Goal: Information Seeking & Learning: Learn about a topic

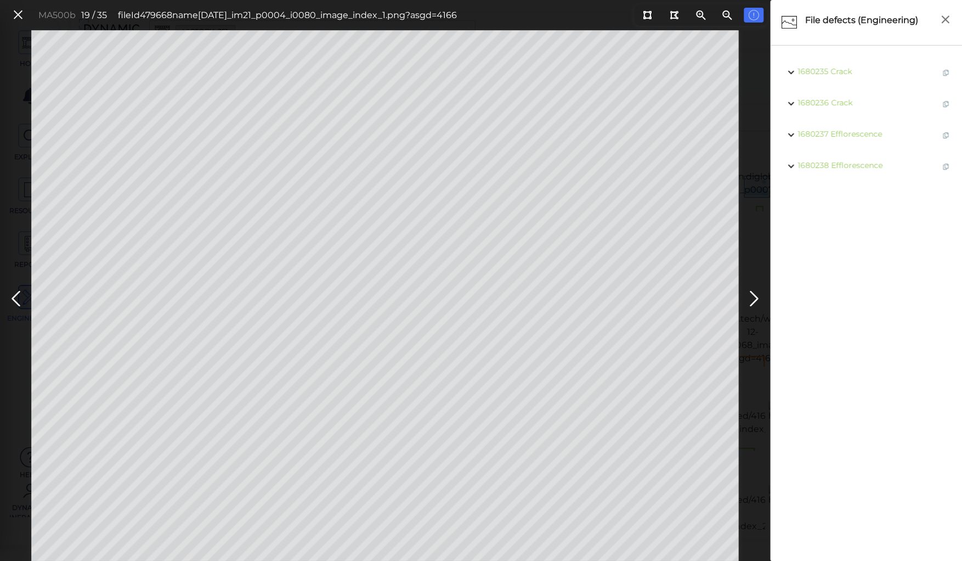
scroll to position [665, 0]
click at [21, 301] on icon at bounding box center [16, 298] width 18 height 21
click at [18, 299] on icon at bounding box center [16, 298] width 18 height 21
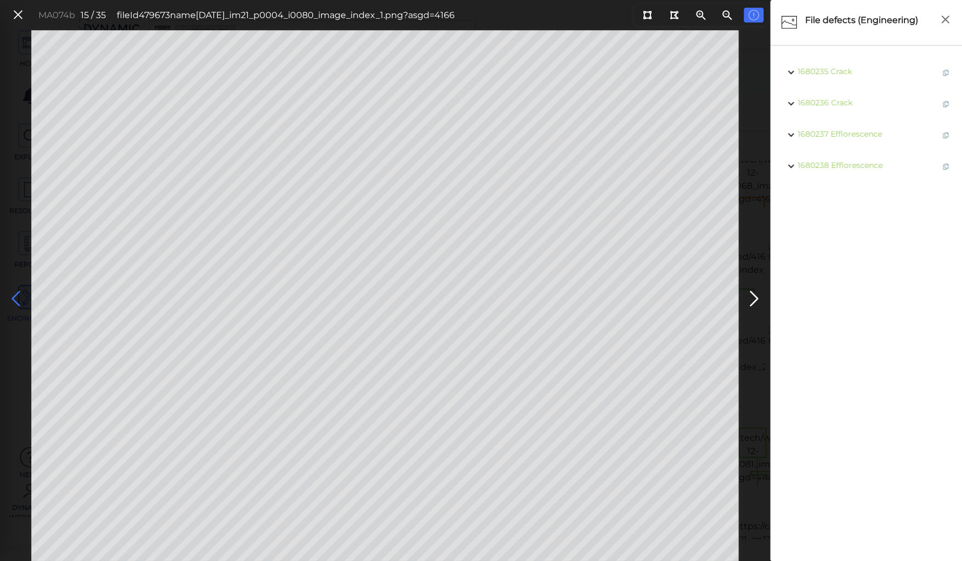
click at [18, 299] on icon at bounding box center [16, 298] width 18 height 21
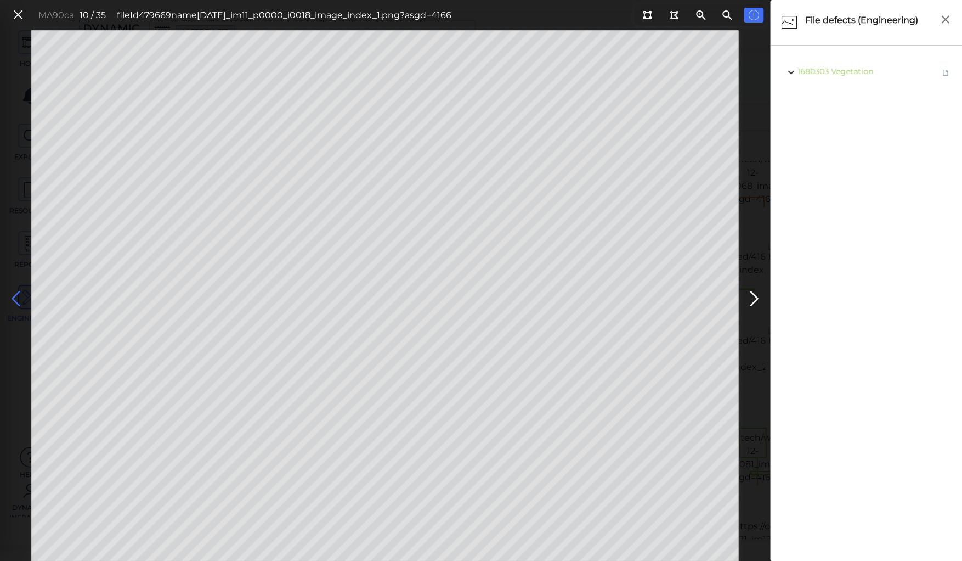
click at [18, 299] on icon at bounding box center [16, 298] width 18 height 21
click at [750, 298] on icon at bounding box center [754, 298] width 18 height 21
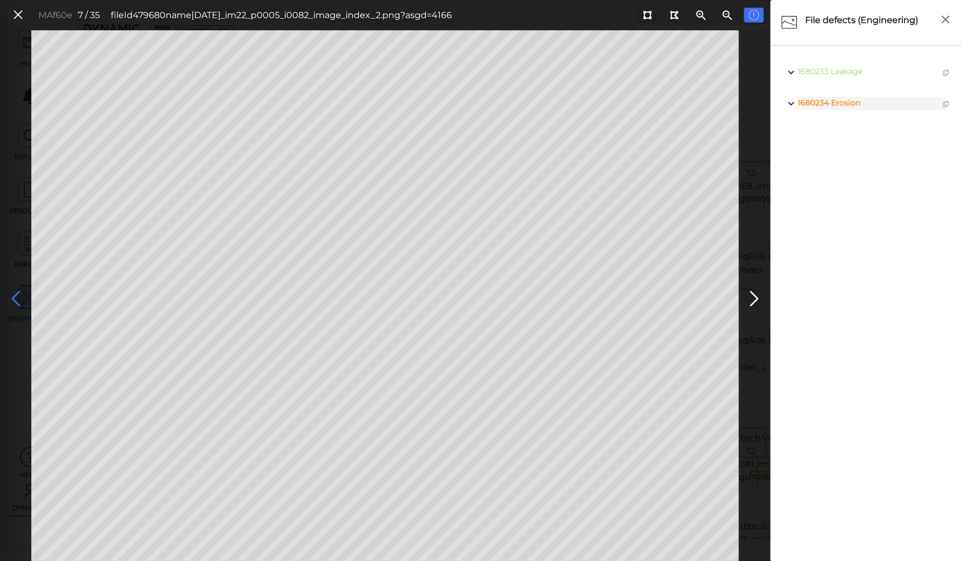
click at [18, 298] on icon at bounding box center [16, 298] width 18 height 21
drag, startPoint x: 650, startPoint y: 18, endPoint x: 599, endPoint y: 30, distance: 52.8
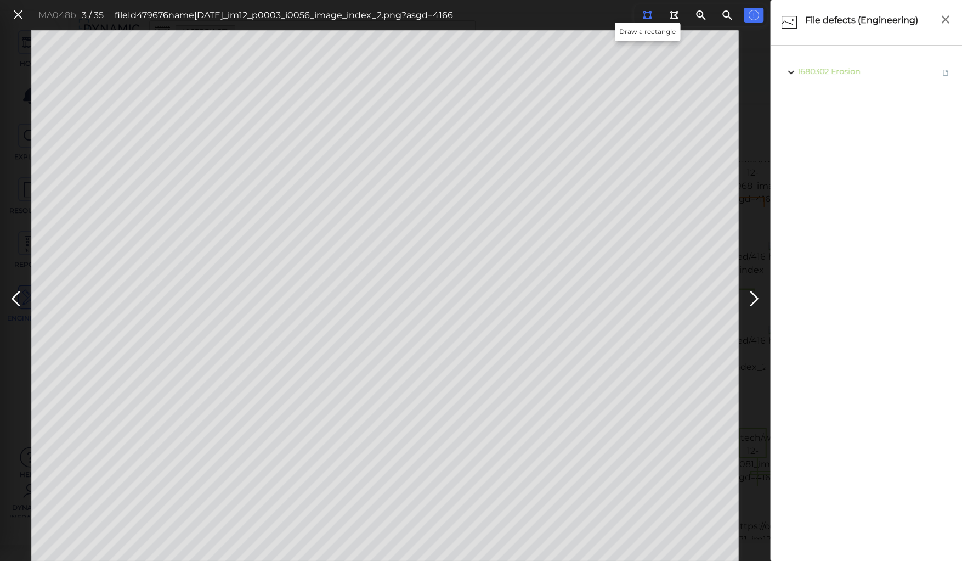
click at [649, 18] on icon at bounding box center [647, 15] width 9 height 8
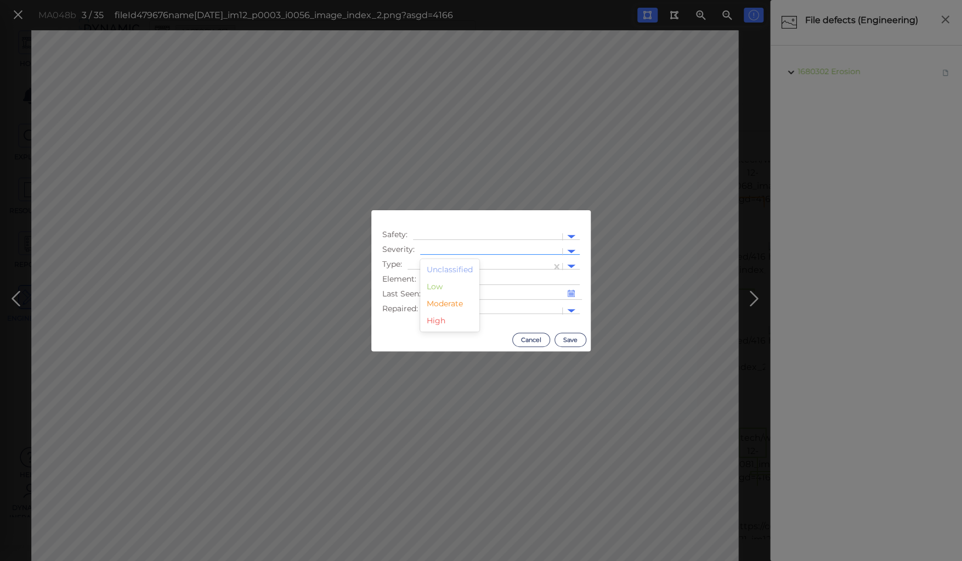
click at [455, 248] on div at bounding box center [491, 252] width 131 height 12
click at [439, 305] on div "Moderate" at bounding box center [449, 303] width 59 height 17
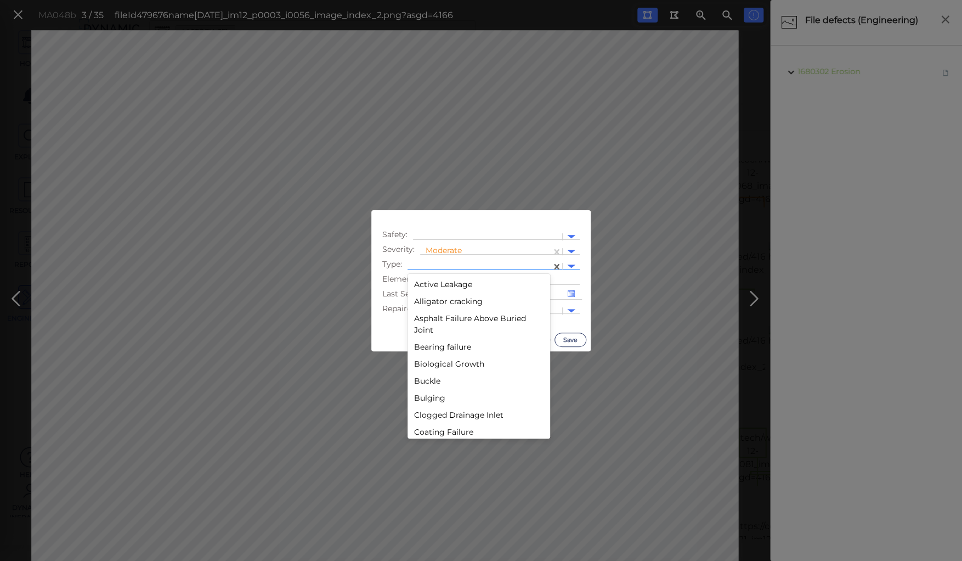
click at [451, 264] on div at bounding box center [479, 267] width 133 height 12
click at [453, 282] on div "Active Leakage" at bounding box center [479, 284] width 143 height 17
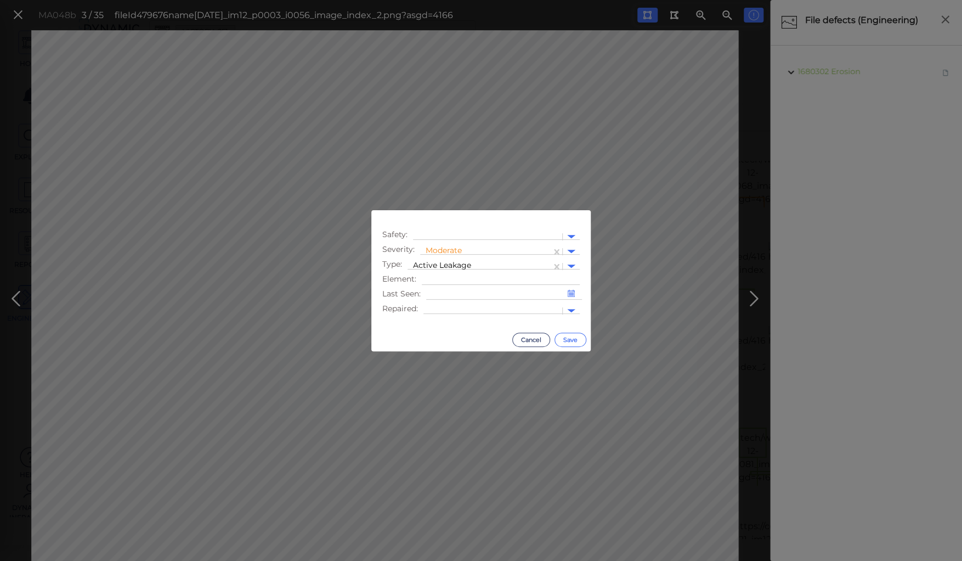
click at [568, 338] on button "Save" at bounding box center [570, 339] width 32 height 14
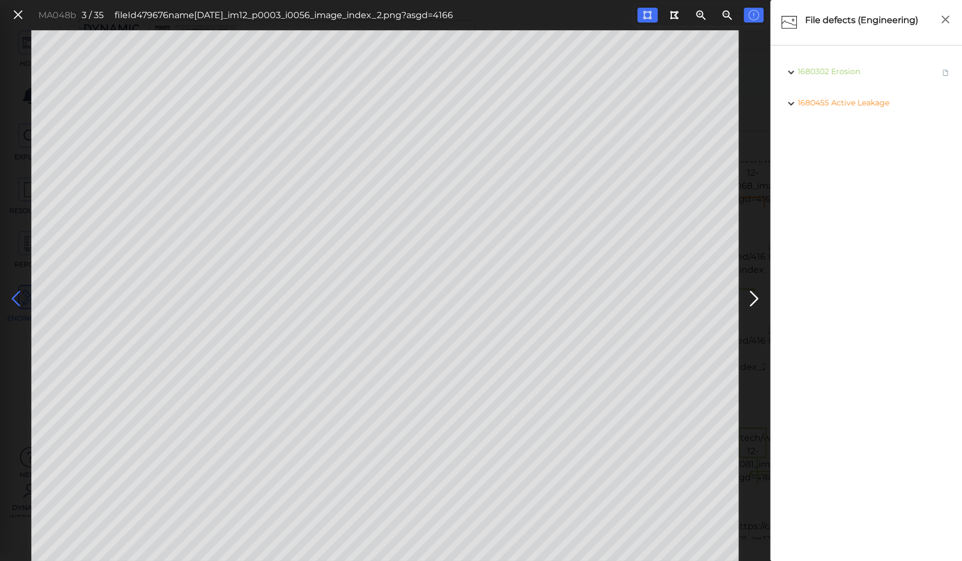
click at [11, 295] on icon at bounding box center [16, 298] width 18 height 21
click at [13, 295] on icon at bounding box center [16, 298] width 18 height 21
click at [22, 11] on icon at bounding box center [18, 15] width 12 height 15
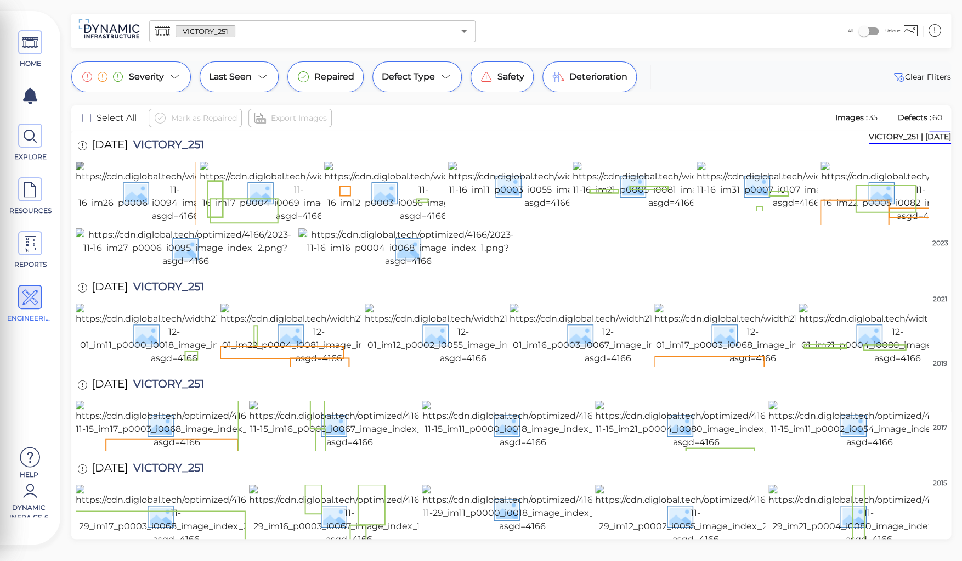
click at [150, 204] on img at bounding box center [175, 191] width 199 height 61
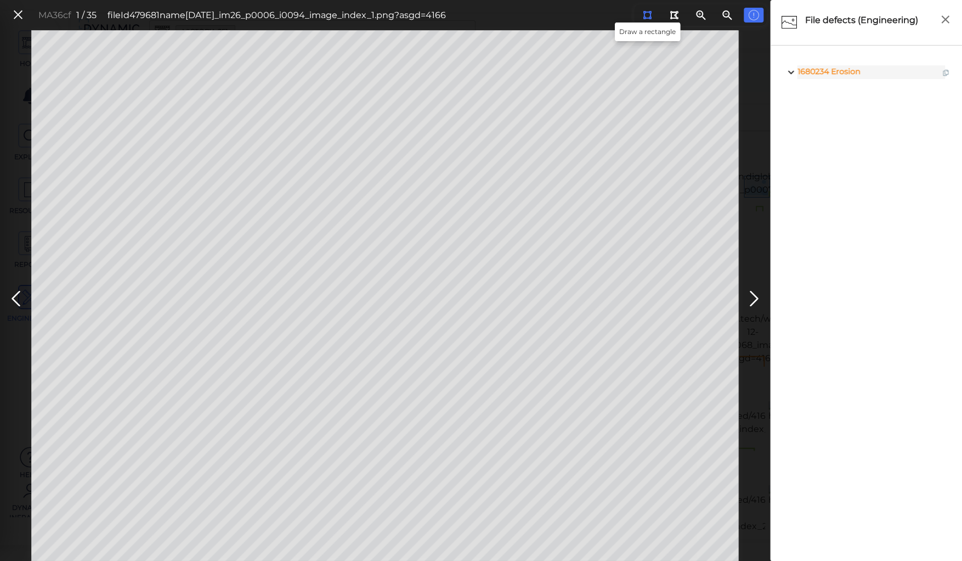
click at [647, 13] on icon at bounding box center [647, 15] width 9 height 8
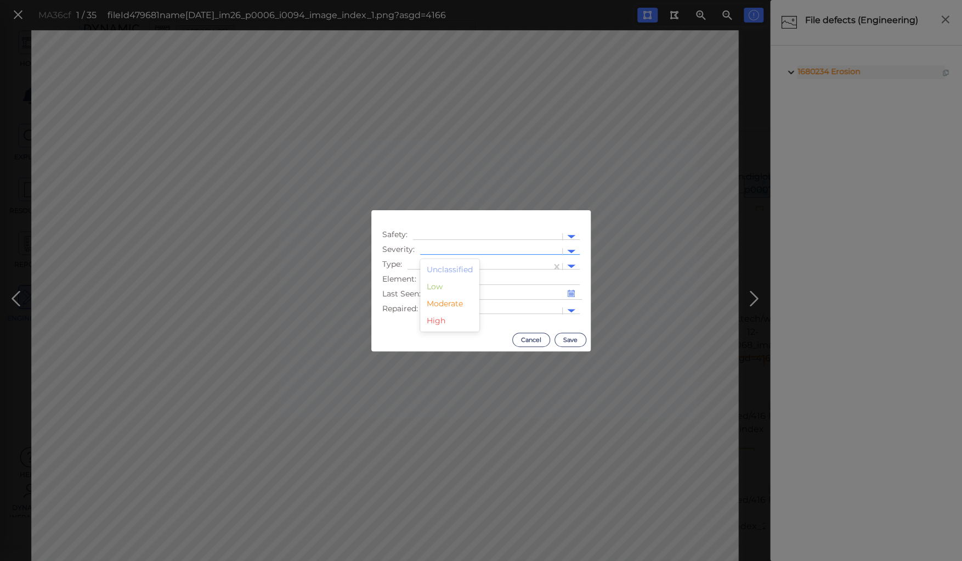
click at [462, 251] on div at bounding box center [491, 252] width 131 height 12
click at [437, 302] on div "Moderate" at bounding box center [449, 303] width 59 height 17
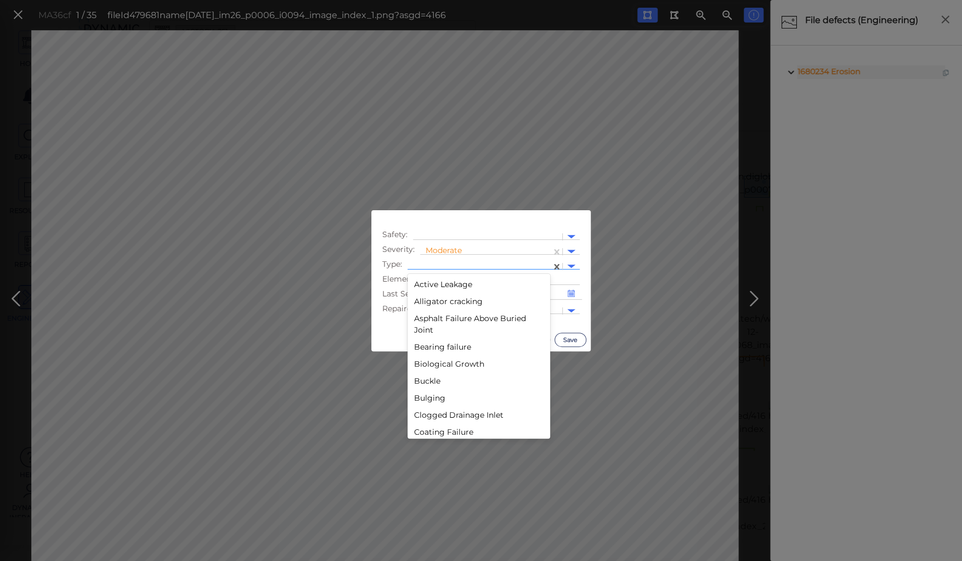
click at [442, 261] on div at bounding box center [479, 267] width 133 height 12
click at [428, 391] on div "Decay" at bounding box center [479, 394] width 143 height 17
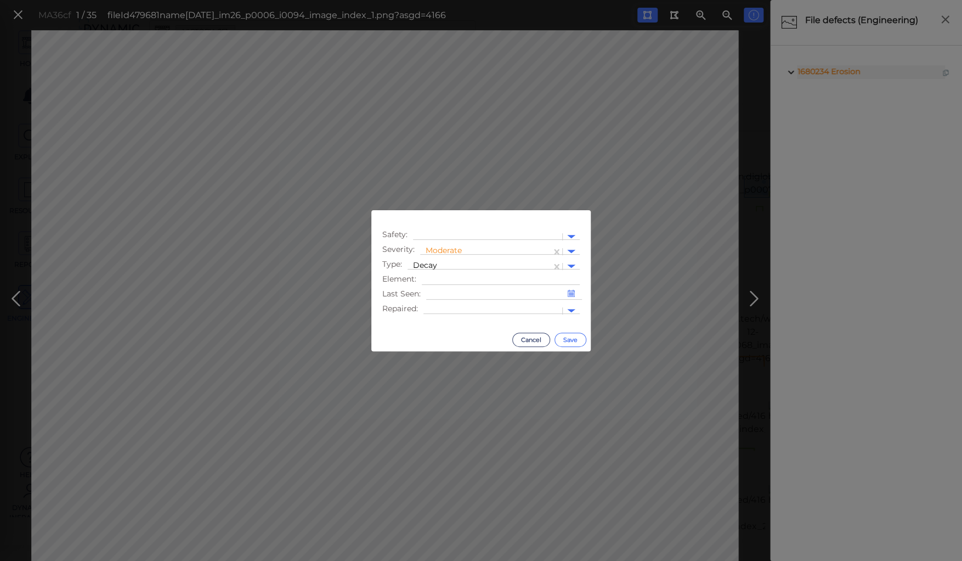
click at [563, 338] on button "Save" at bounding box center [570, 339] width 32 height 14
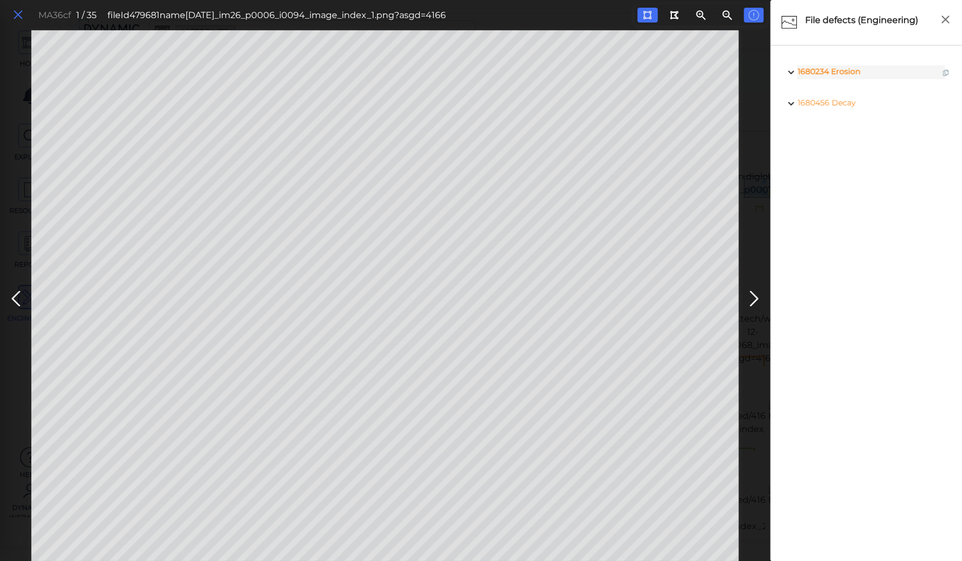
click at [16, 9] on icon at bounding box center [18, 15] width 12 height 15
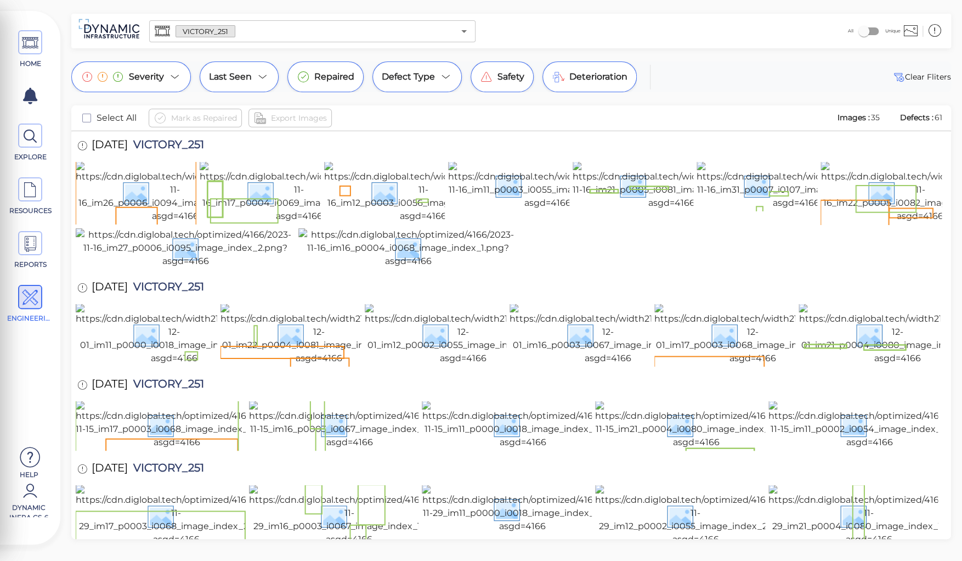
click at [184, 145] on span "VICTORY_251" at bounding box center [166, 146] width 76 height 15
copy span "VICTORY_251"
click at [557, 269] on div at bounding box center [511, 248] width 871 height 41
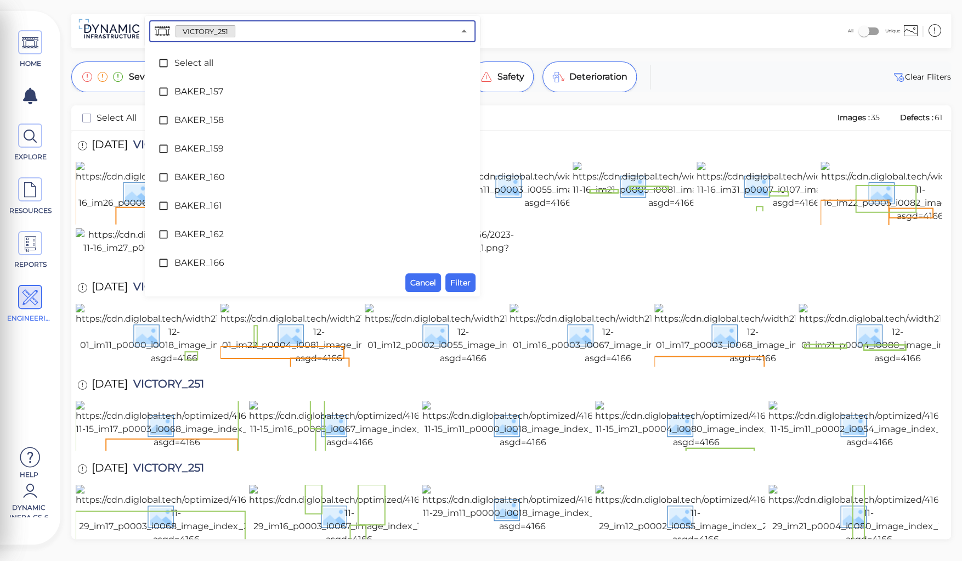
click at [241, 29] on input "text" at bounding box center [344, 31] width 219 height 15
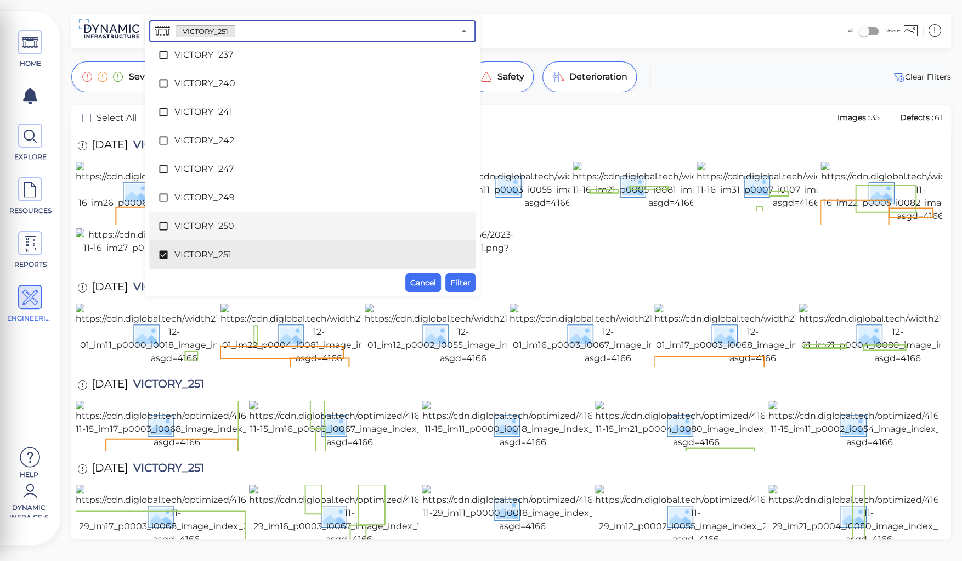
click at [199, 226] on span "VICTORY_250" at bounding box center [312, 225] width 276 height 13
click at [193, 254] on span "VICTORY_251" at bounding box center [312, 254] width 276 height 13
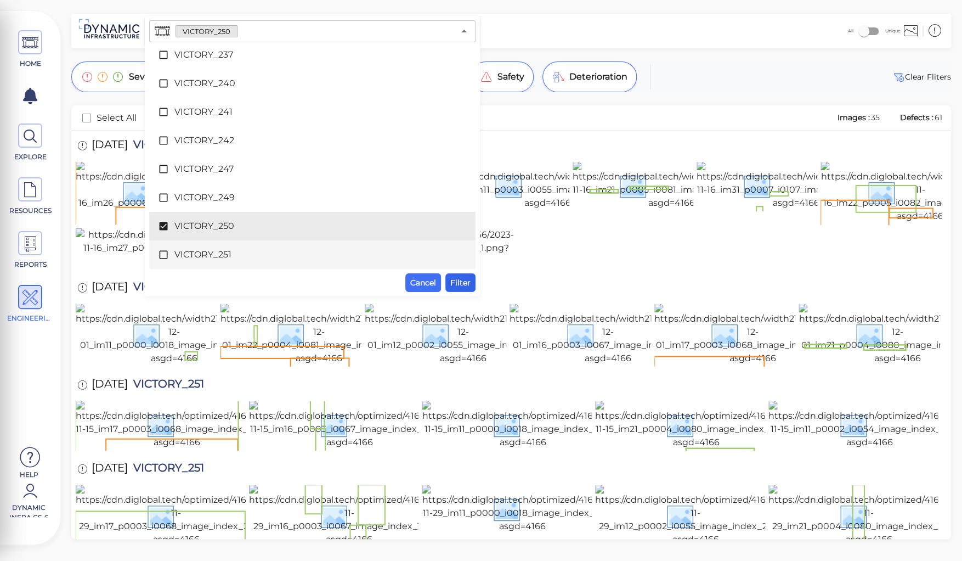
click at [461, 279] on span "Filter" at bounding box center [460, 282] width 20 height 13
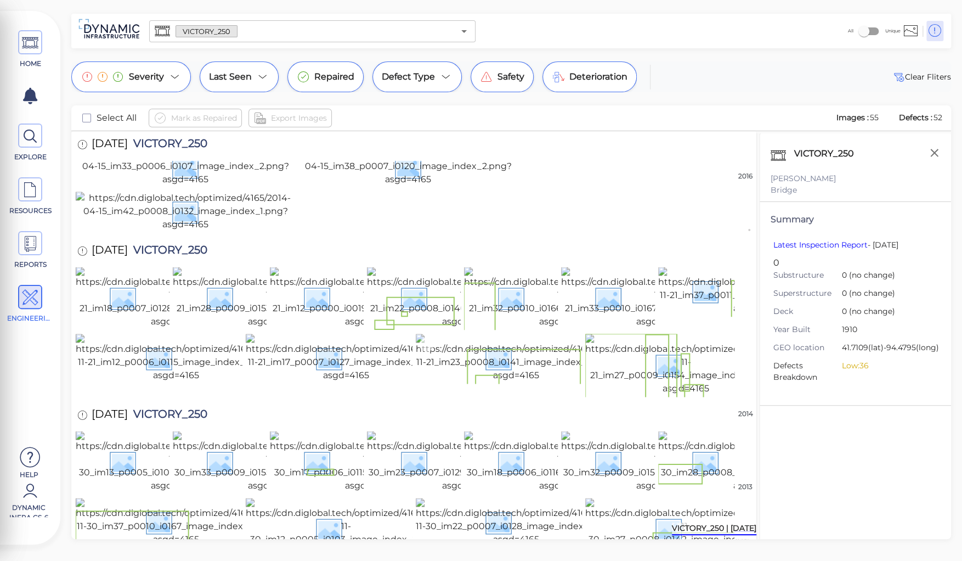
scroll to position [1203, 0]
click at [404, 333] on img at bounding box center [346, 357] width 201 height 48
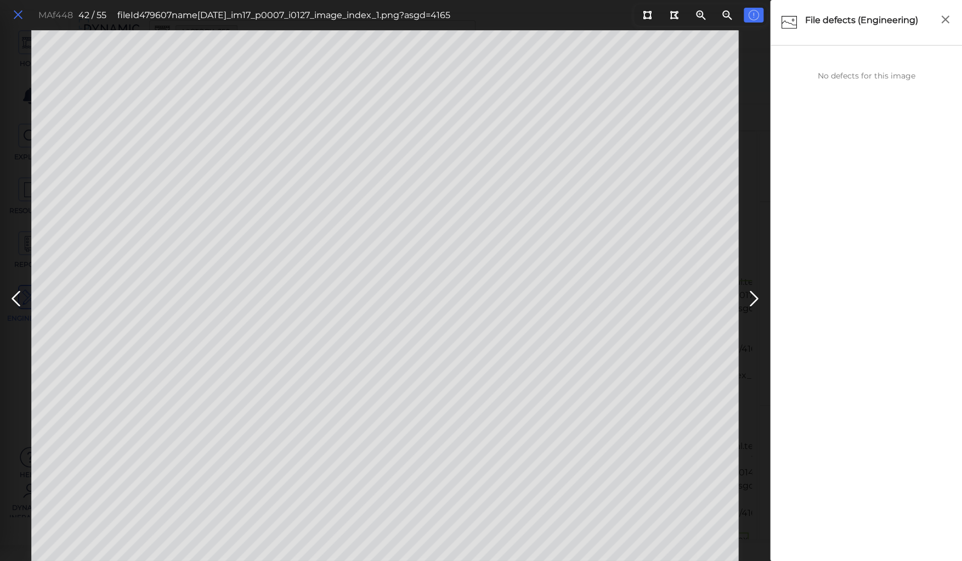
click at [15, 15] on icon at bounding box center [18, 15] width 12 height 15
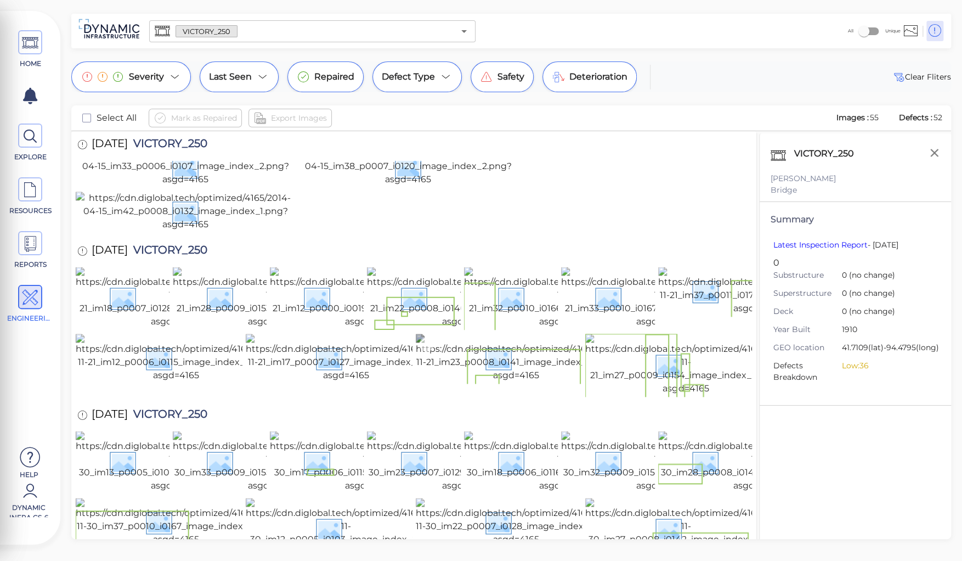
click at [462, 333] on img at bounding box center [516, 357] width 201 height 48
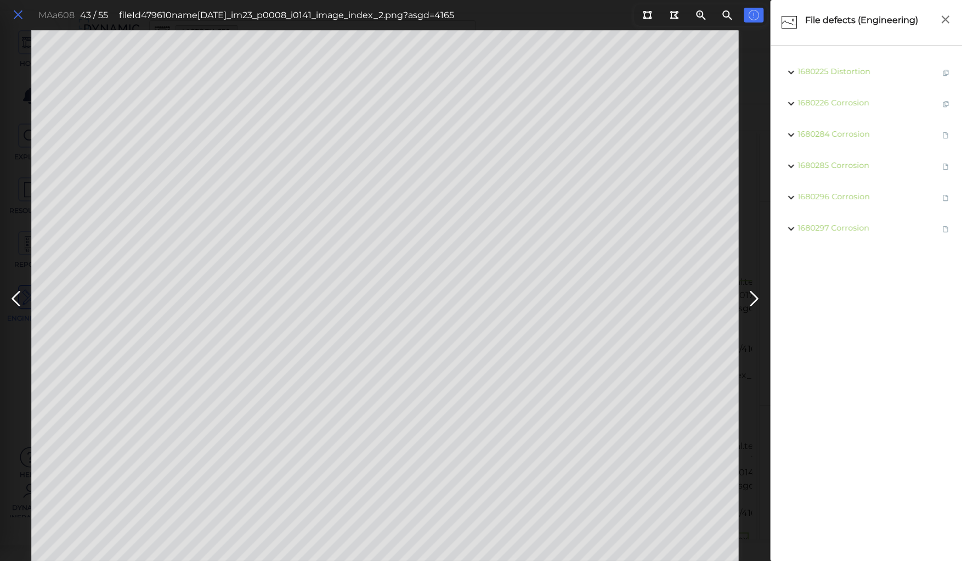
click at [20, 17] on icon at bounding box center [18, 15] width 12 height 15
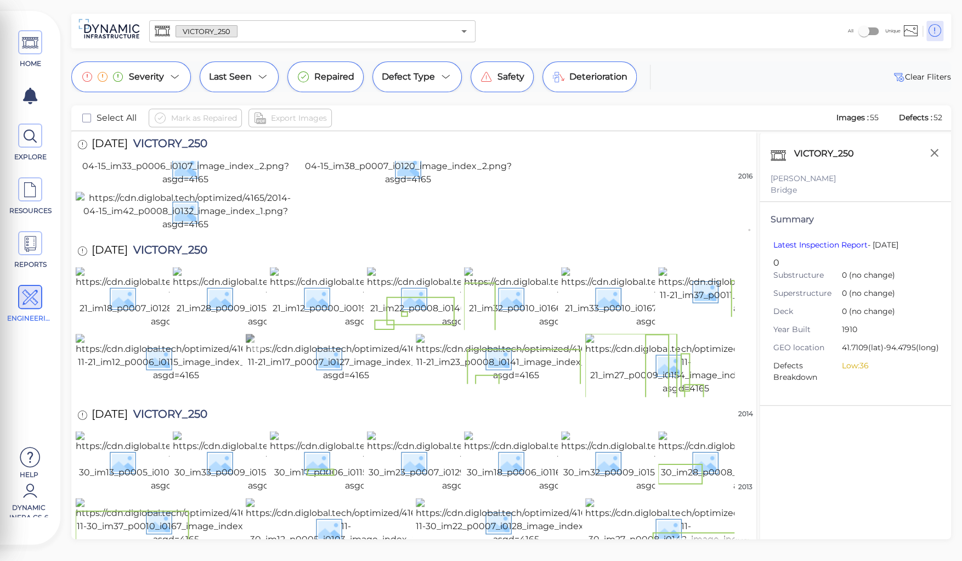
scroll to position [1247, 0]
click at [186, 333] on img at bounding box center [176, 357] width 201 height 48
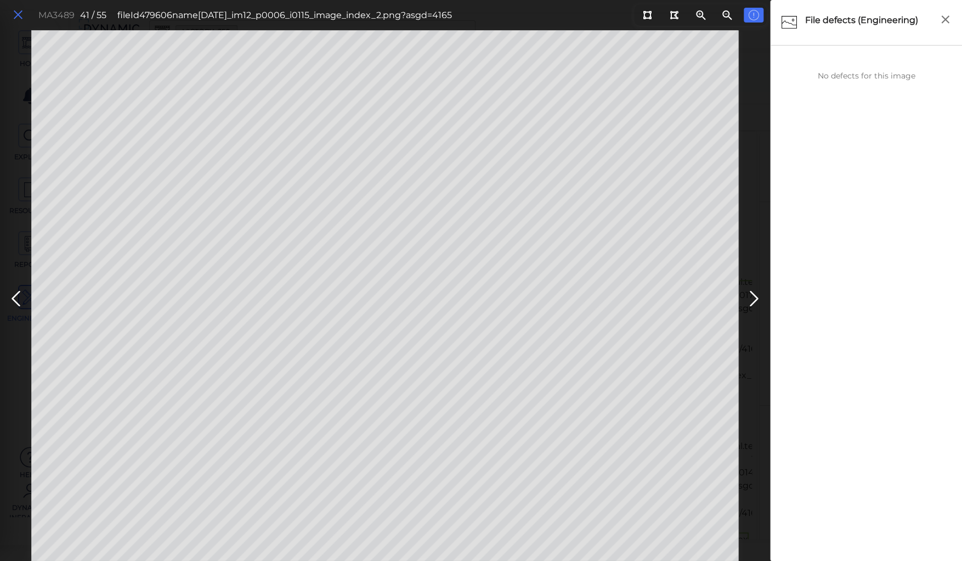
click at [18, 15] on icon at bounding box center [18, 15] width 12 height 15
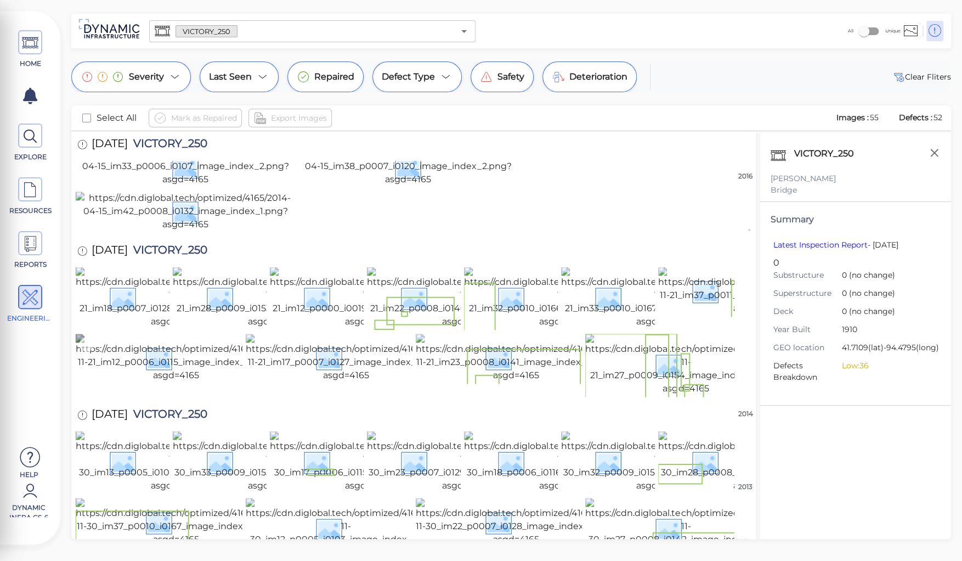
scroll to position [1300, 0]
click at [147, 431] on img at bounding box center [174, 461] width 196 height 61
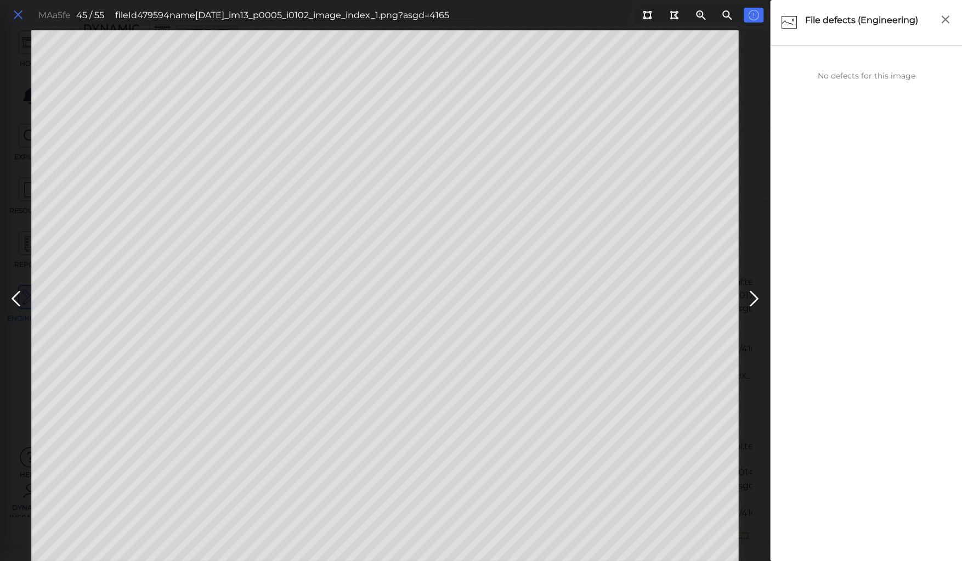
click at [15, 15] on icon at bounding box center [18, 15] width 12 height 15
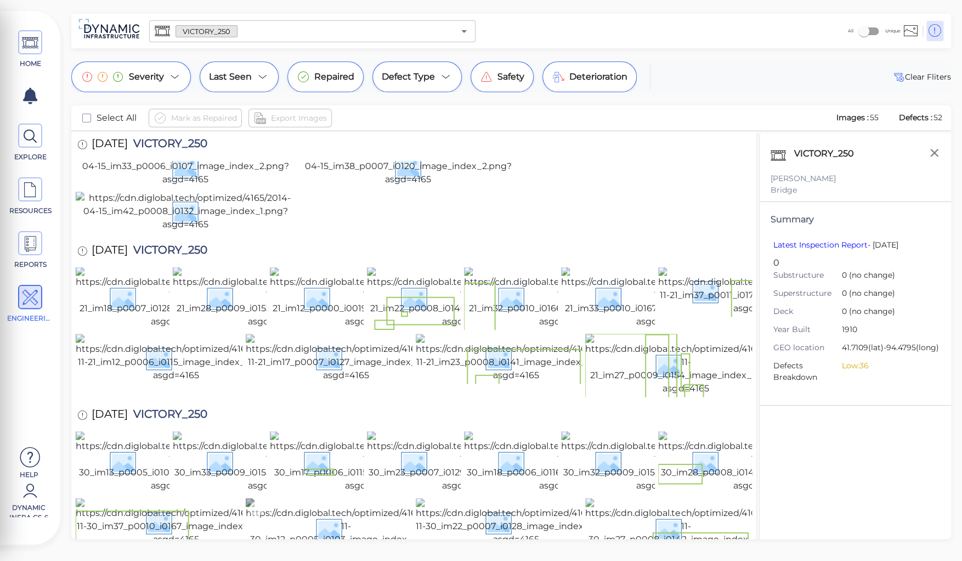
click at [344, 497] on img at bounding box center [346, 527] width 201 height 61
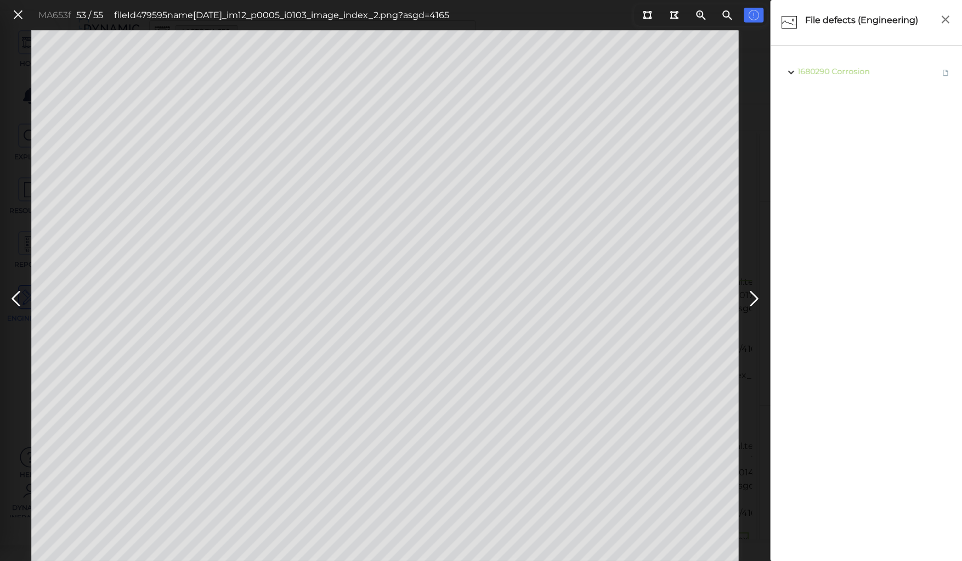
drag, startPoint x: 15, startPoint y: 11, endPoint x: 20, endPoint y: 24, distance: 13.8
click at [19, 13] on icon at bounding box center [18, 15] width 12 height 15
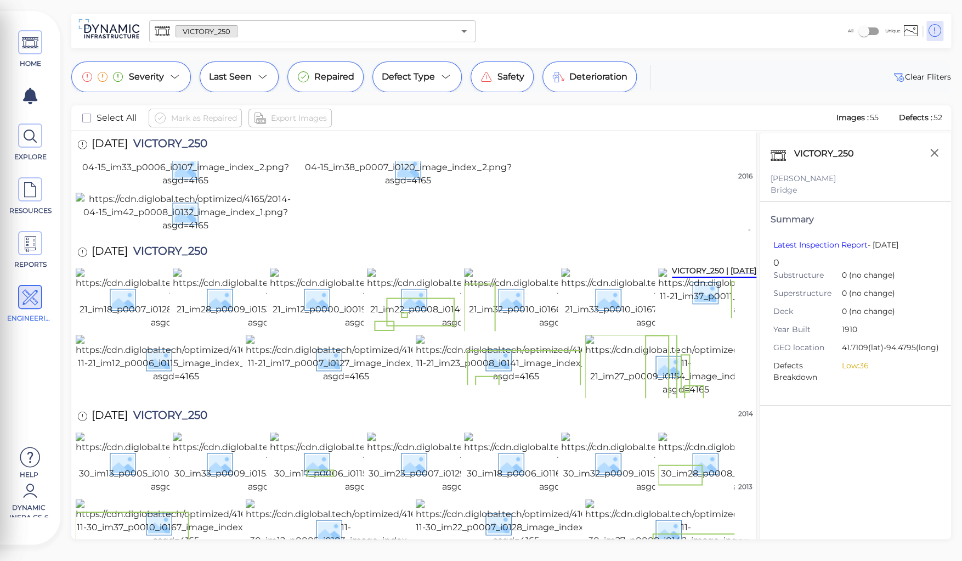
scroll to position [418, 0]
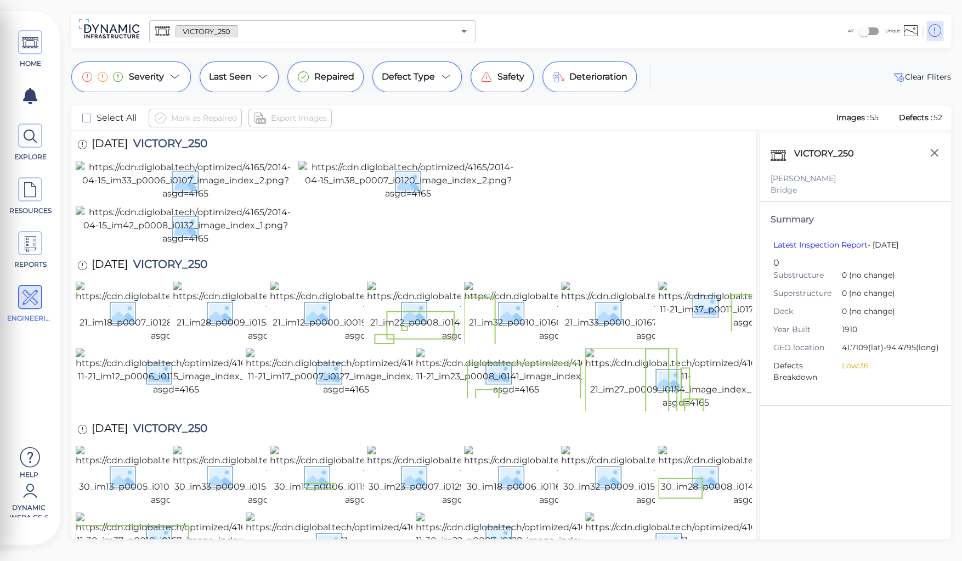
click at [693, 88] on img at bounding box center [756, 57] width 197 height 61
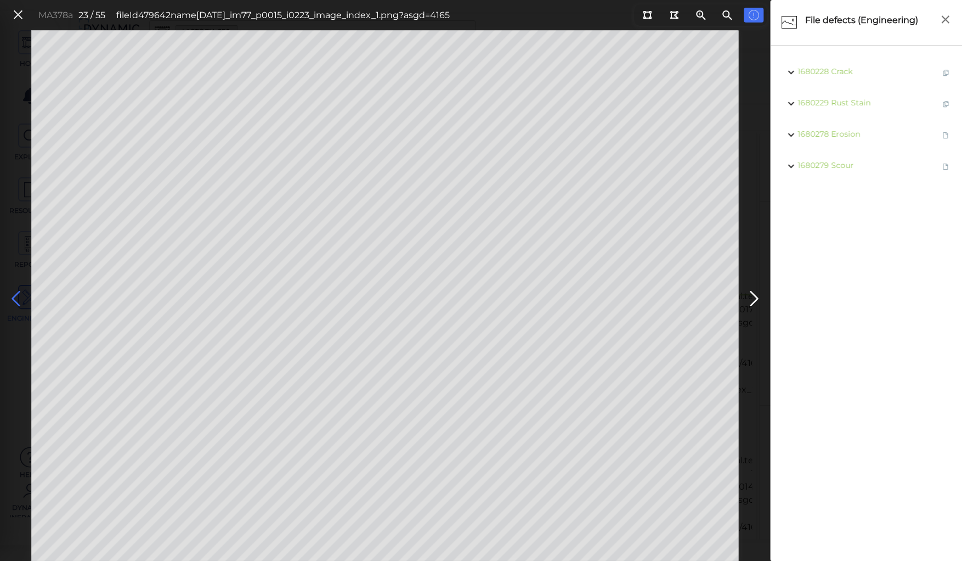
click at [19, 298] on icon at bounding box center [16, 298] width 18 height 21
click at [17, 298] on icon at bounding box center [16, 298] width 18 height 21
click at [15, 298] on icon at bounding box center [16, 298] width 18 height 21
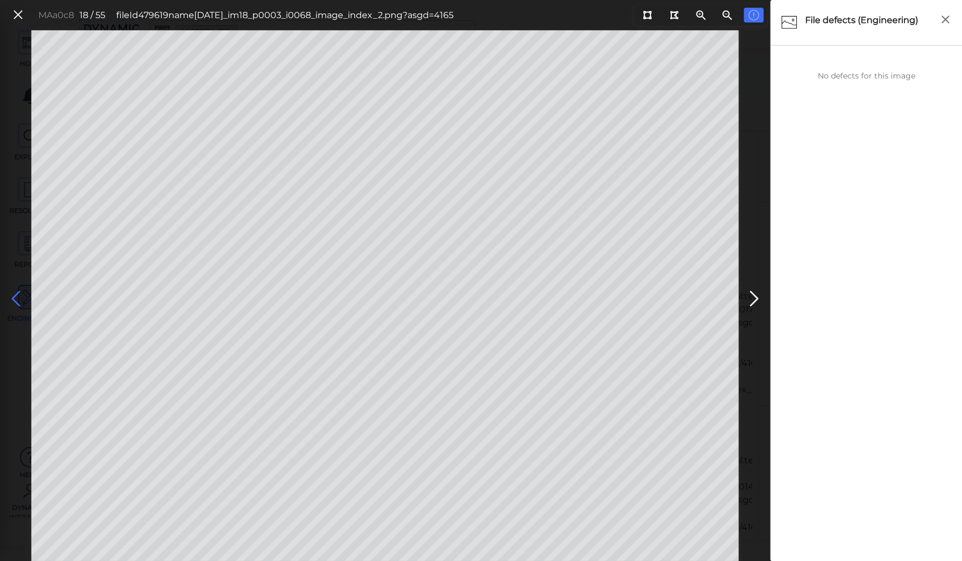
click at [15, 298] on icon at bounding box center [16, 298] width 18 height 21
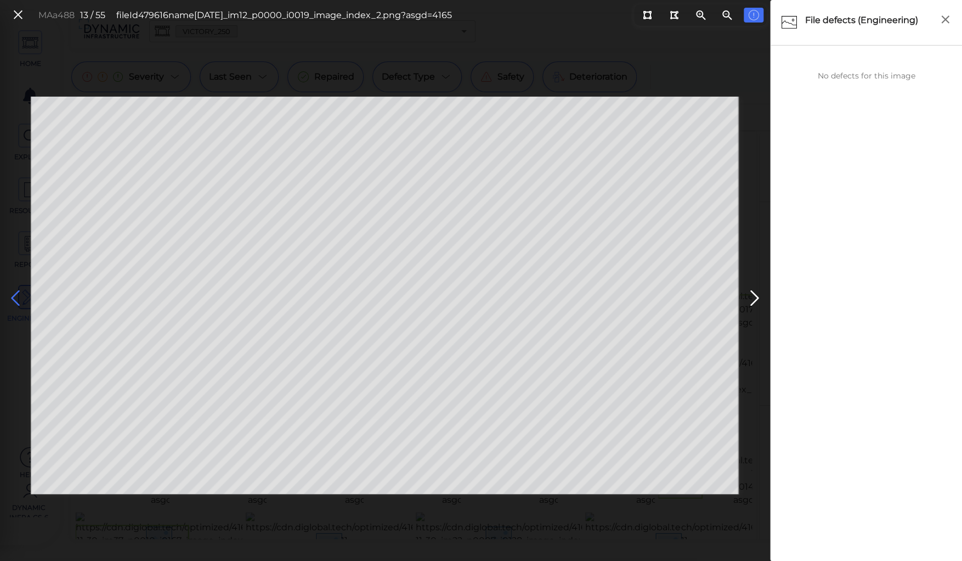
click at [15, 299] on icon at bounding box center [16, 297] width 18 height 21
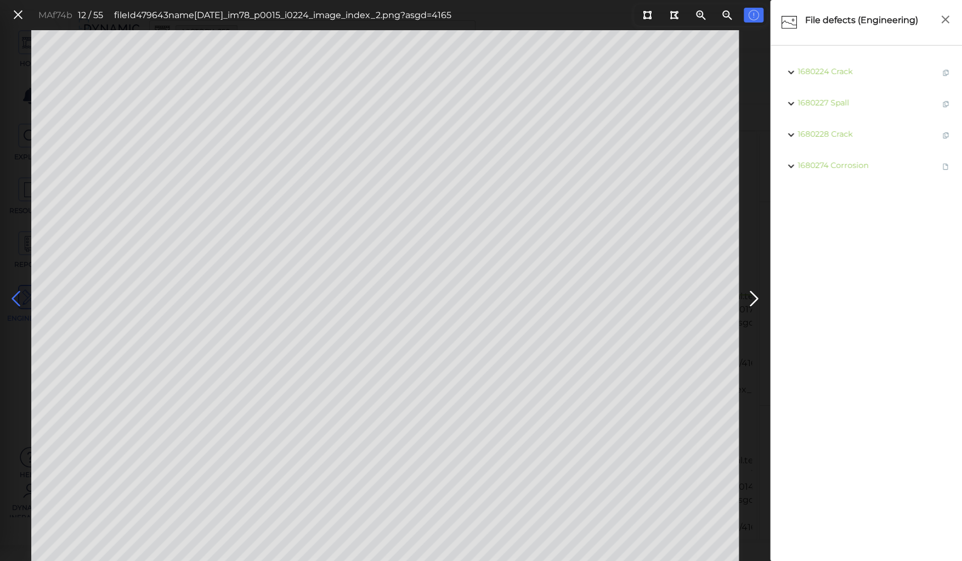
click at [15, 299] on icon at bounding box center [16, 298] width 18 height 21
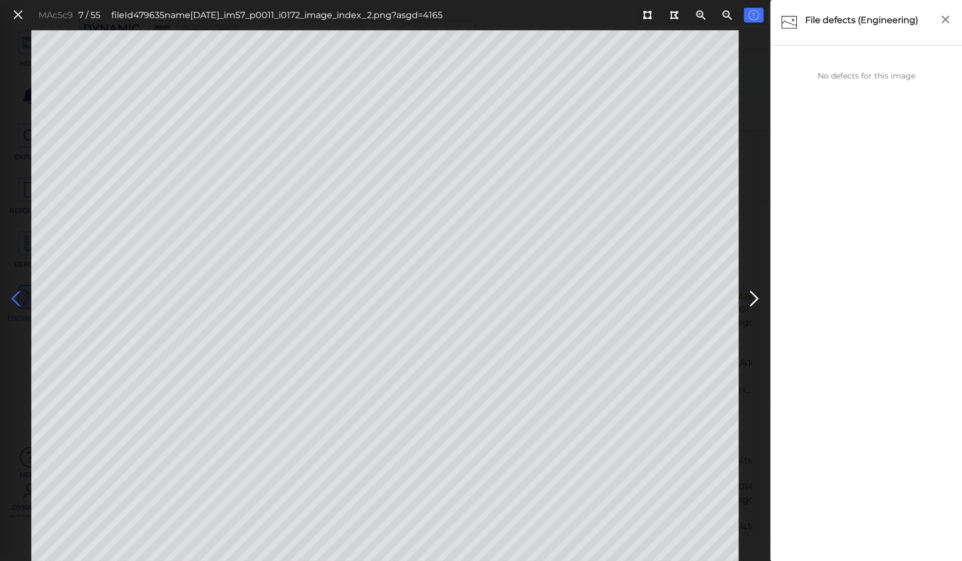
click at [15, 299] on icon at bounding box center [16, 298] width 18 height 21
click at [15, 297] on icon at bounding box center [16, 298] width 18 height 21
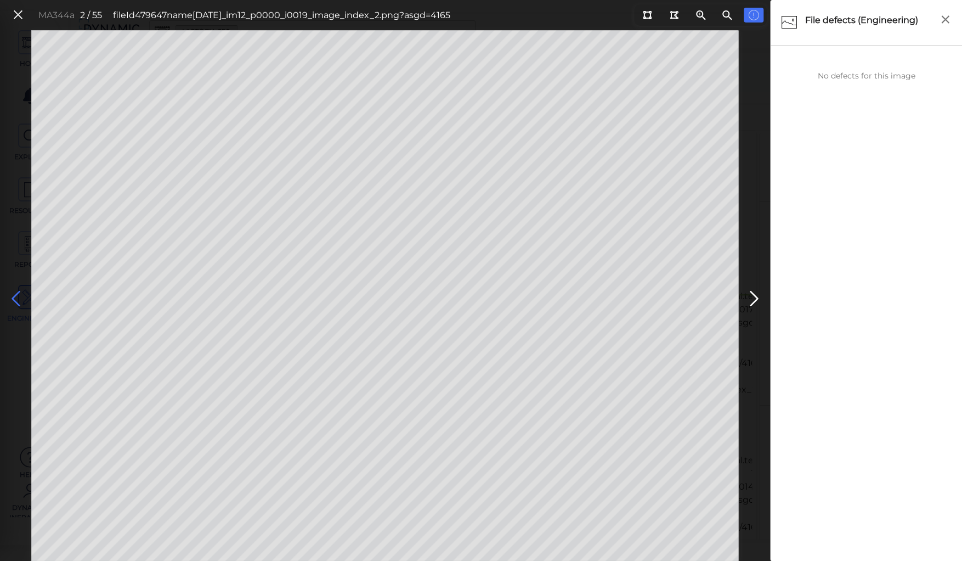
click at [14, 297] on icon at bounding box center [16, 298] width 18 height 21
click at [13, 297] on icon at bounding box center [16, 298] width 18 height 21
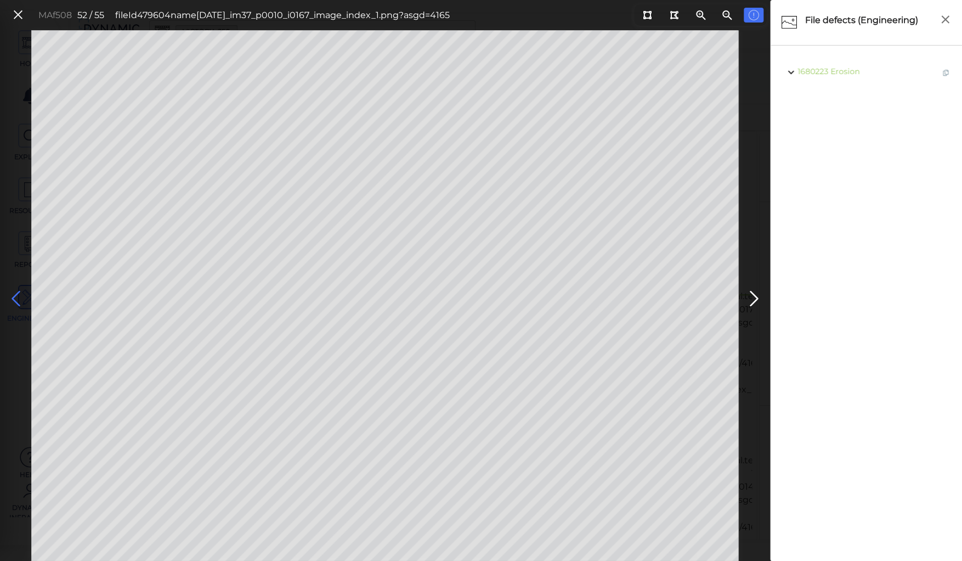
click at [13, 297] on icon at bounding box center [16, 298] width 18 height 21
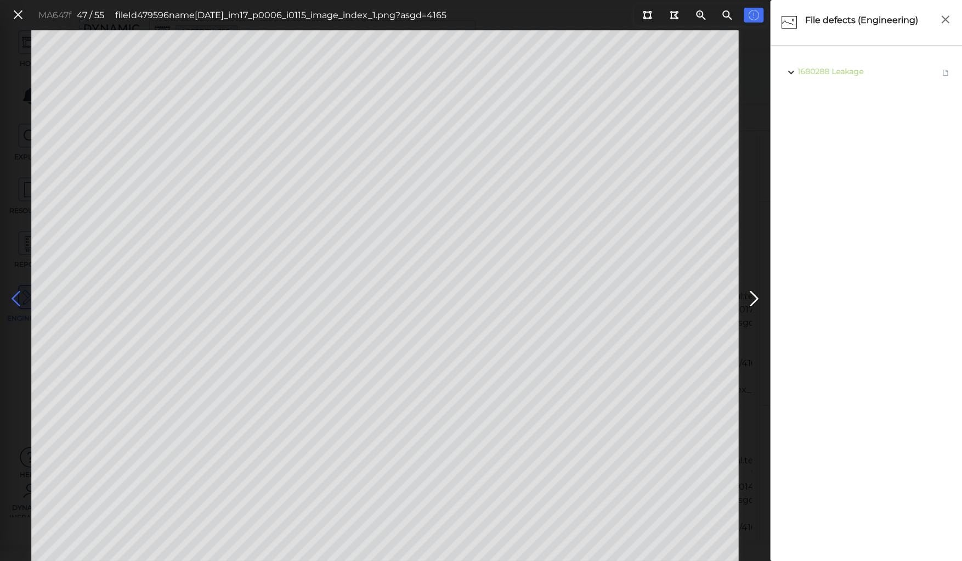
click at [13, 297] on icon at bounding box center [16, 298] width 18 height 21
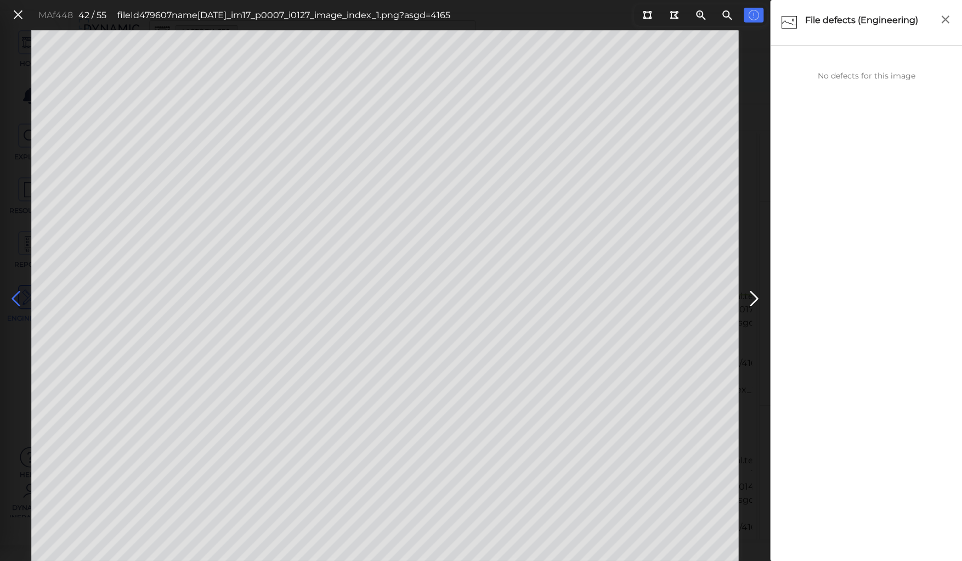
click at [13, 297] on icon at bounding box center [16, 298] width 18 height 21
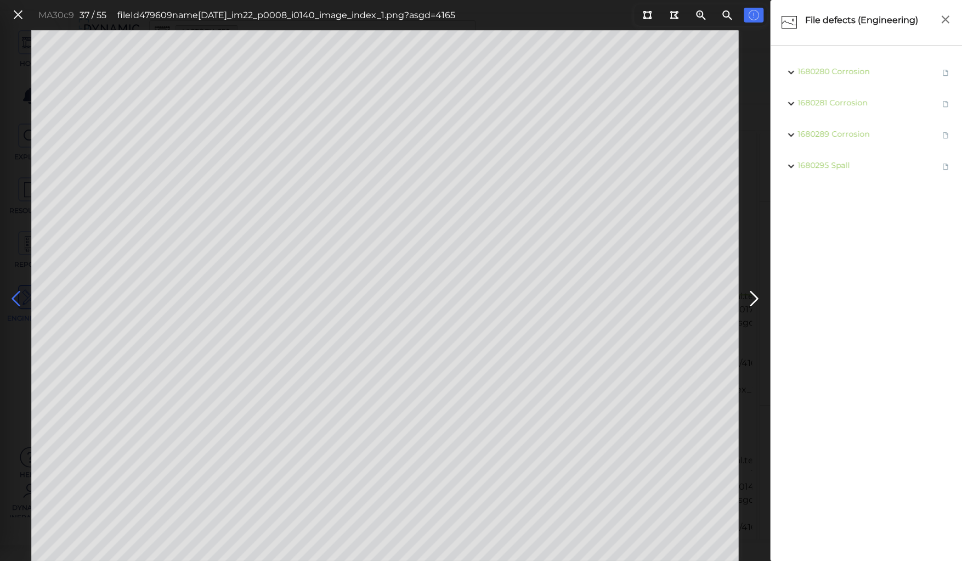
click at [13, 297] on icon at bounding box center [16, 298] width 18 height 21
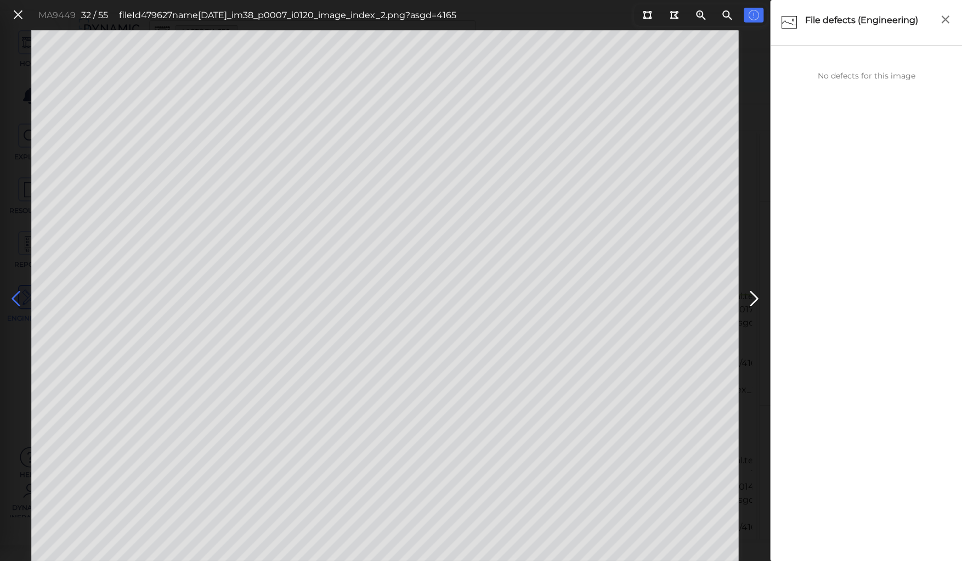
click at [13, 297] on icon at bounding box center [16, 298] width 18 height 21
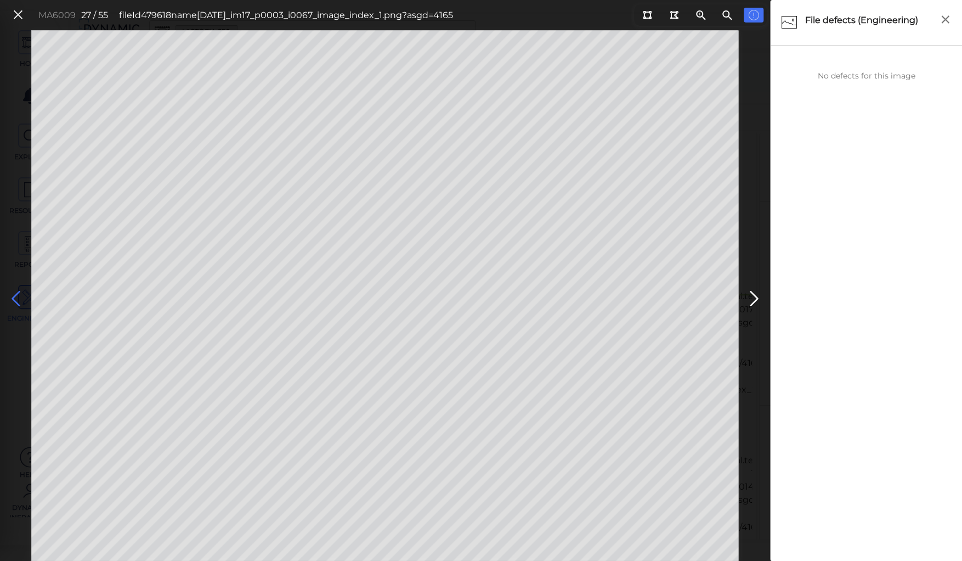
click at [13, 297] on icon at bounding box center [16, 298] width 18 height 21
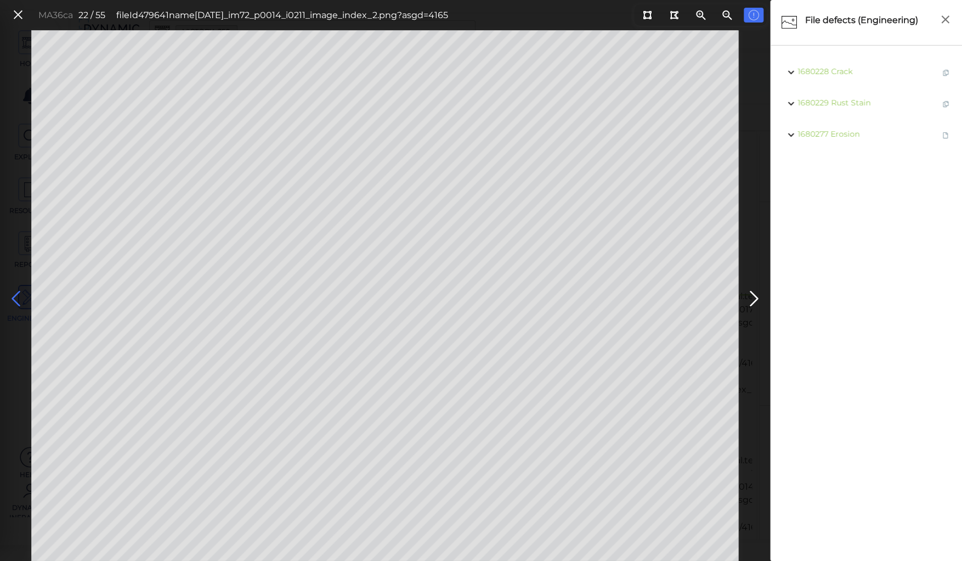
click at [13, 297] on icon at bounding box center [16, 298] width 18 height 21
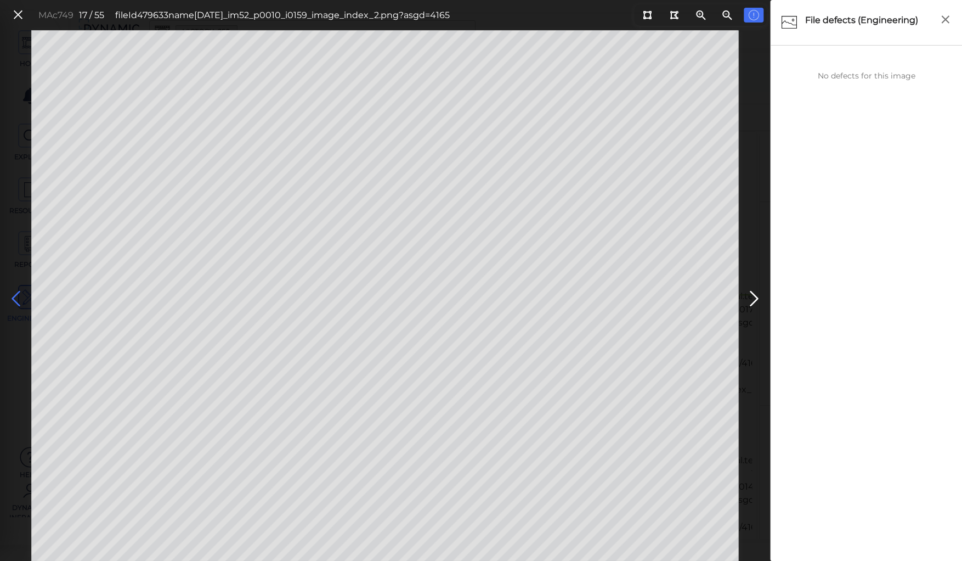
click at [13, 297] on icon at bounding box center [16, 298] width 18 height 21
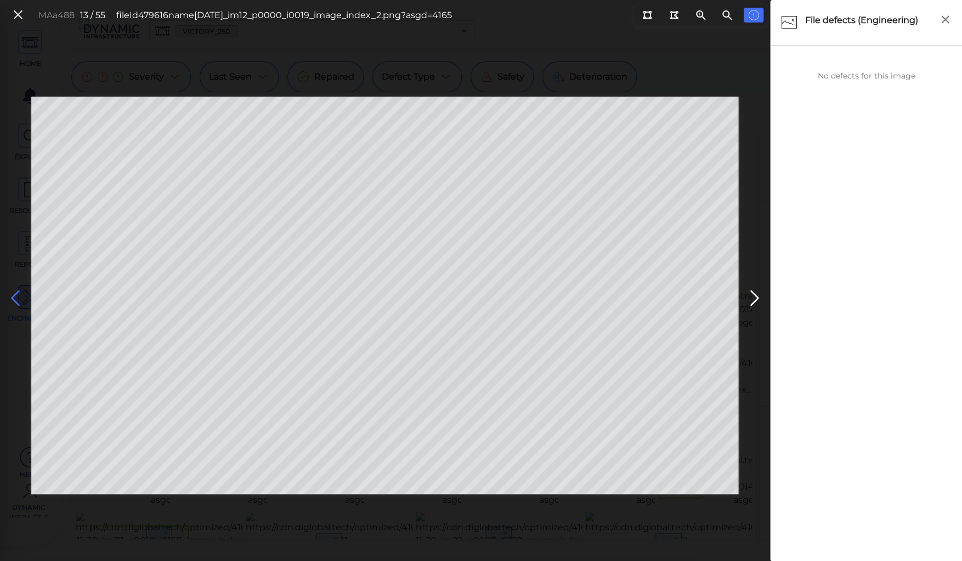
click at [13, 297] on icon at bounding box center [16, 297] width 18 height 21
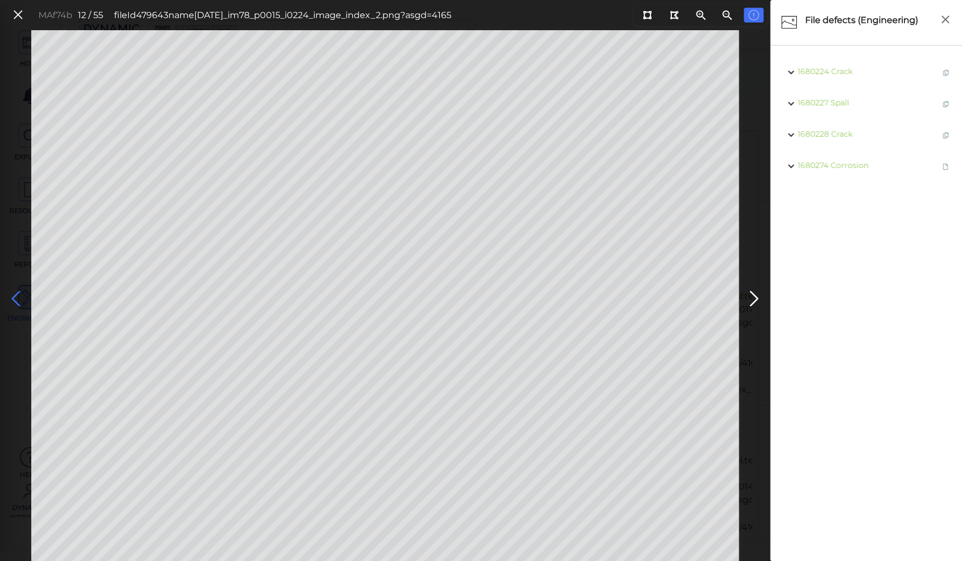
click at [13, 297] on icon at bounding box center [16, 298] width 18 height 21
click at [20, 12] on icon at bounding box center [18, 15] width 12 height 15
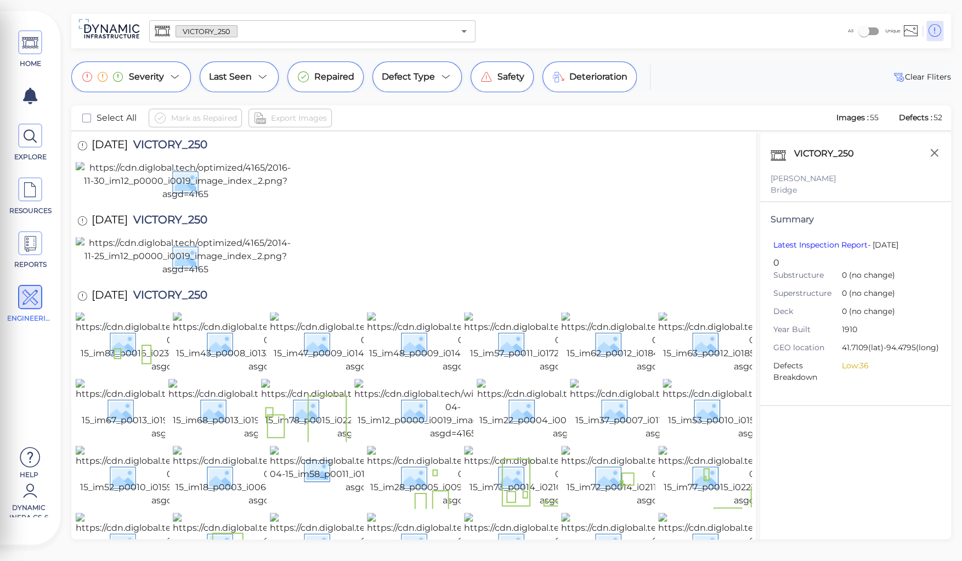
click at [186, 144] on span "VICTORY_250" at bounding box center [168, 146] width 80 height 15
copy span "VICTORY_250"
click at [671, 202] on div at bounding box center [414, 181] width 676 height 41
click at [443, 236] on div "[DATE] VICTORY_250" at bounding box center [414, 221] width 676 height 30
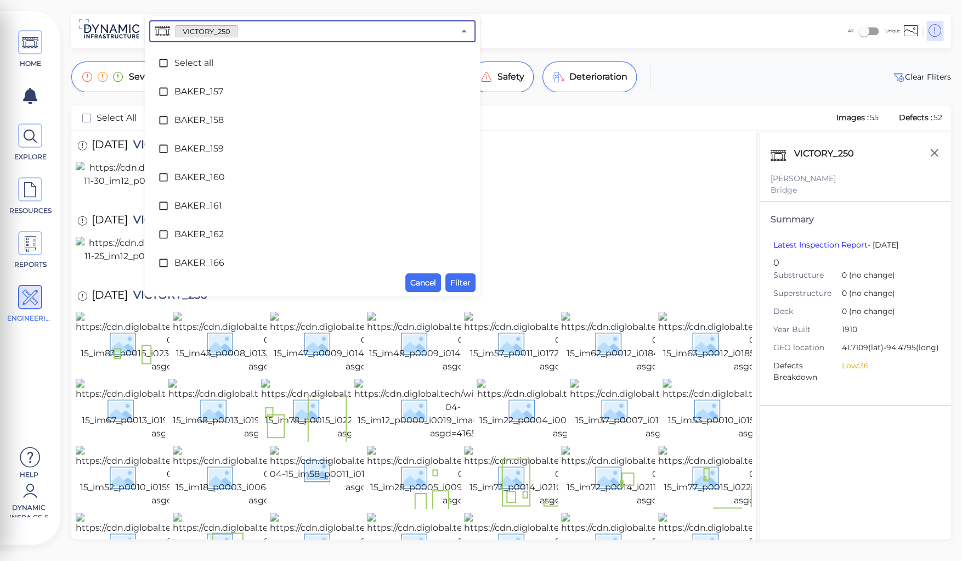
click at [258, 31] on input "text" at bounding box center [345, 31] width 217 height 15
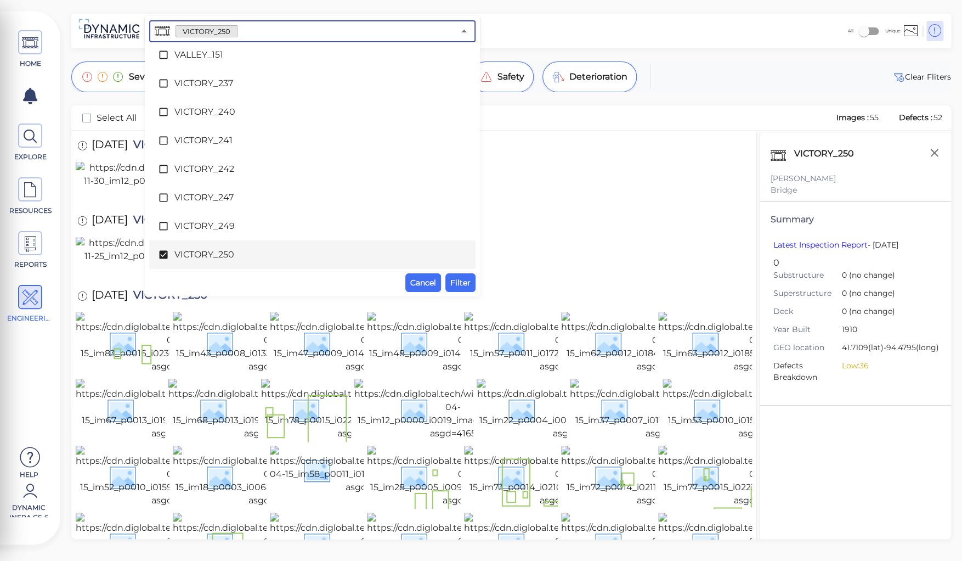
click at [161, 249] on icon at bounding box center [163, 254] width 11 height 11
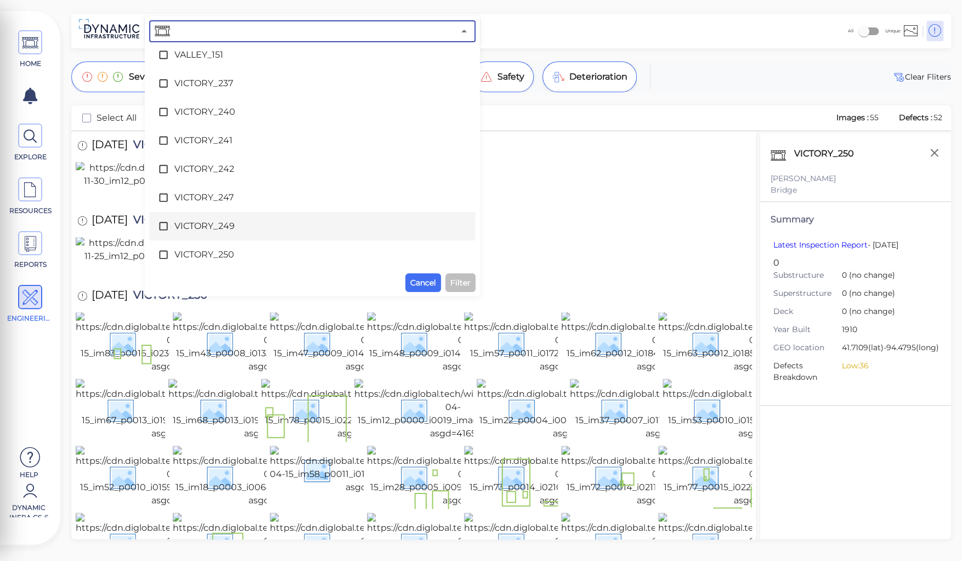
click at [183, 227] on span "VICTORY_249" at bounding box center [312, 225] width 276 height 13
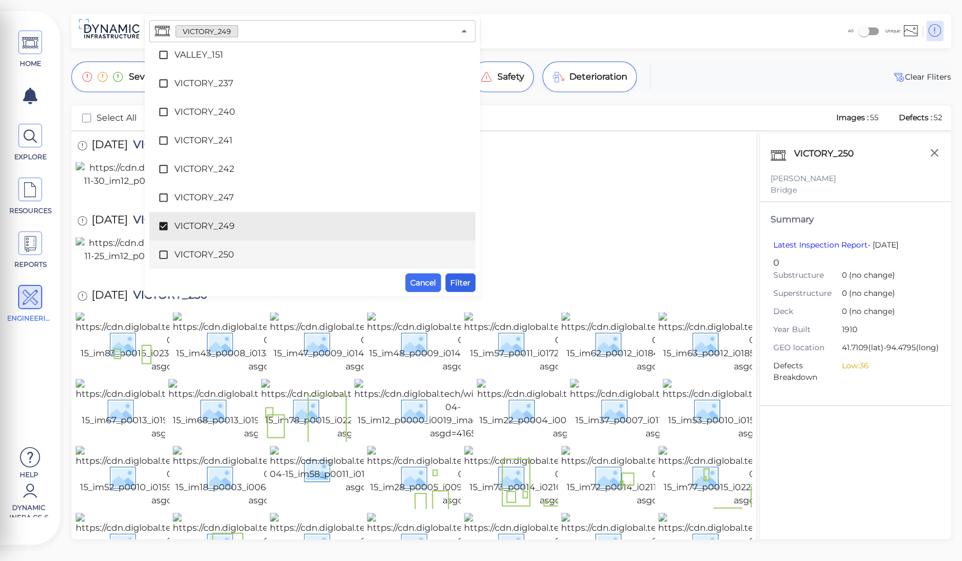
click at [454, 276] on span "Filter" at bounding box center [460, 282] width 20 height 13
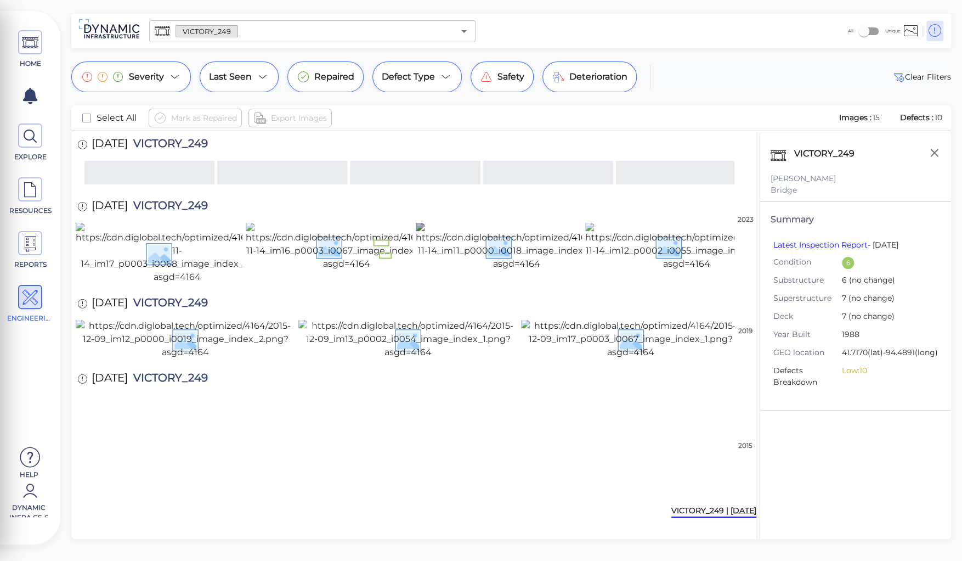
scroll to position [326, 0]
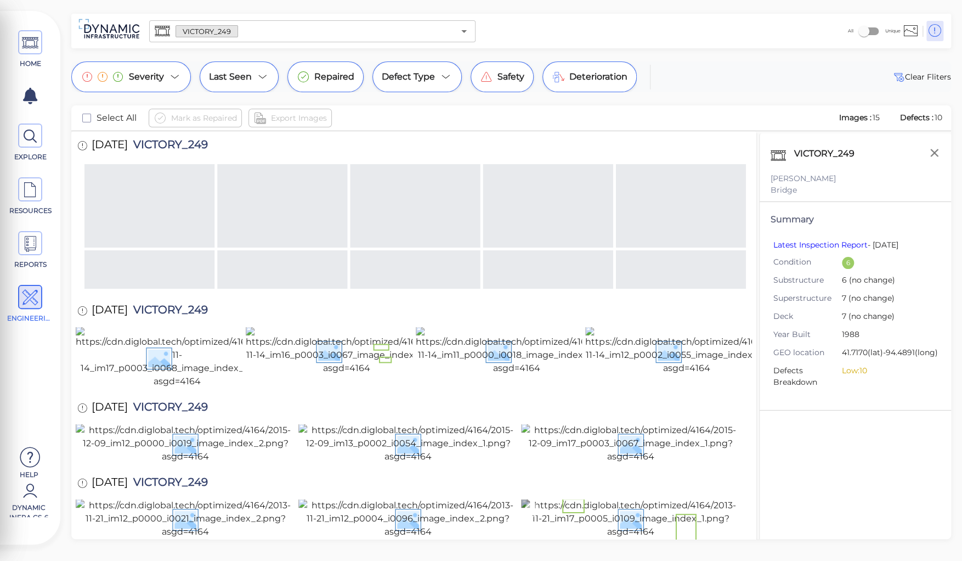
click at [630, 499] on img at bounding box center [630, 518] width 219 height 39
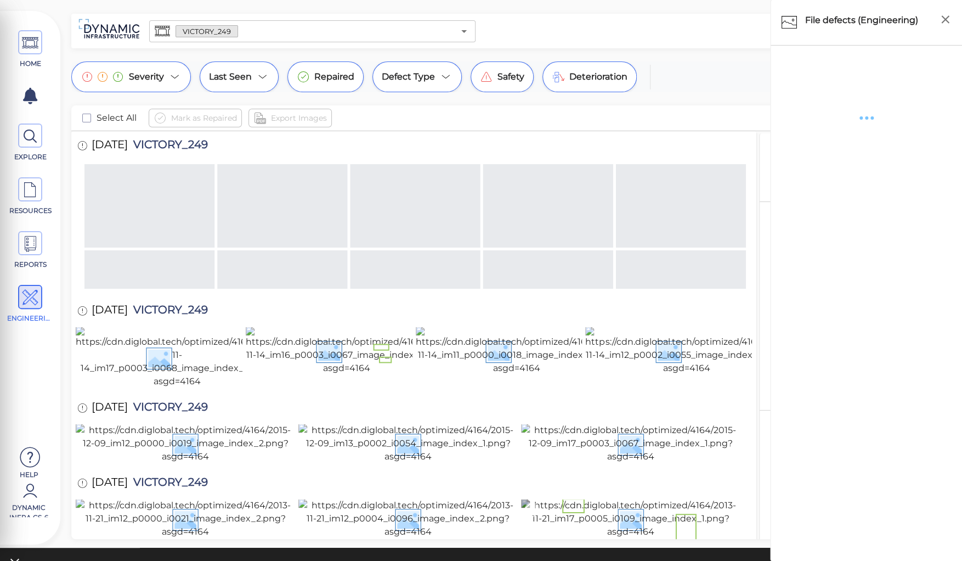
scroll to position [324, 0]
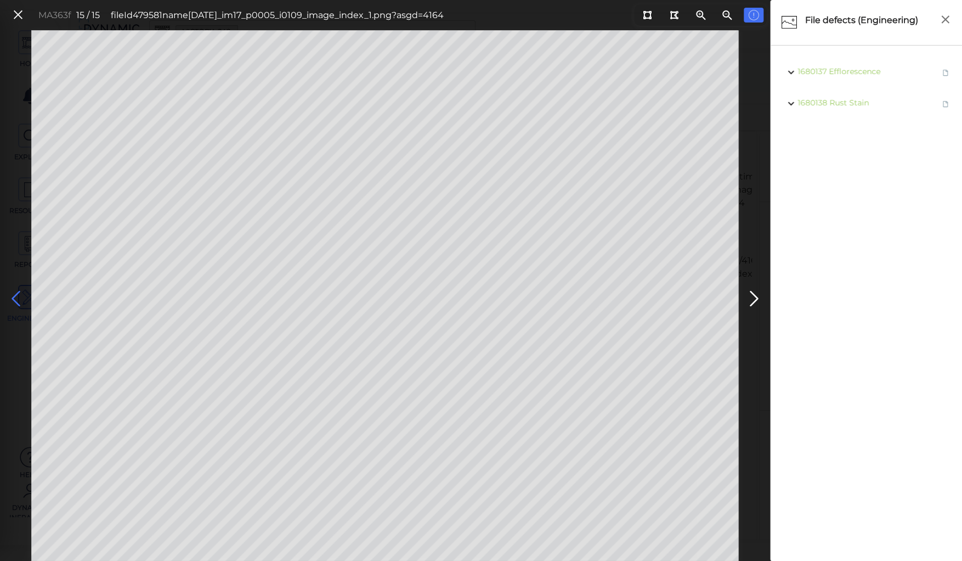
click at [20, 307] on icon at bounding box center [16, 298] width 18 height 21
click at [17, 293] on icon at bounding box center [16, 298] width 18 height 21
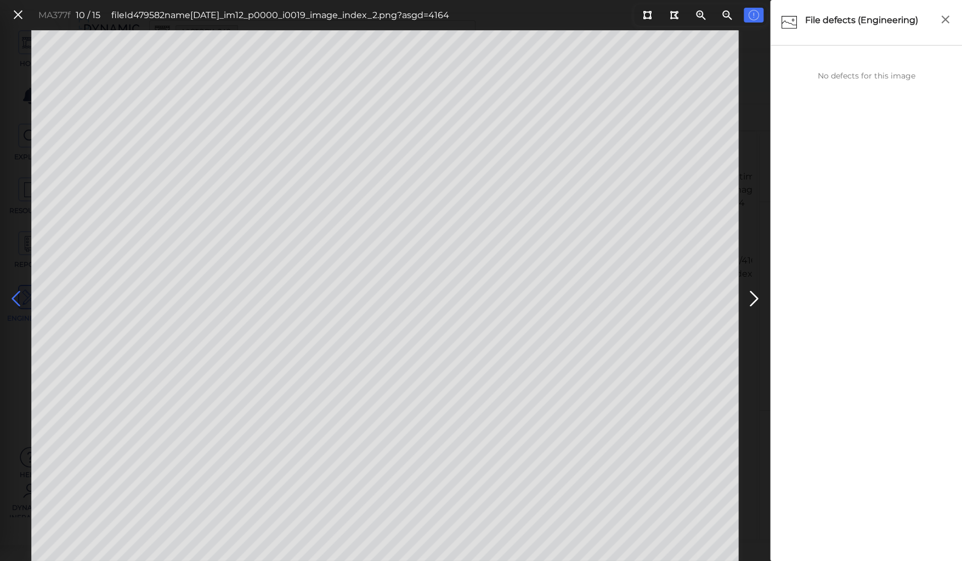
click at [17, 293] on icon at bounding box center [16, 298] width 18 height 21
click at [17, 292] on icon at bounding box center [16, 298] width 18 height 21
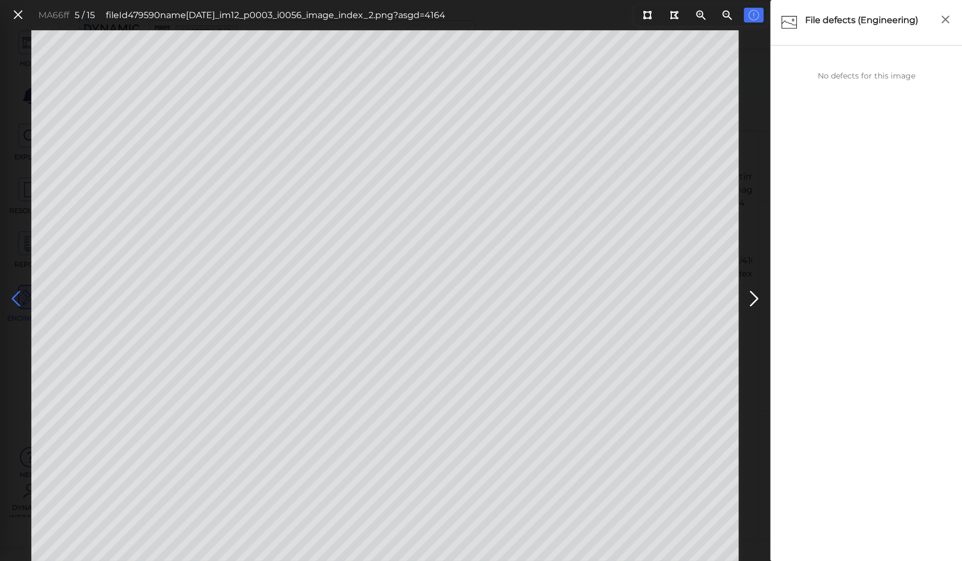
click at [17, 292] on icon at bounding box center [16, 298] width 18 height 21
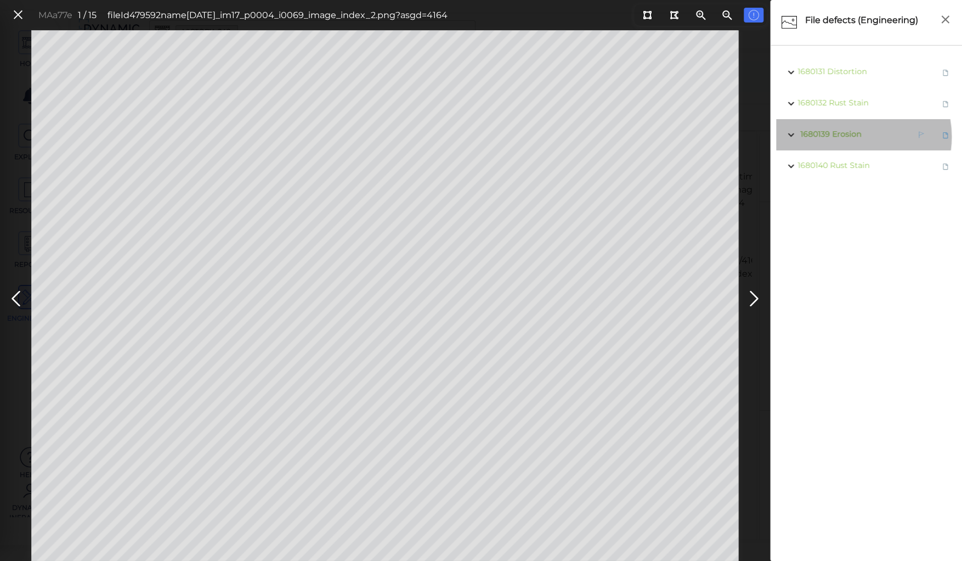
click at [849, 137] on span "Erosion" at bounding box center [846, 134] width 29 height 10
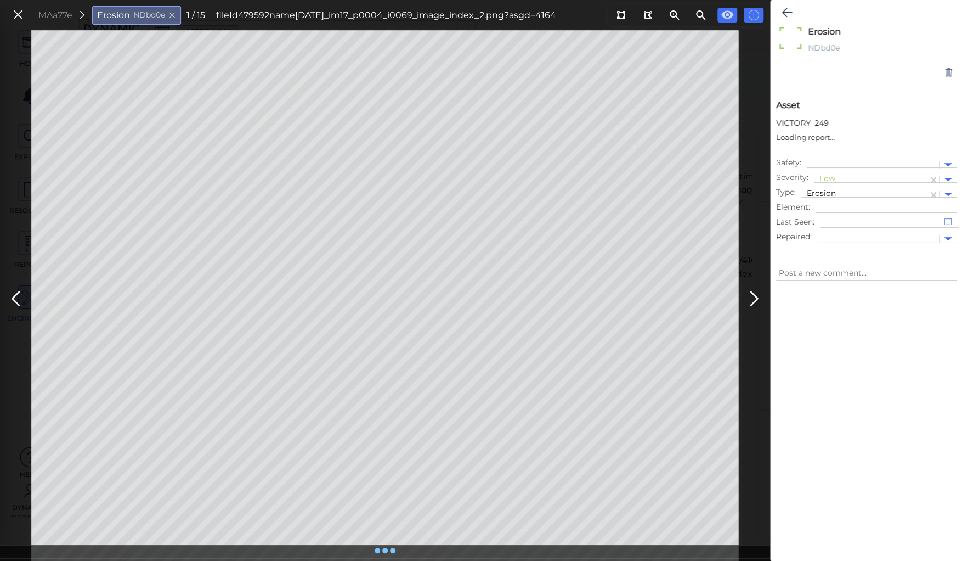
type textarea "x"
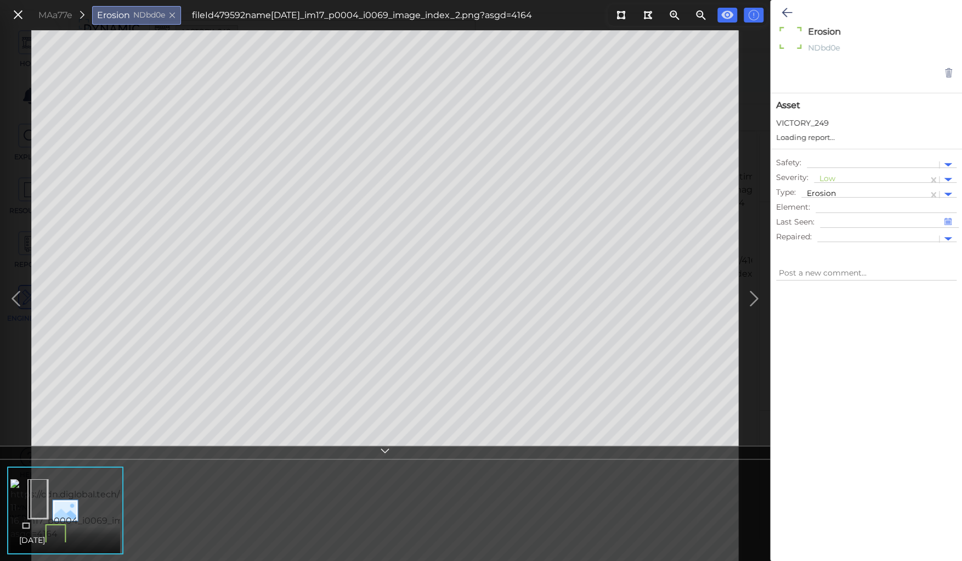
type textarea "x"
click at [831, 176] on div at bounding box center [870, 180] width 103 height 12
click at [845, 230] on div "Moderate" at bounding box center [843, 231] width 59 height 17
type textarea "x"
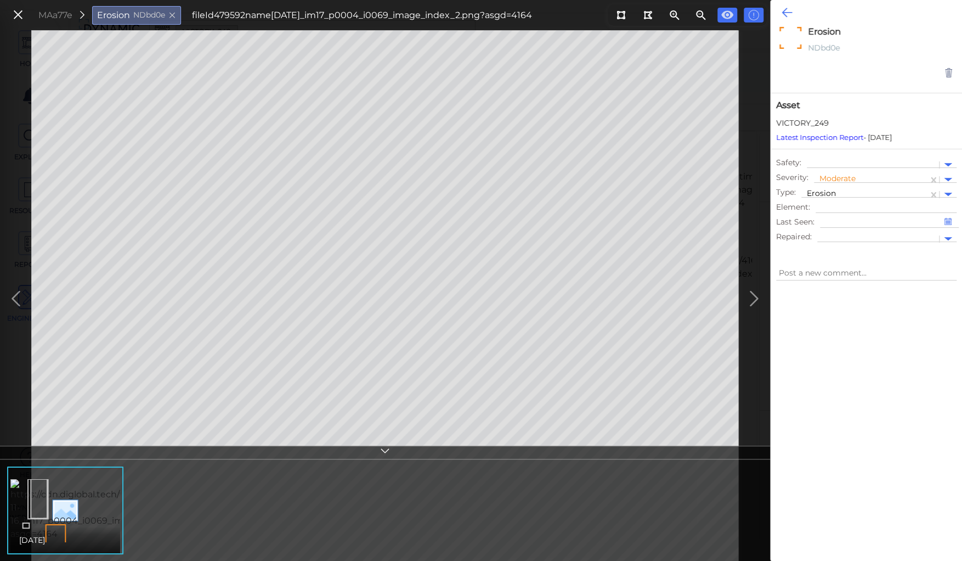
click at [786, 12] on icon at bounding box center [787, 12] width 10 height 13
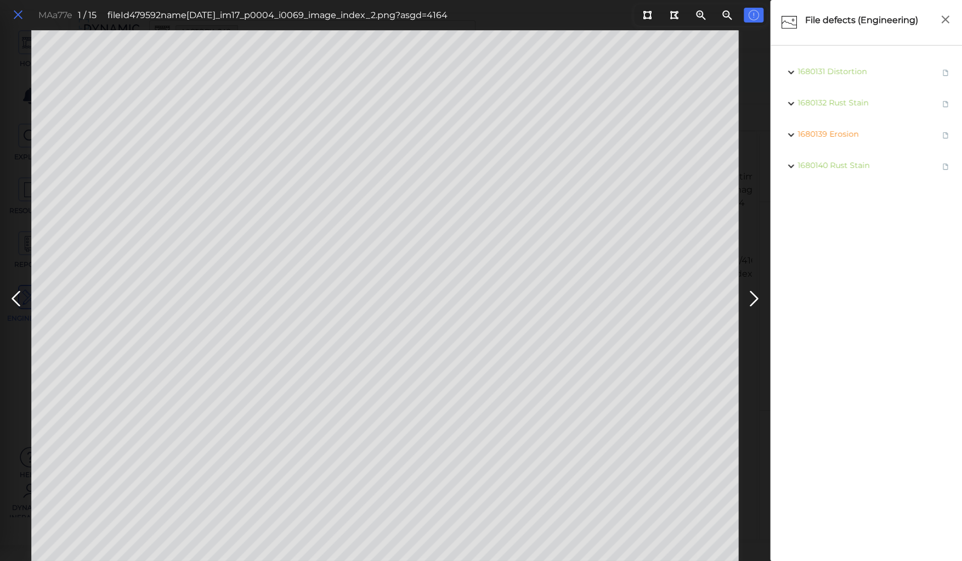
click at [19, 17] on icon at bounding box center [18, 15] width 12 height 15
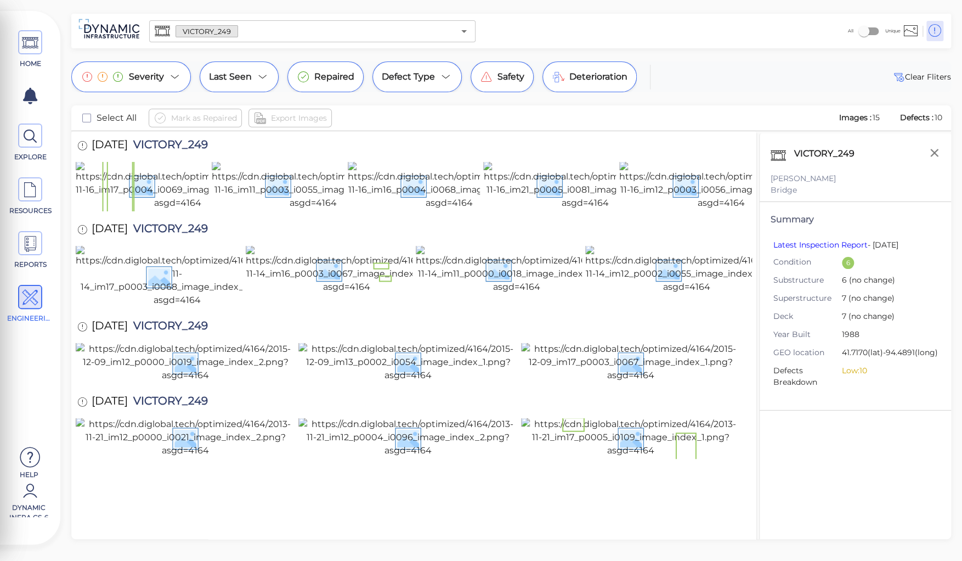
click at [185, 320] on span "VICTORY_249" at bounding box center [168, 327] width 80 height 15
copy span "VICTORY_249"
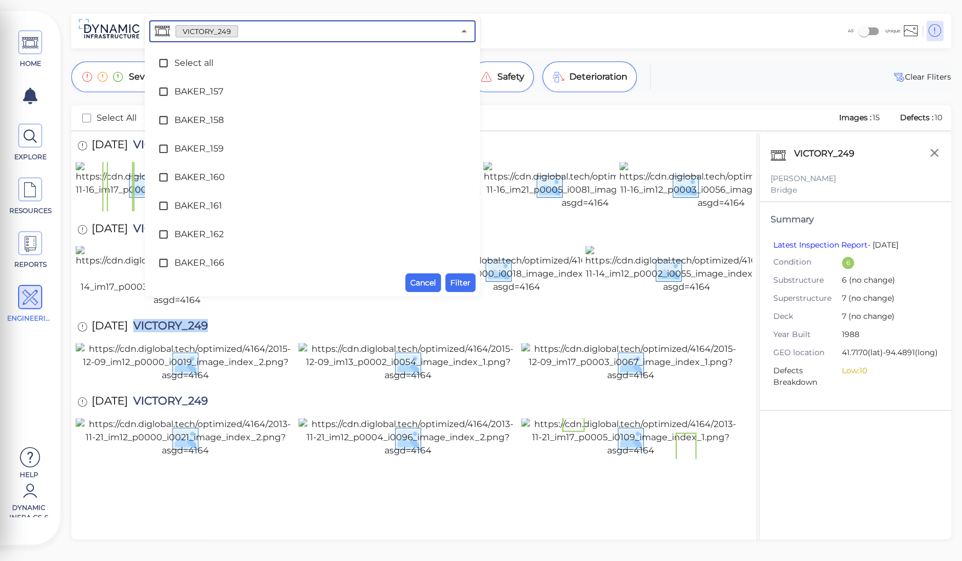
click at [238, 31] on input "text" at bounding box center [346, 31] width 216 height 15
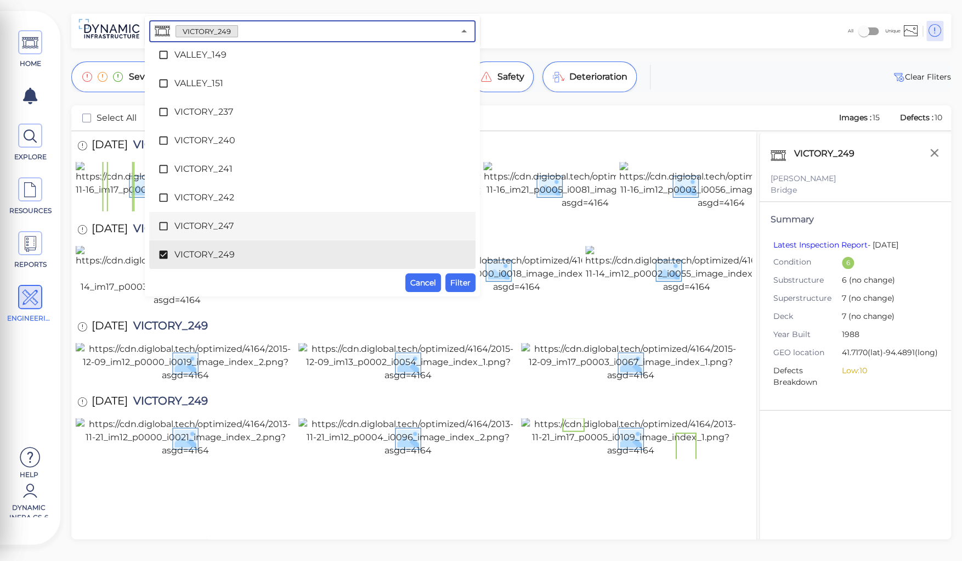
click at [212, 228] on span "VICTORY_247" at bounding box center [312, 225] width 276 height 13
click at [208, 249] on span "VICTORY_249" at bounding box center [312, 254] width 276 height 13
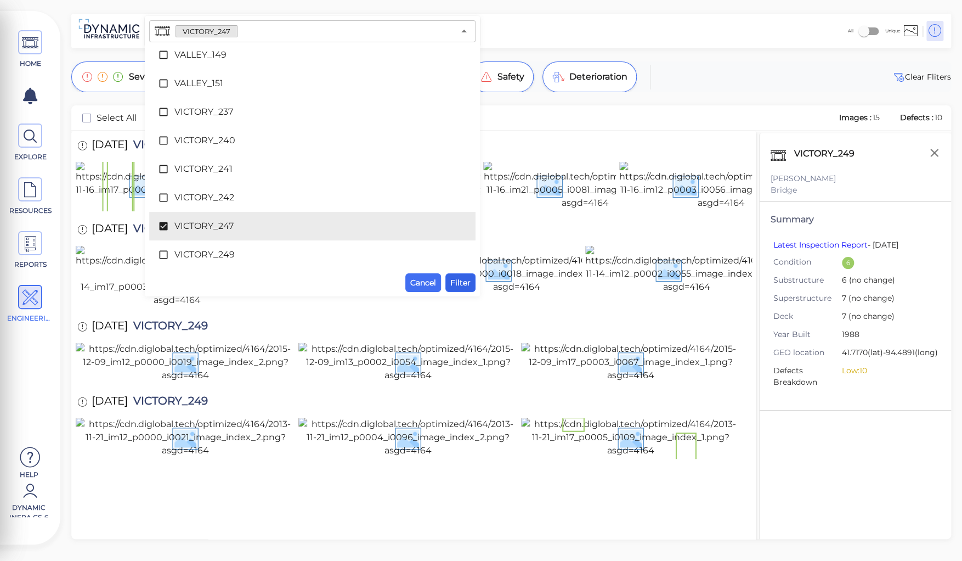
click at [465, 282] on span "Filter" at bounding box center [460, 282] width 20 height 13
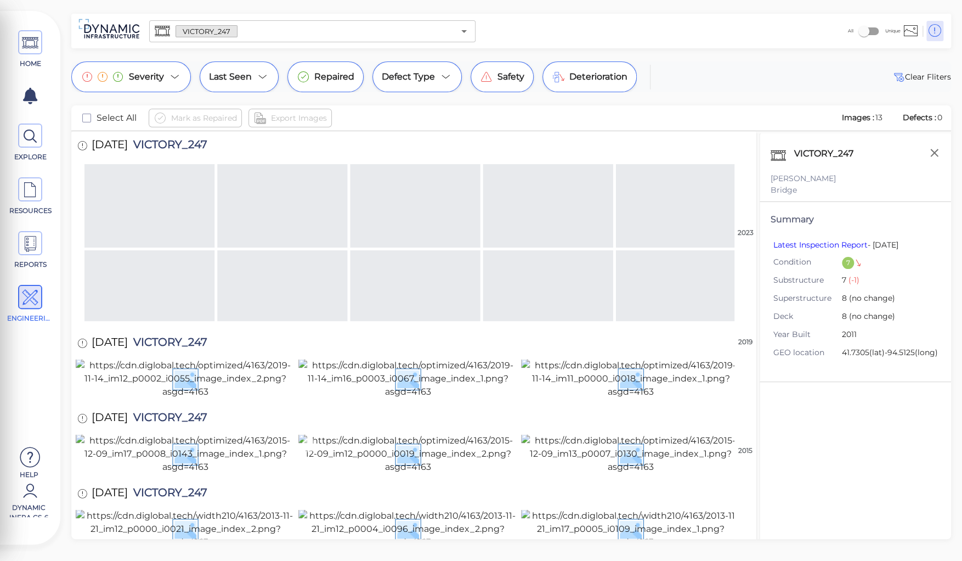
scroll to position [363, 0]
click at [632, 509] on img at bounding box center [630, 528] width 219 height 39
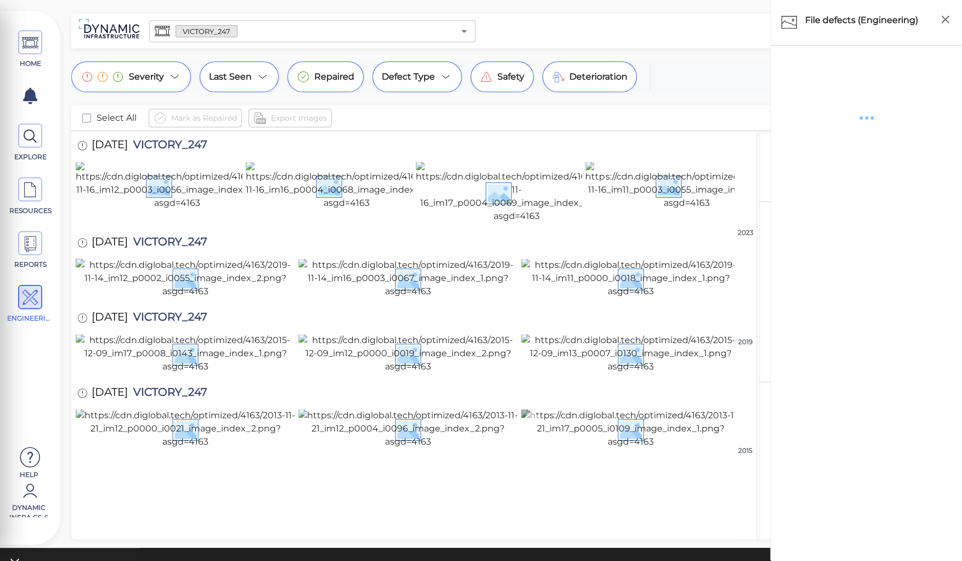
scroll to position [361, 0]
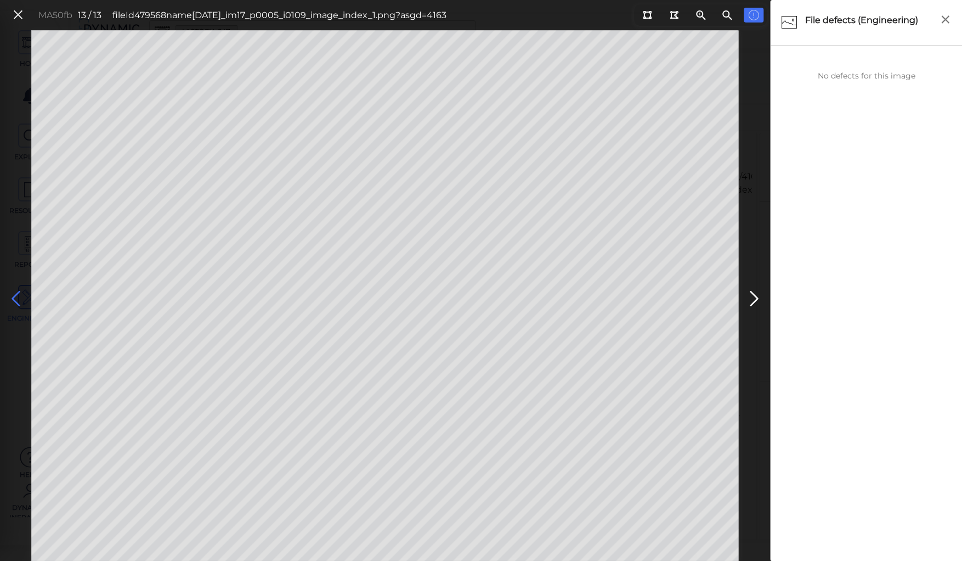
click at [20, 299] on icon at bounding box center [16, 298] width 18 height 21
click at [15, 296] on icon at bounding box center [16, 298] width 18 height 21
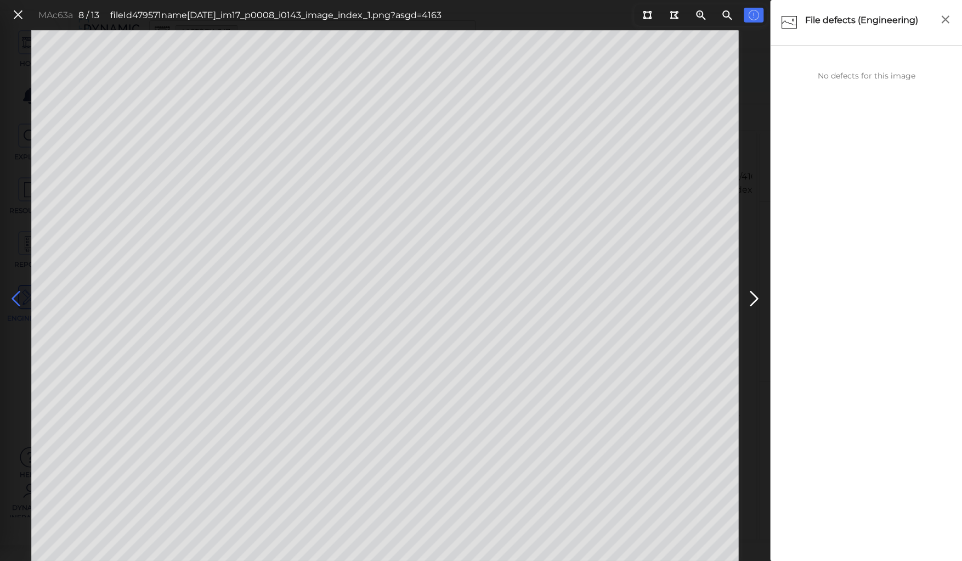
click at [15, 296] on icon at bounding box center [16, 298] width 18 height 21
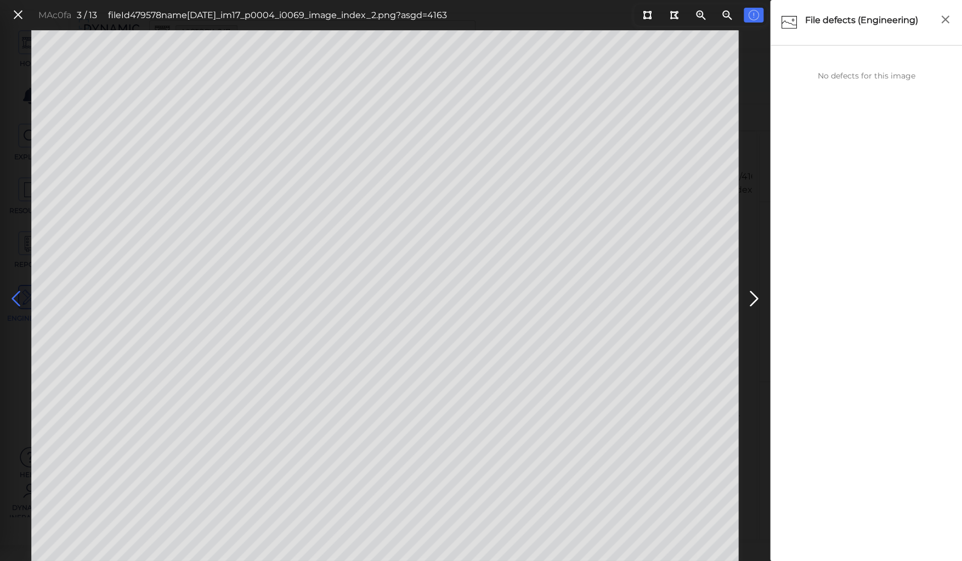
click at [15, 296] on icon at bounding box center [16, 298] width 18 height 21
click at [15, 18] on icon at bounding box center [18, 15] width 12 height 15
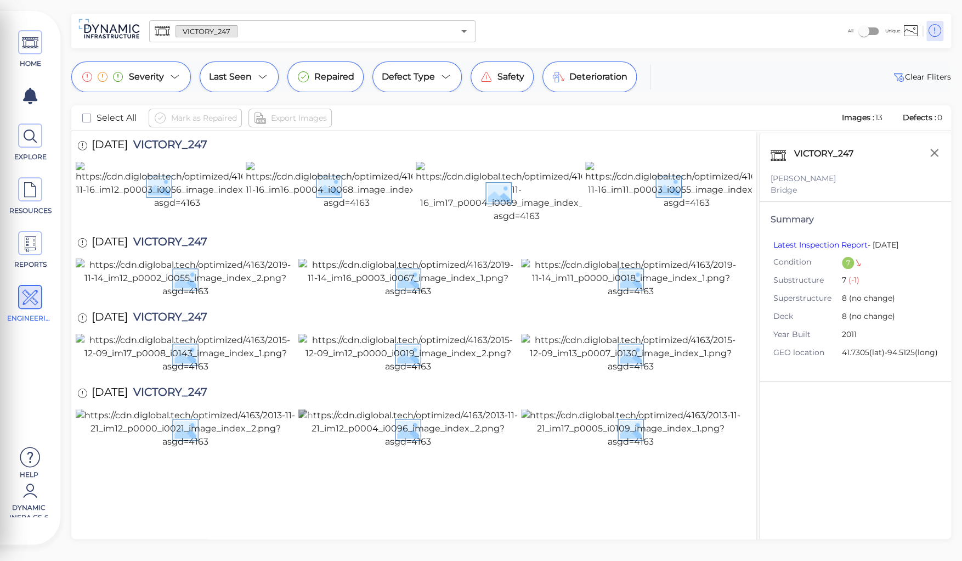
click at [384, 448] on img at bounding box center [407, 428] width 219 height 39
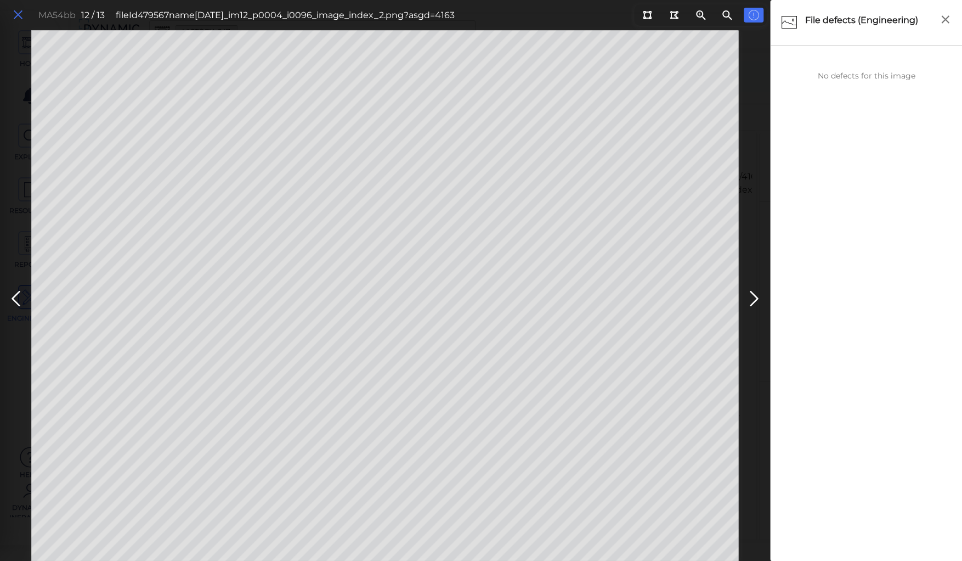
click at [15, 15] on icon at bounding box center [18, 15] width 12 height 15
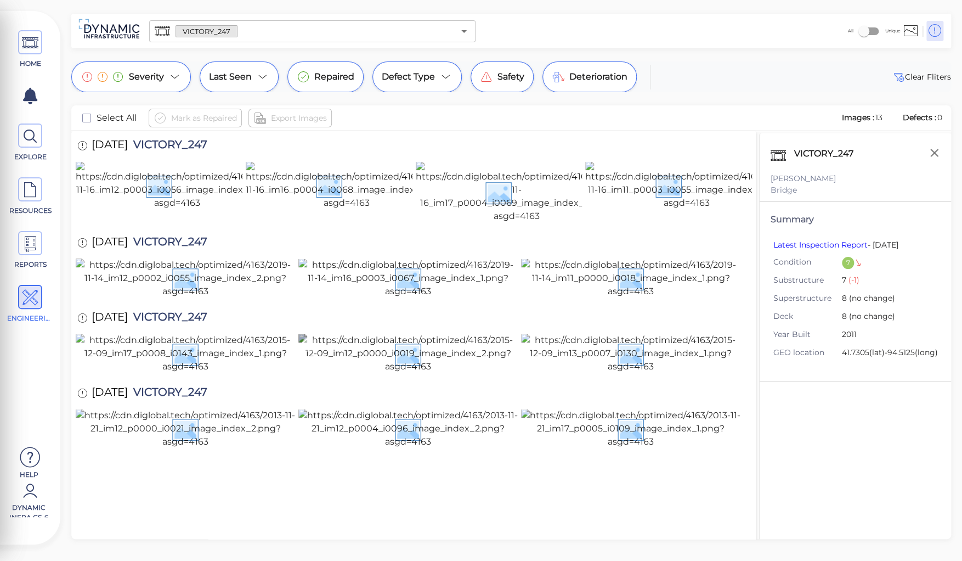
click at [369, 333] on img at bounding box center [407, 352] width 219 height 39
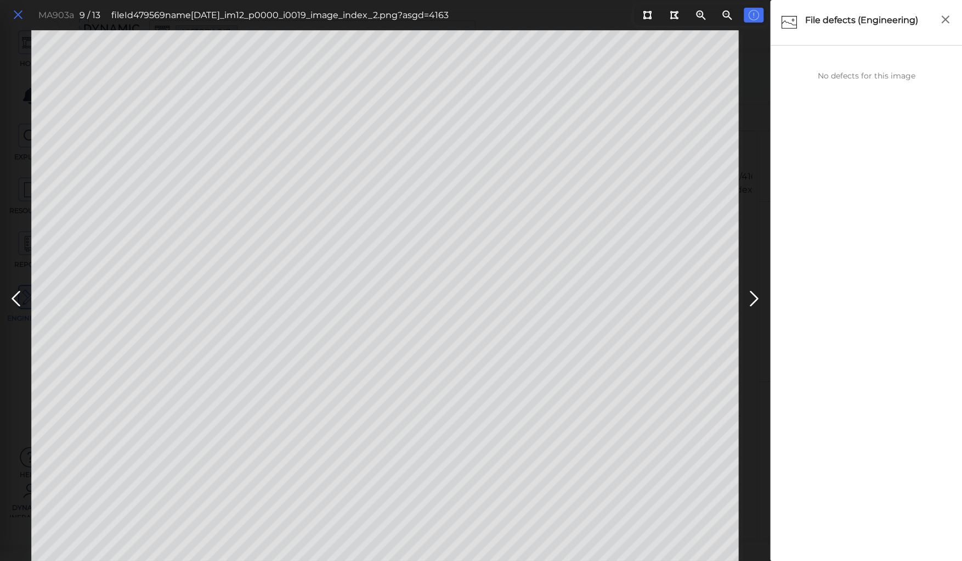
click at [14, 10] on icon at bounding box center [18, 15] width 12 height 15
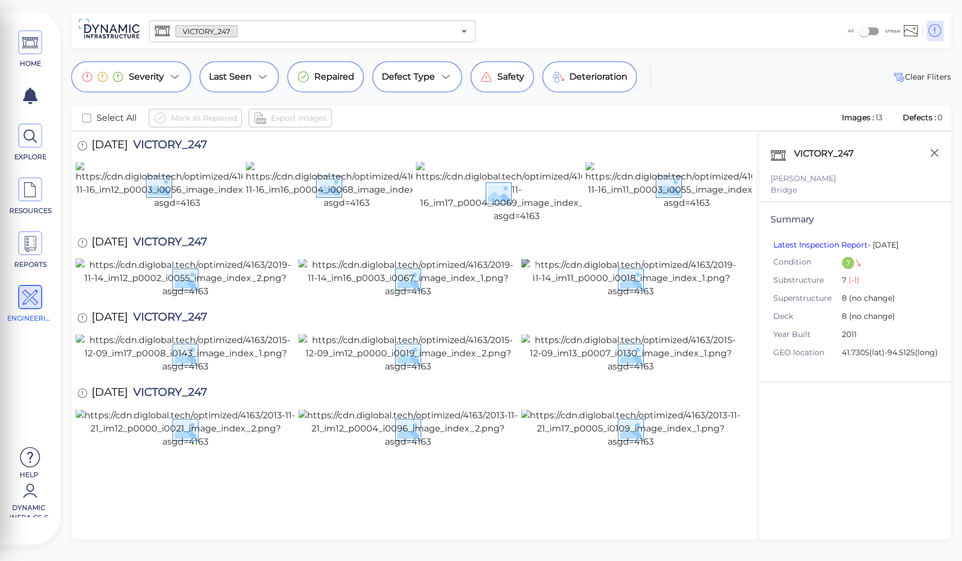
click at [583, 298] on img at bounding box center [630, 277] width 219 height 39
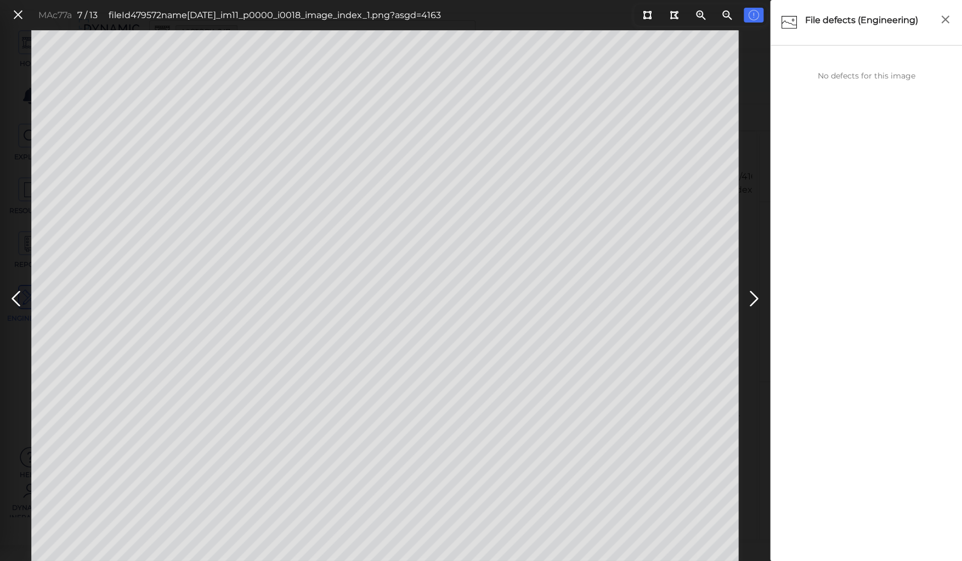
click at [26, 303] on button at bounding box center [16, 295] width 24 height 33
click at [13, 14] on icon at bounding box center [18, 15] width 12 height 15
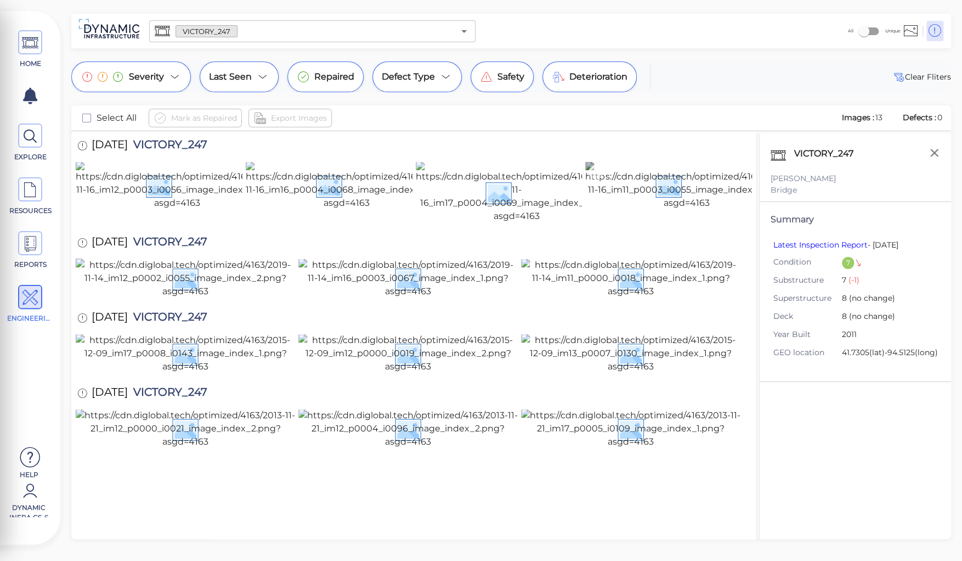
click at [653, 210] on img at bounding box center [686, 185] width 202 height 48
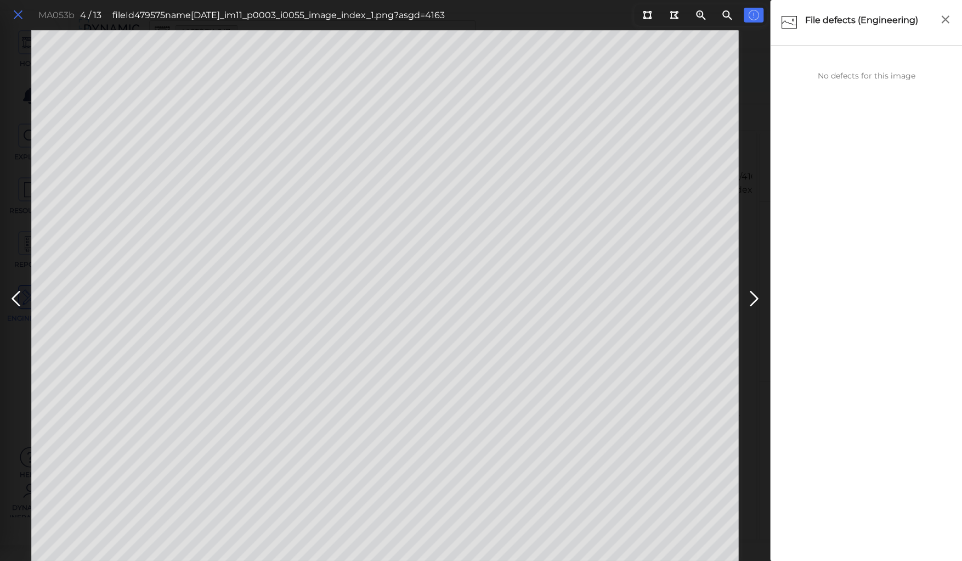
click at [17, 19] on icon at bounding box center [18, 15] width 12 height 15
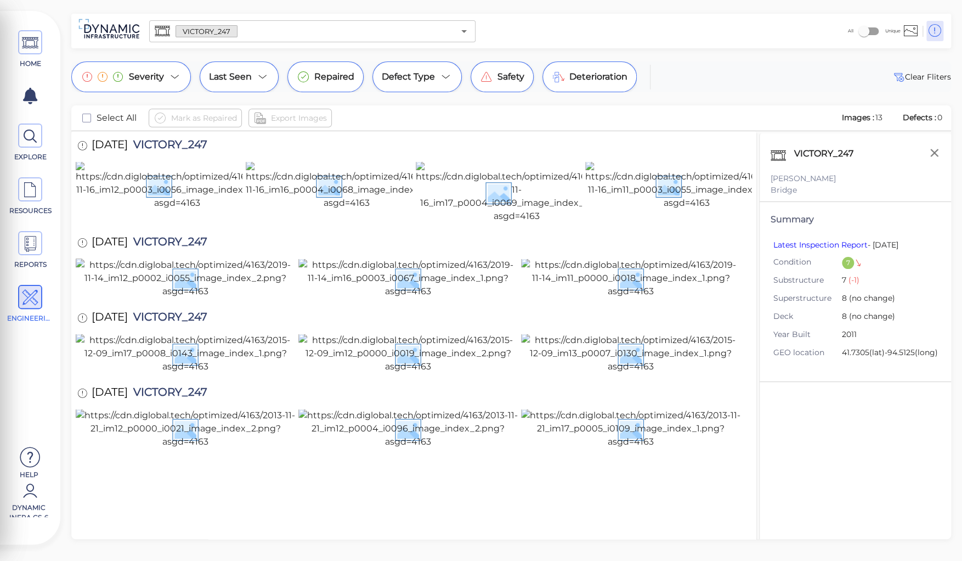
click at [184, 251] on span "VICTORY_247" at bounding box center [168, 243] width 80 height 15
copy span "VICTORY_247"
click at [246, 32] on input "text" at bounding box center [345, 31] width 217 height 15
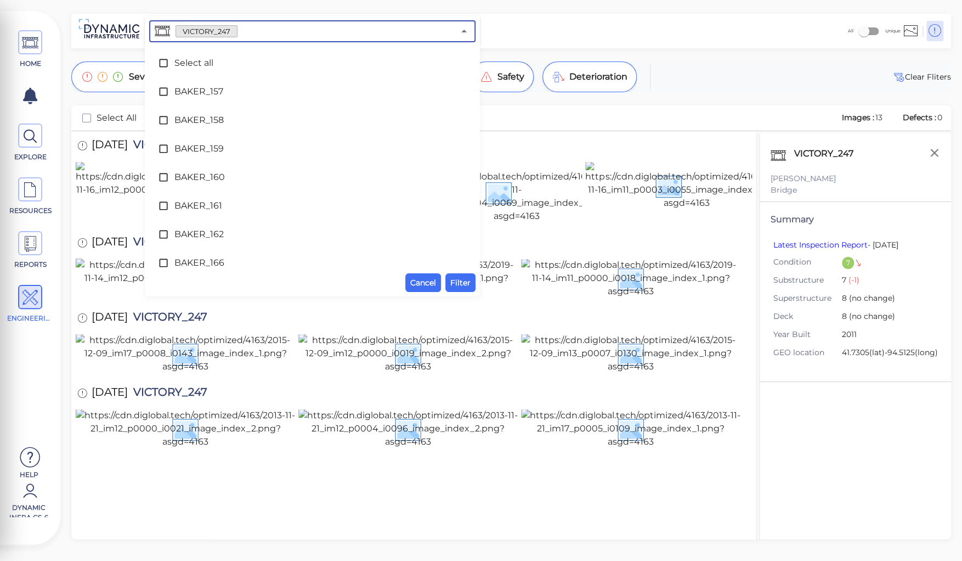
scroll to position [6311, 0]
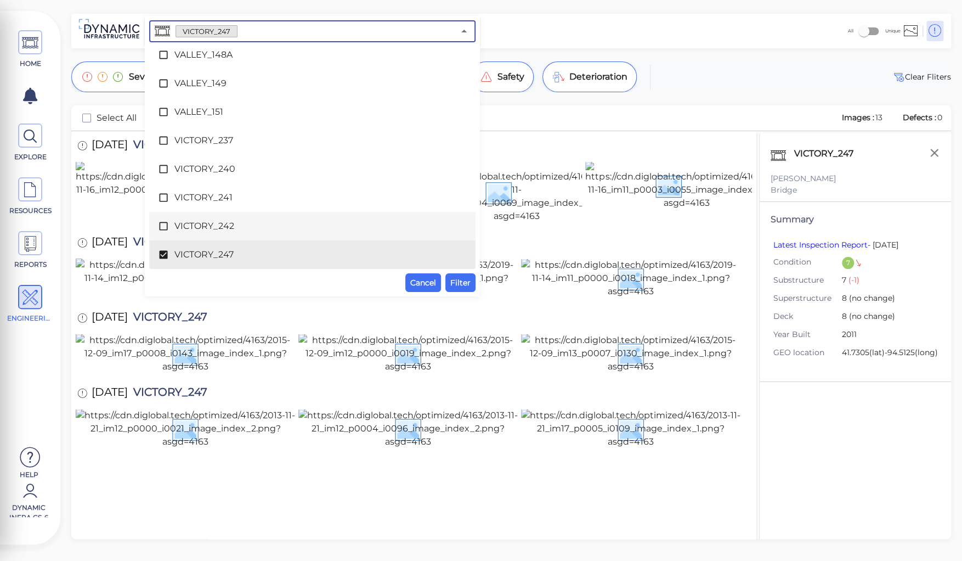
click at [184, 228] on span "VICTORY_242" at bounding box center [312, 225] width 276 height 13
click at [176, 252] on span "VICTORY_247" at bounding box center [312, 254] width 276 height 13
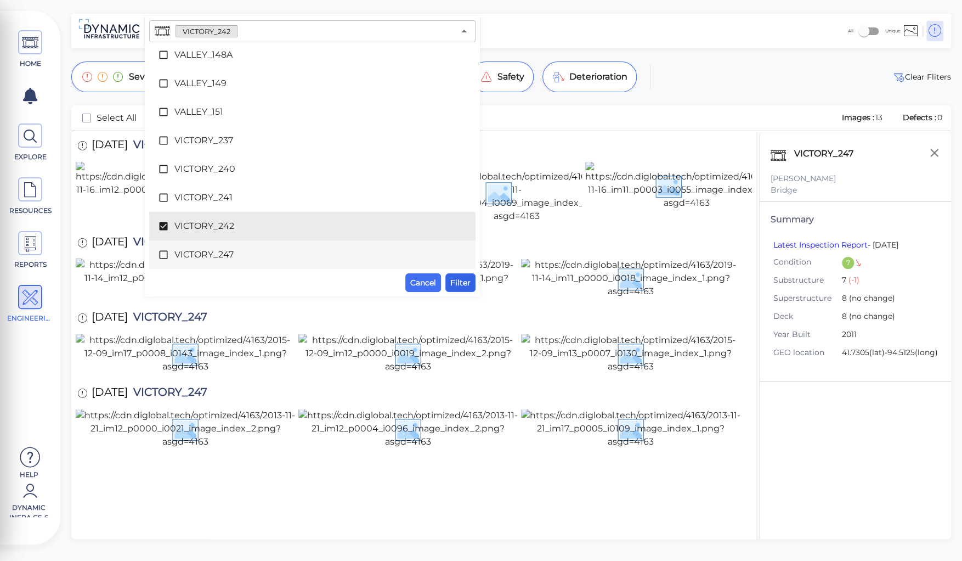
click at [456, 282] on span "Filter" at bounding box center [460, 282] width 20 height 13
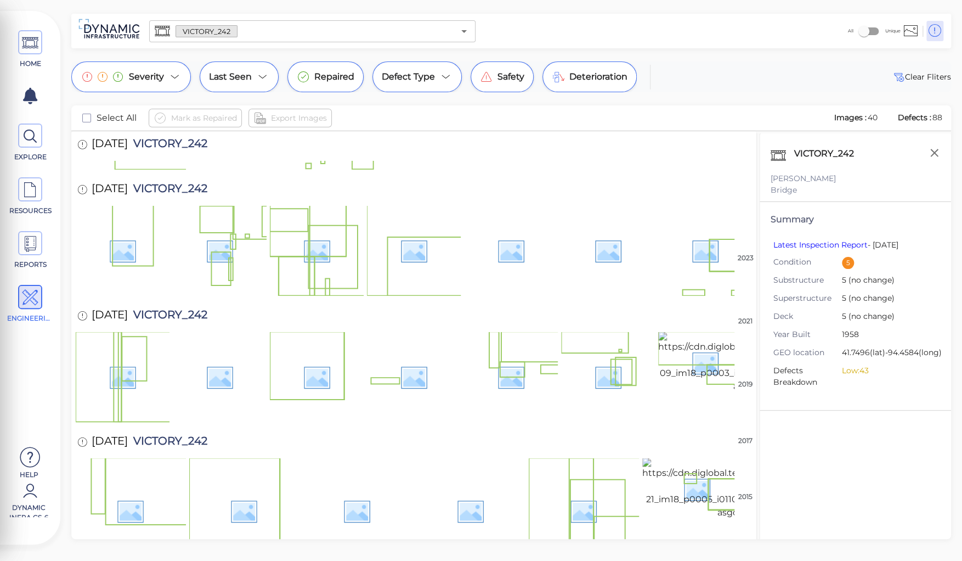
scroll to position [537, 0]
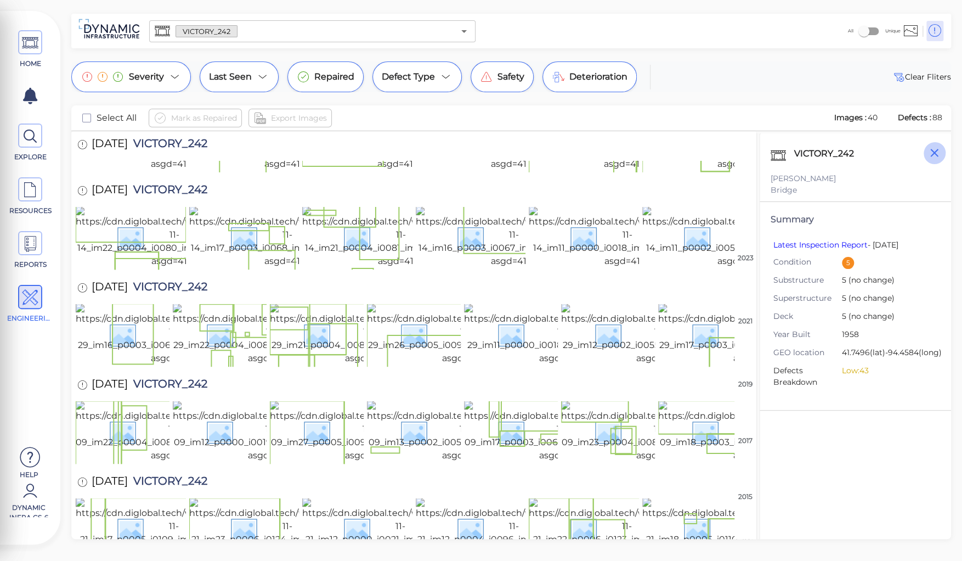
click at [928, 151] on icon "button" at bounding box center [934, 153] width 14 height 14
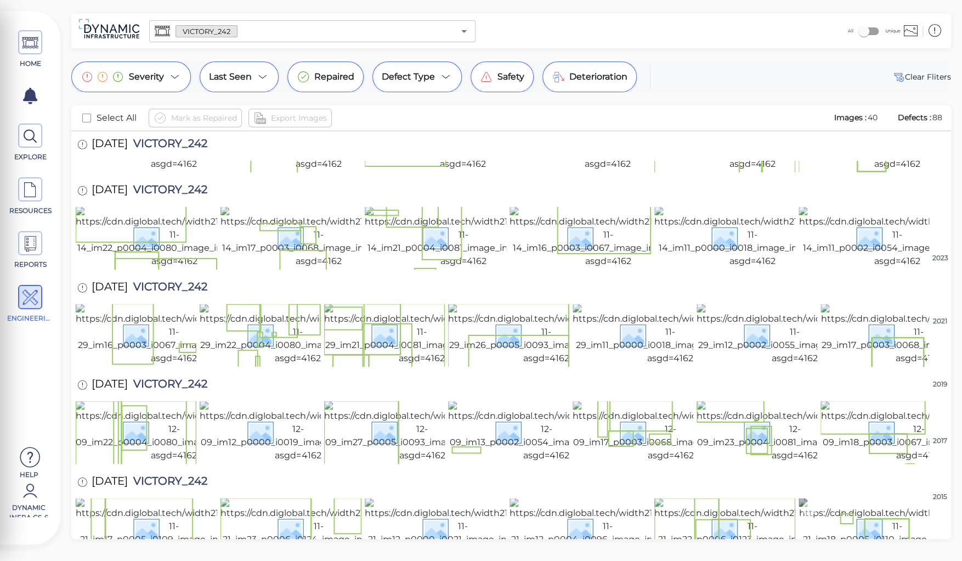
click at [846, 497] on img at bounding box center [897, 527] width 196 height 61
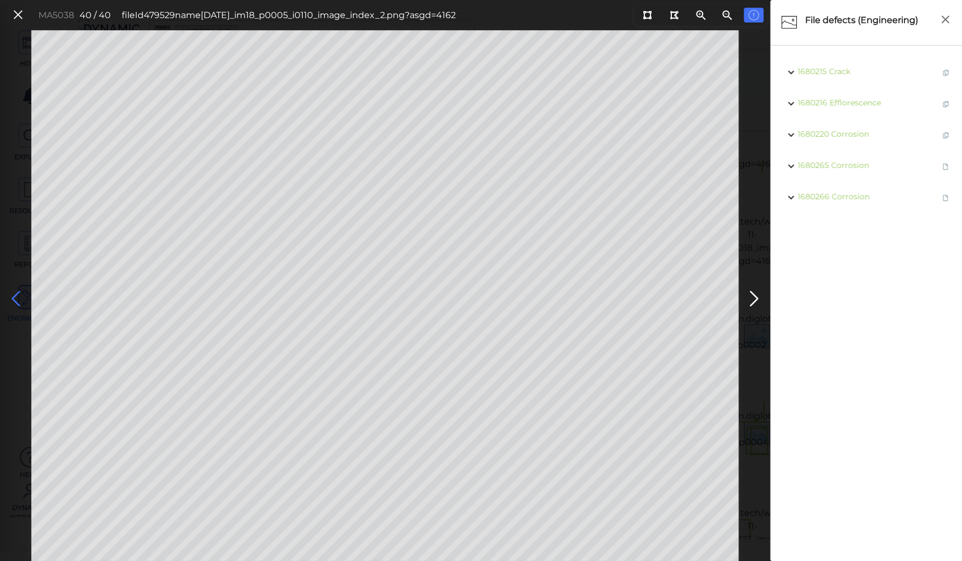
click at [16, 295] on icon at bounding box center [16, 298] width 18 height 21
click at [15, 297] on icon at bounding box center [16, 298] width 18 height 21
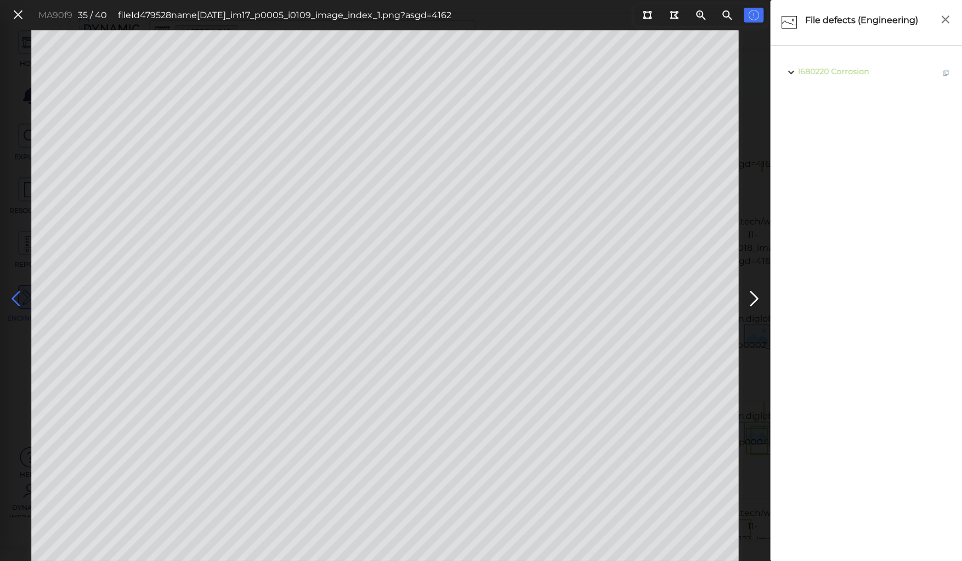
click at [15, 297] on icon at bounding box center [16, 298] width 18 height 21
click at [17, 298] on icon at bounding box center [16, 298] width 18 height 21
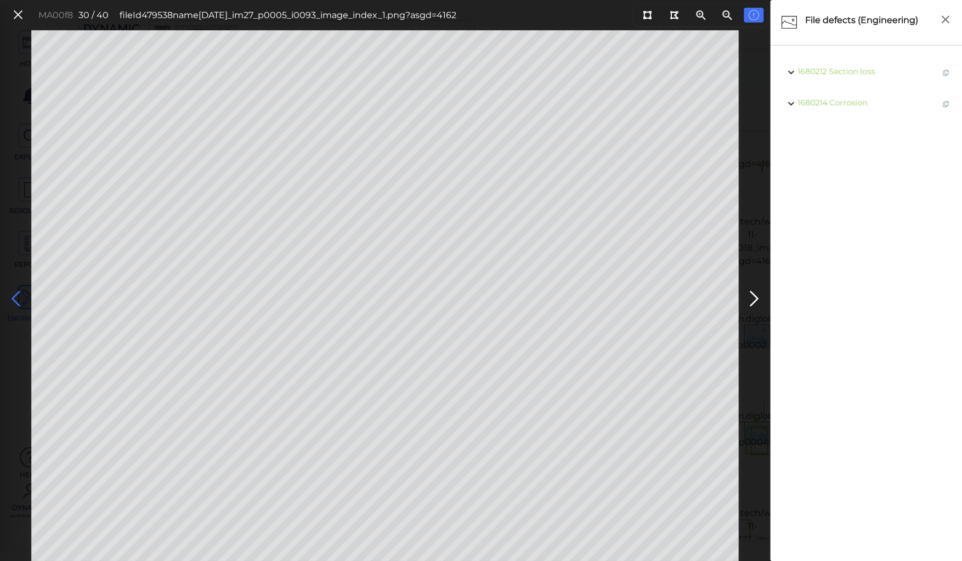
click at [17, 298] on icon at bounding box center [16, 298] width 18 height 21
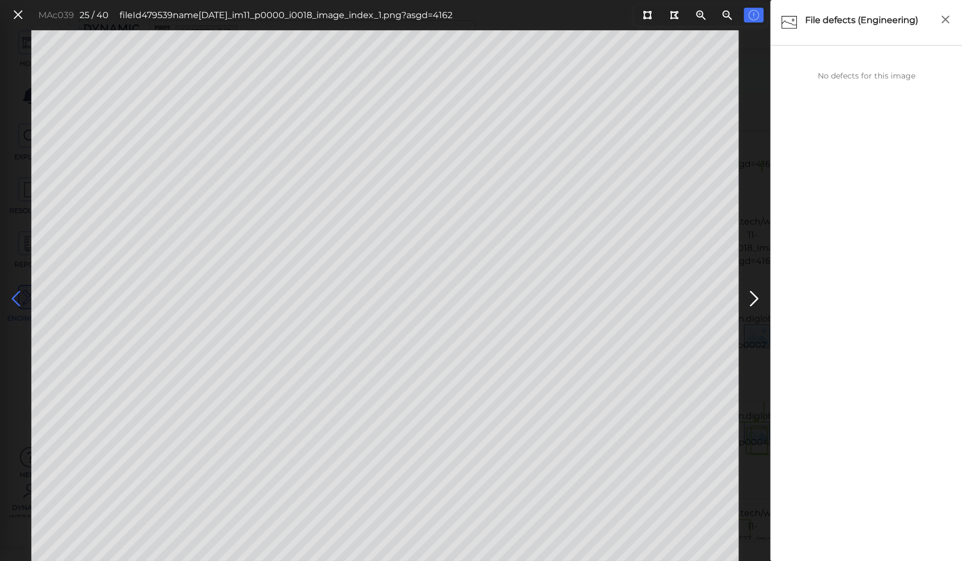
click at [17, 298] on icon at bounding box center [16, 298] width 18 height 21
click at [15, 269] on div "MAf53b 24 / 40 fileId 479545 name [DATE]_im26_p0005_i0093_image_index_1.png?asg…" at bounding box center [385, 295] width 770 height 530
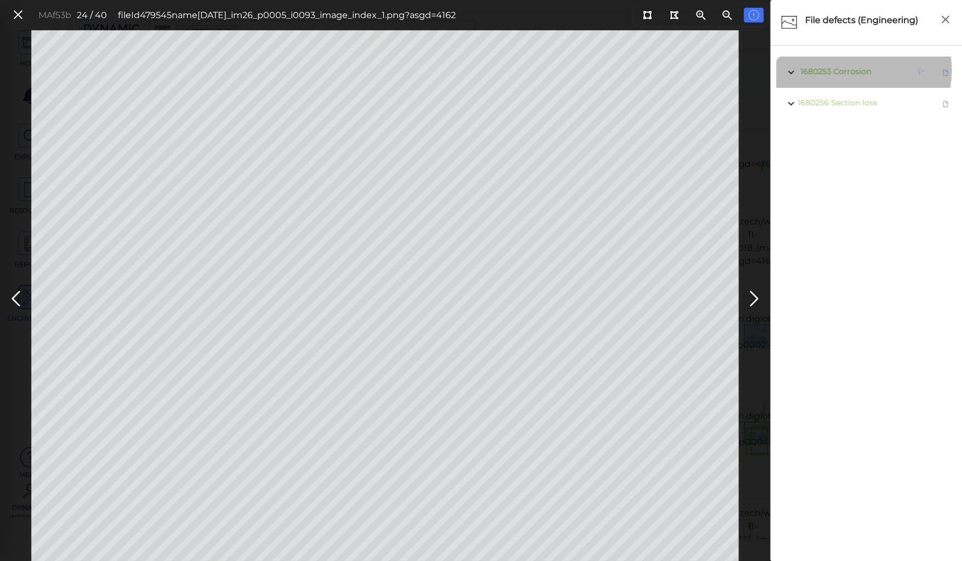
click at [846, 70] on span "Corrosion" at bounding box center [852, 71] width 38 height 10
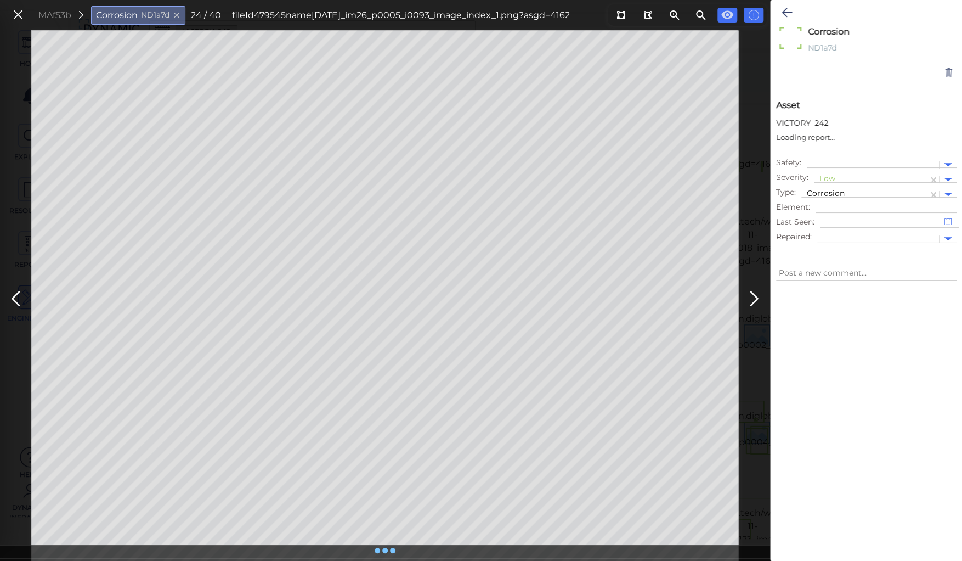
type textarea "x"
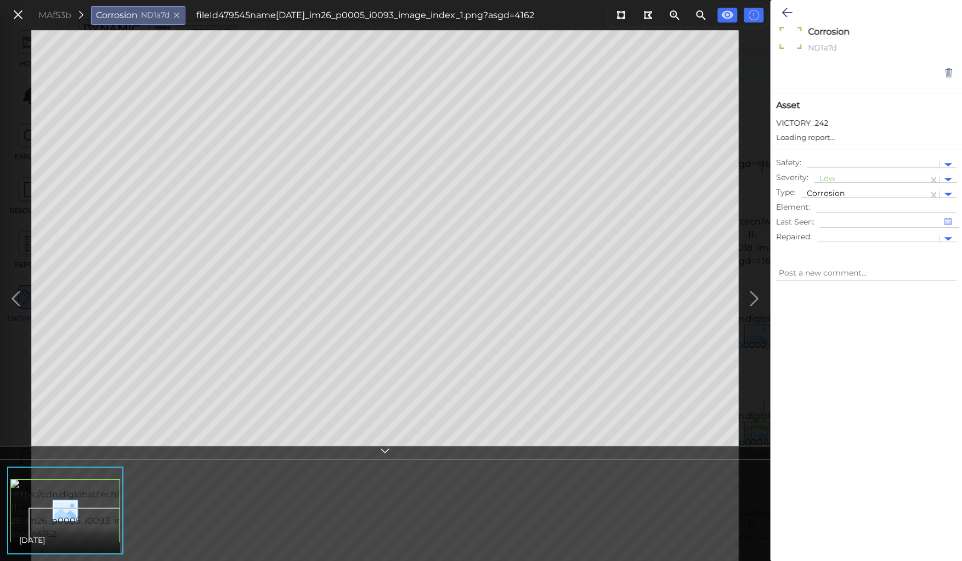
type textarea "x"
click at [827, 180] on div at bounding box center [870, 180] width 103 height 12
click at [830, 230] on div "Moderate" at bounding box center [843, 231] width 59 height 17
type textarea "x"
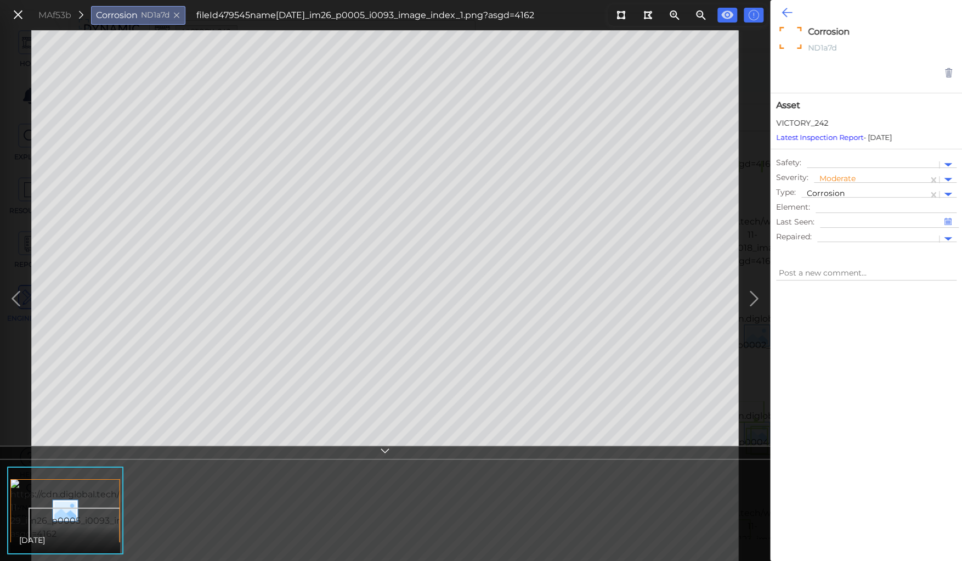
click at [786, 13] on icon at bounding box center [787, 12] width 10 height 13
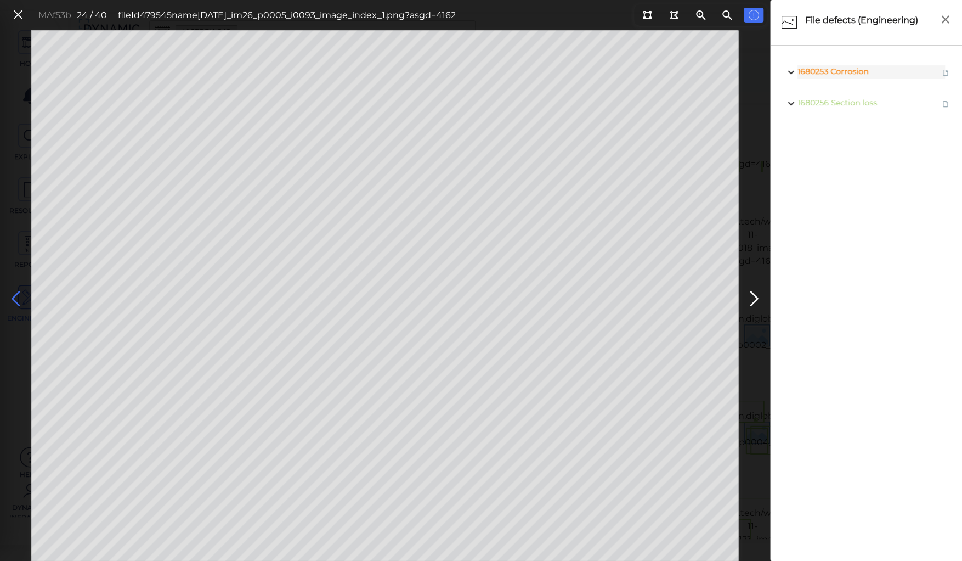
click at [19, 293] on icon at bounding box center [16, 298] width 18 height 21
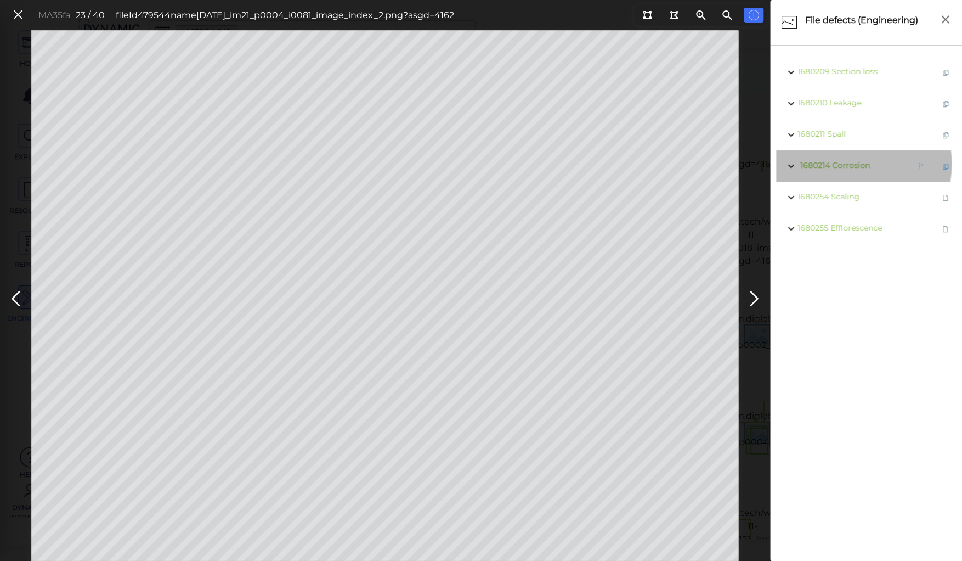
click at [838, 164] on span "Corrosion" at bounding box center [851, 165] width 38 height 10
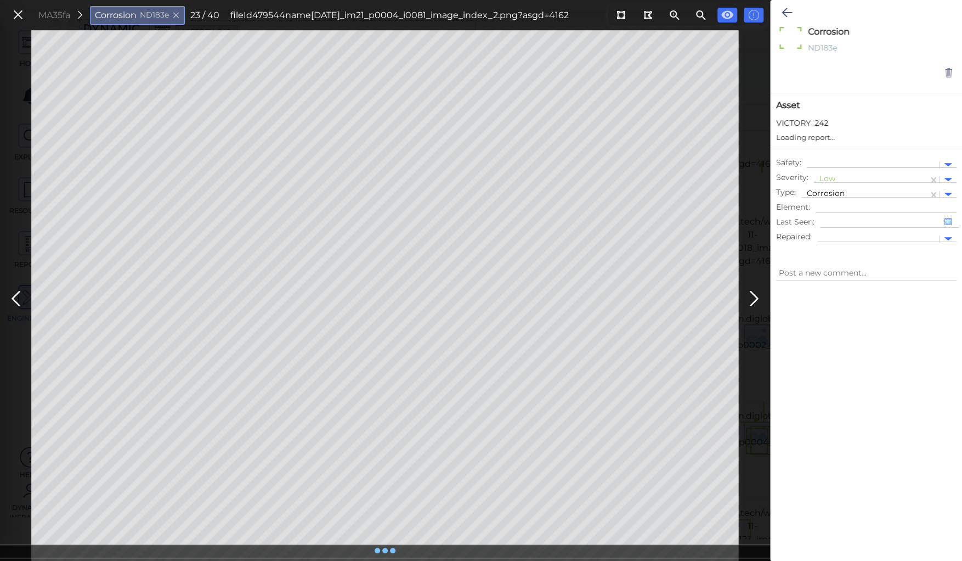
type textarea "x"
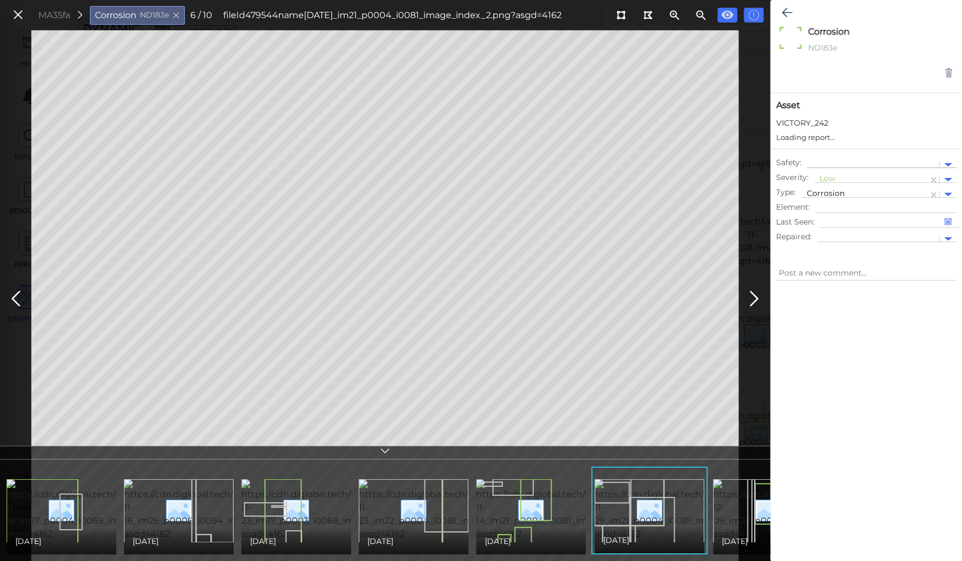
type textarea "x"
click at [827, 176] on div at bounding box center [870, 180] width 103 height 12
click at [828, 228] on div "Moderate" at bounding box center [843, 231] width 59 height 17
type textarea "x"
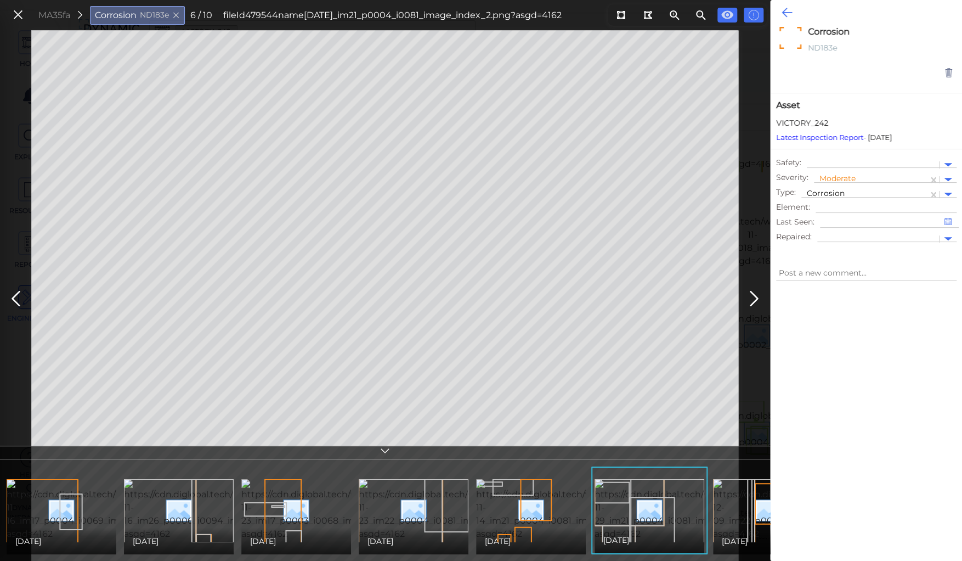
click at [784, 13] on icon at bounding box center [787, 12] width 10 height 13
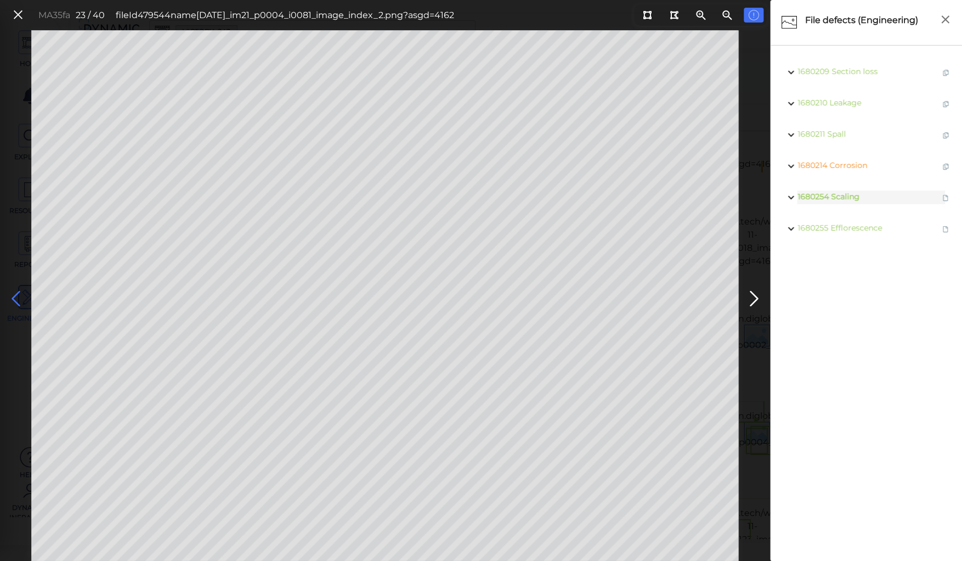
click at [14, 295] on icon at bounding box center [16, 298] width 18 height 21
click at [15, 293] on icon at bounding box center [16, 298] width 18 height 21
click at [15, 294] on icon at bounding box center [16, 298] width 18 height 21
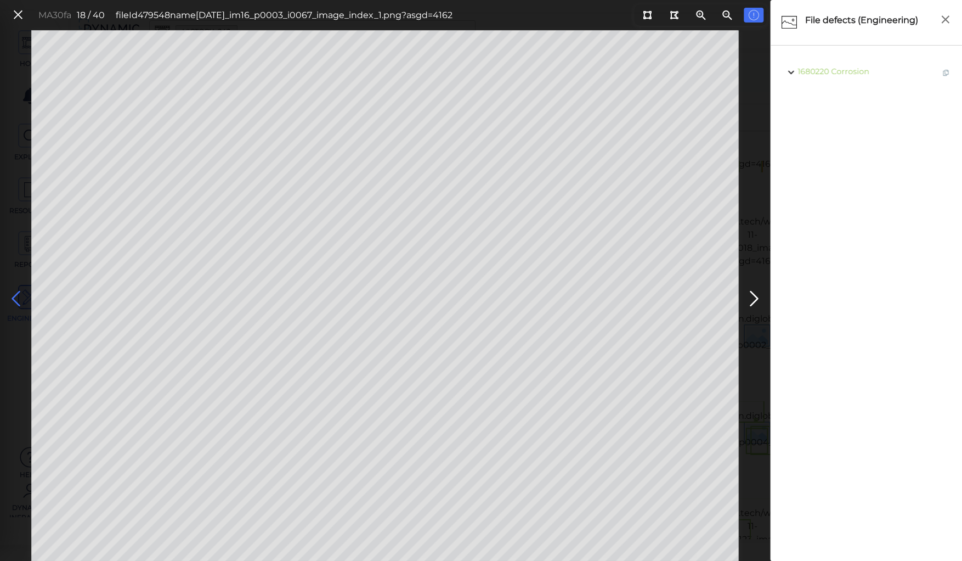
click at [15, 294] on icon at bounding box center [16, 298] width 18 height 21
click at [18, 300] on icon at bounding box center [16, 298] width 18 height 21
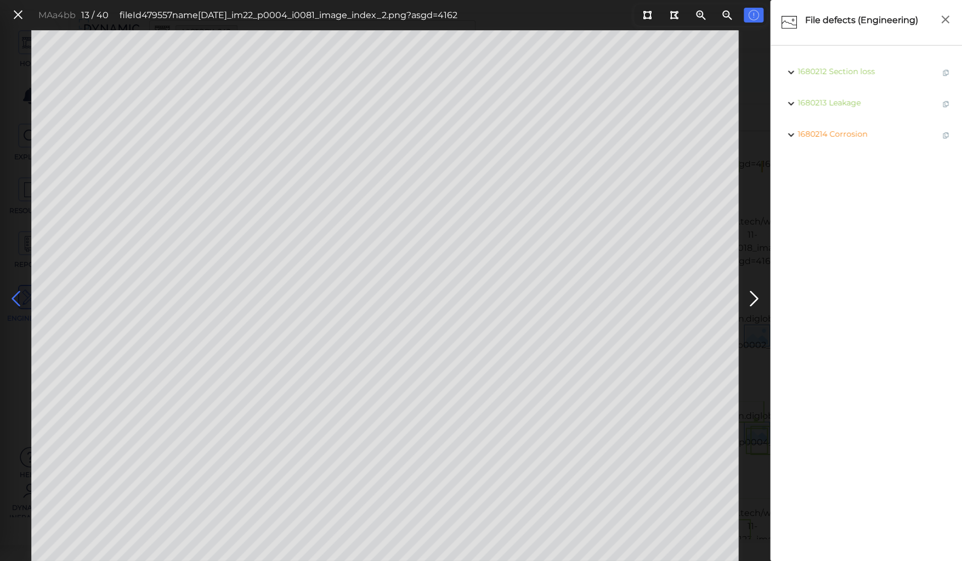
click at [18, 300] on icon at bounding box center [16, 298] width 18 height 21
click at [16, 299] on icon at bounding box center [16, 298] width 18 height 21
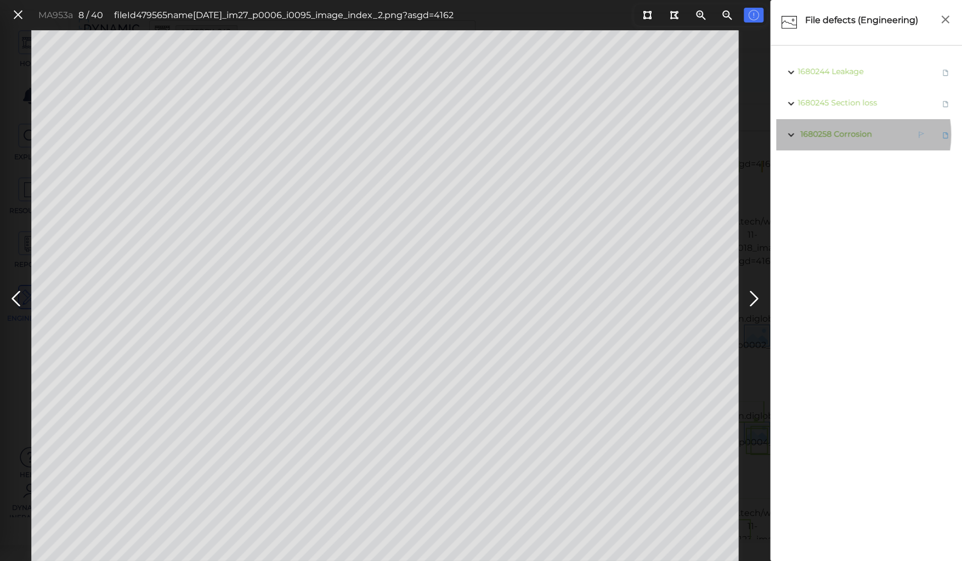
click at [847, 134] on span "Corrosion" at bounding box center [853, 134] width 38 height 10
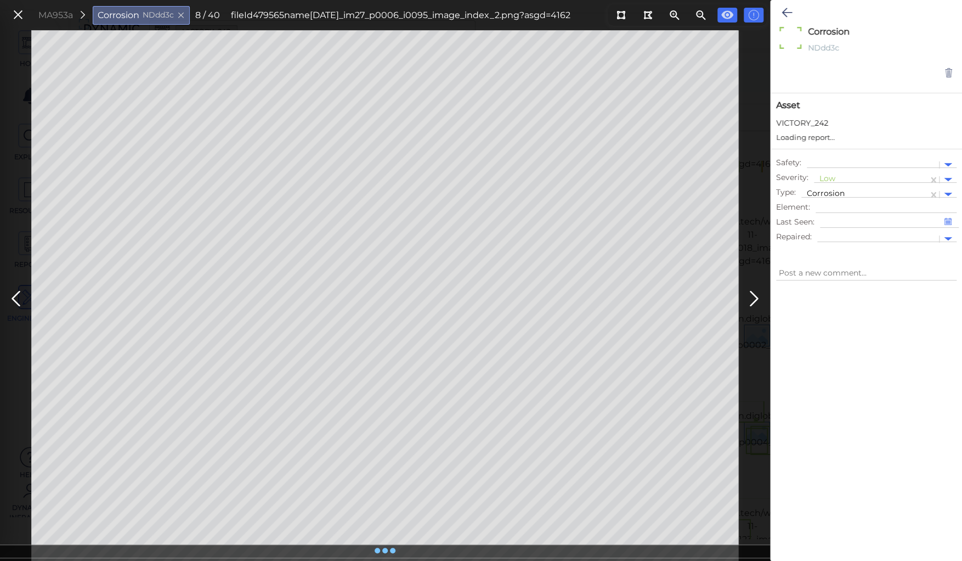
type textarea "x"
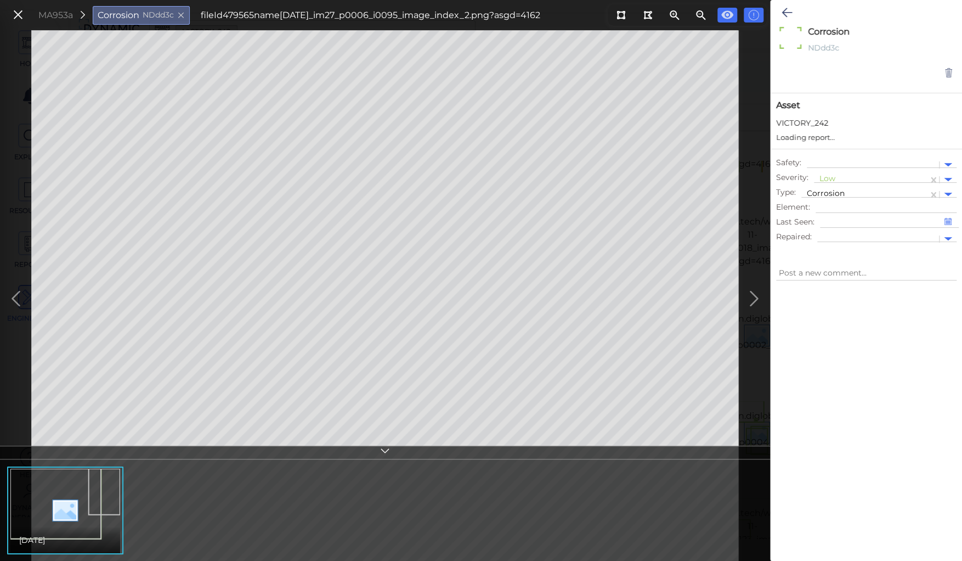
type textarea "x"
click at [826, 177] on div at bounding box center [870, 180] width 103 height 12
click at [833, 231] on div "Moderate" at bounding box center [843, 231] width 59 height 17
type textarea "x"
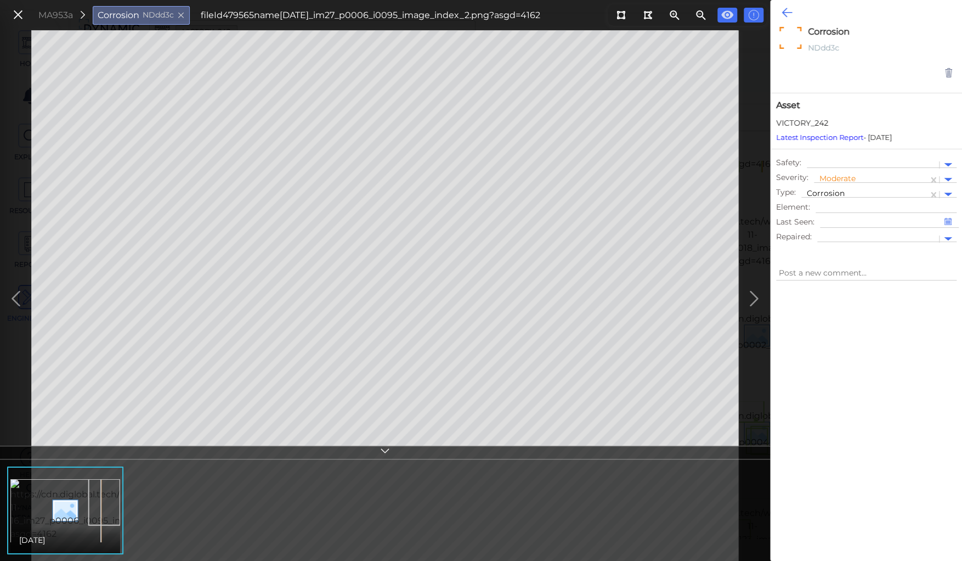
click at [787, 13] on icon at bounding box center [787, 12] width 10 height 13
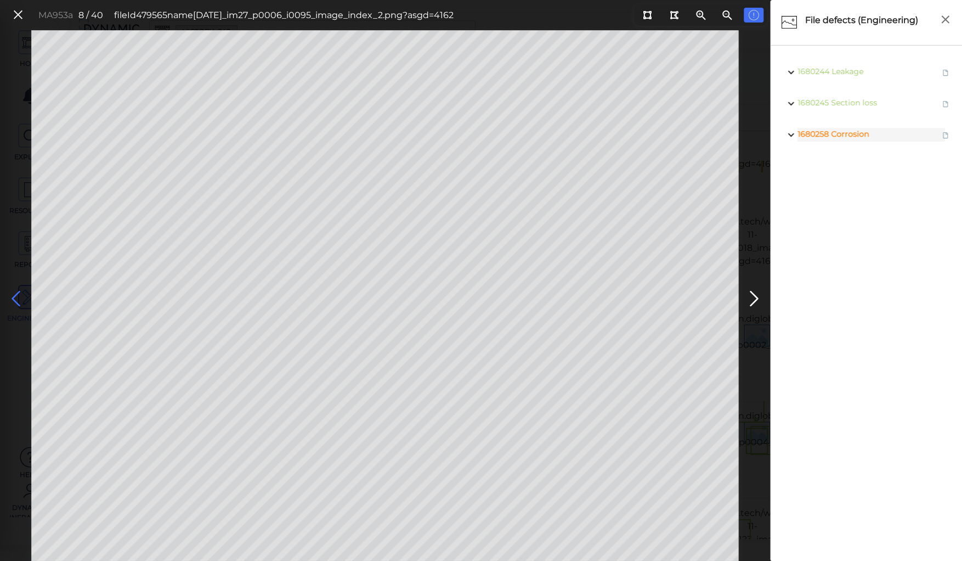
click at [13, 298] on icon at bounding box center [16, 298] width 18 height 21
click at [15, 296] on icon at bounding box center [16, 298] width 18 height 21
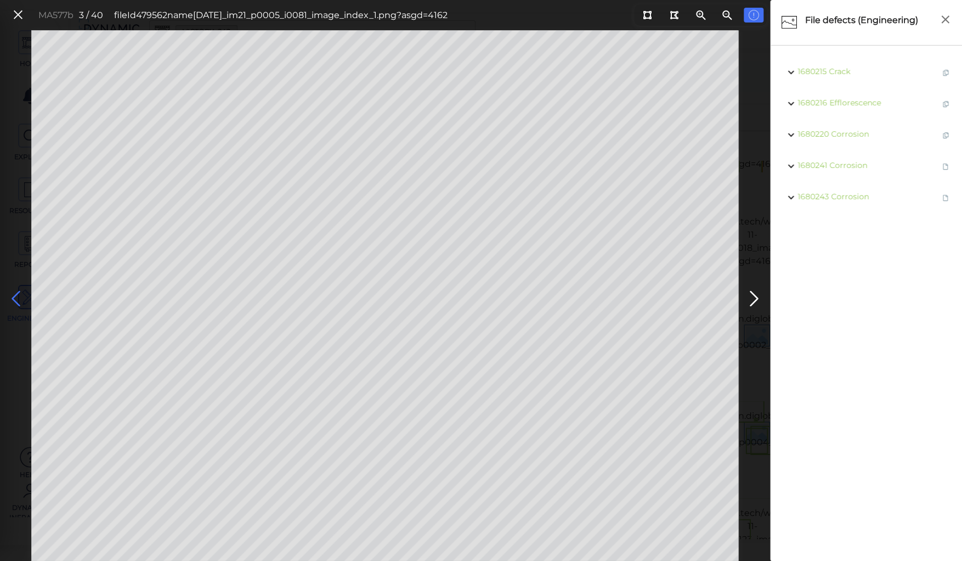
click at [15, 295] on icon at bounding box center [16, 298] width 18 height 21
click at [24, 19] on icon at bounding box center [18, 15] width 12 height 15
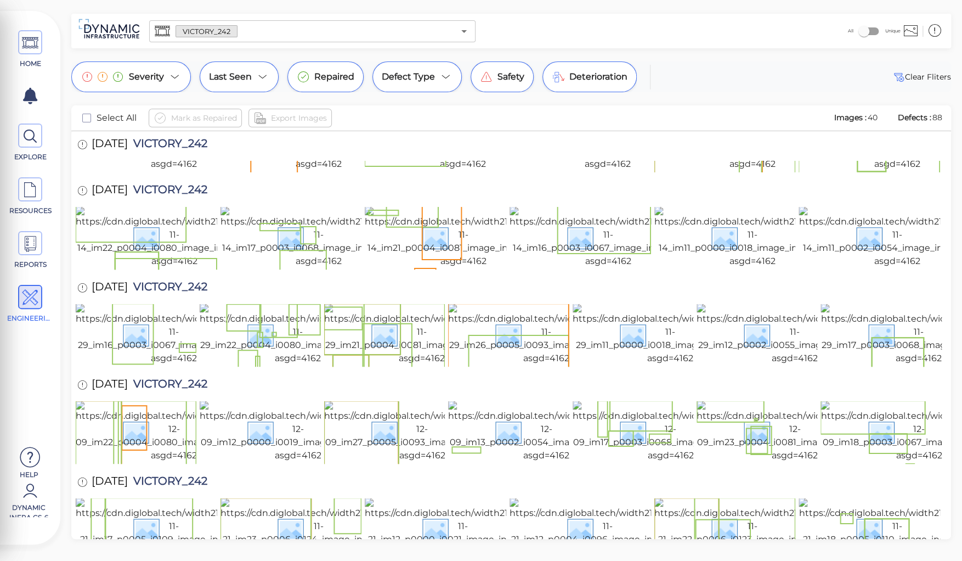
click at [181, 281] on span "VICTORY_242" at bounding box center [168, 288] width 80 height 15
copy span "VICTORY_242"
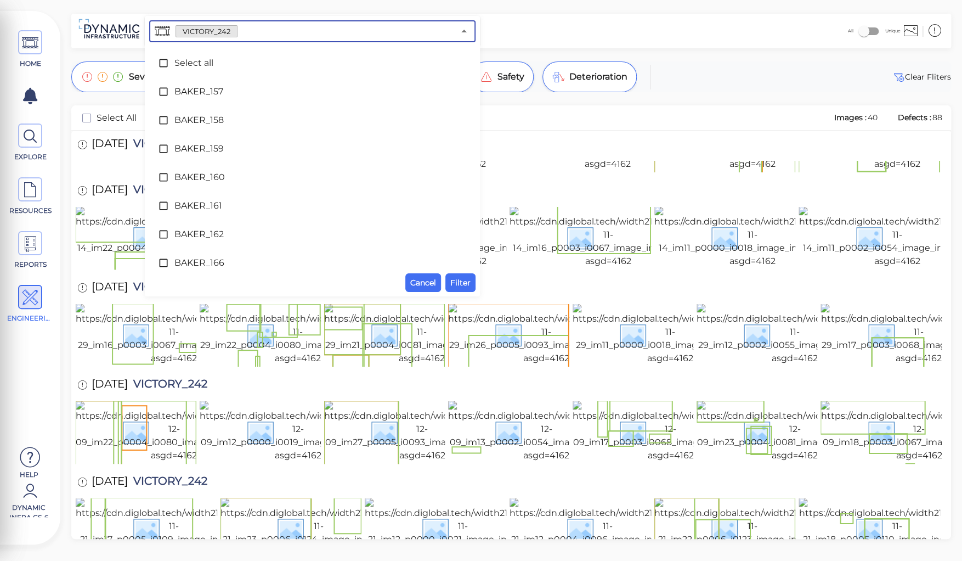
click at [244, 30] on input "text" at bounding box center [345, 31] width 217 height 15
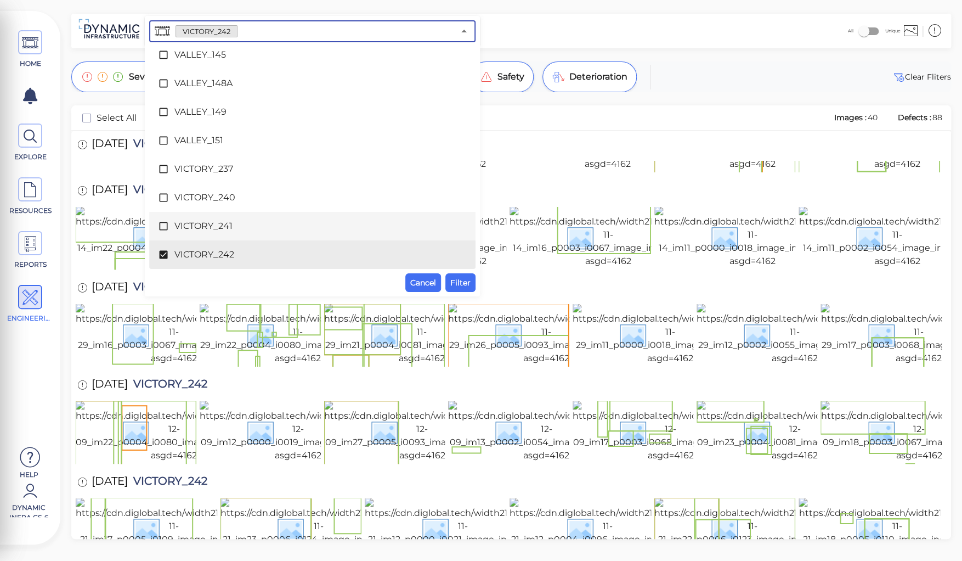
click at [178, 229] on span "VICTORY_241" at bounding box center [312, 225] width 276 height 13
click at [184, 253] on span "VICTORY_242" at bounding box center [312, 254] width 276 height 13
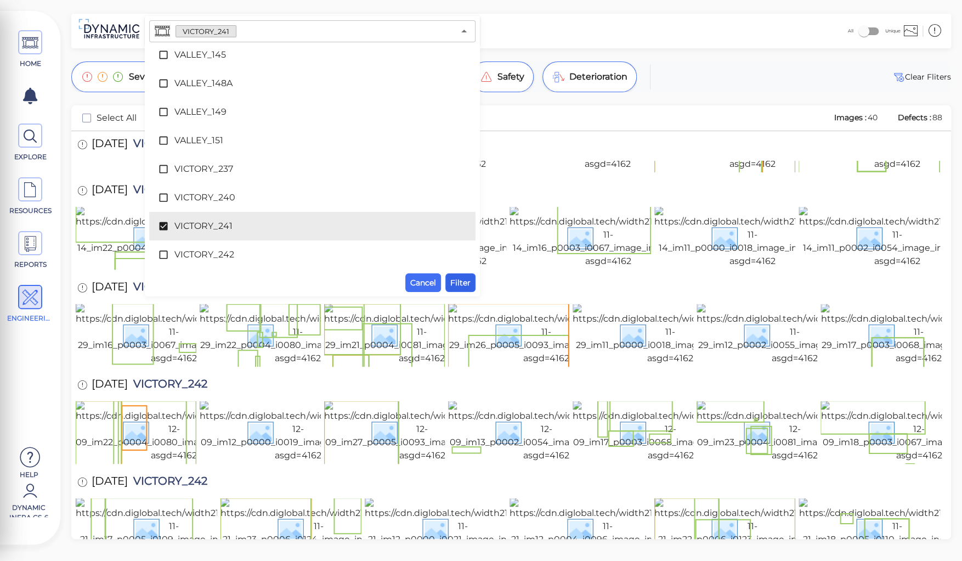
click at [463, 283] on span "Filter" at bounding box center [460, 282] width 20 height 13
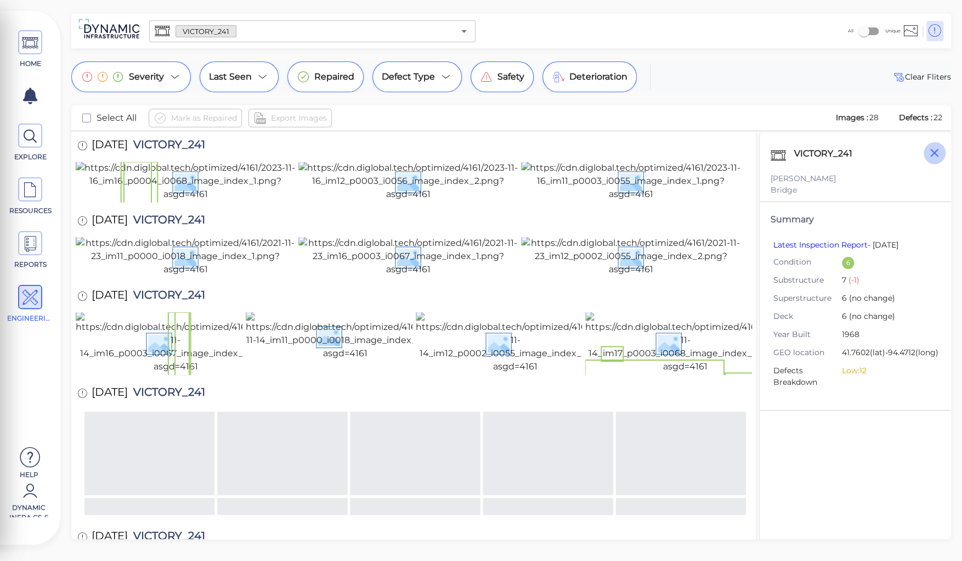
click at [932, 147] on icon "button" at bounding box center [934, 153] width 14 height 14
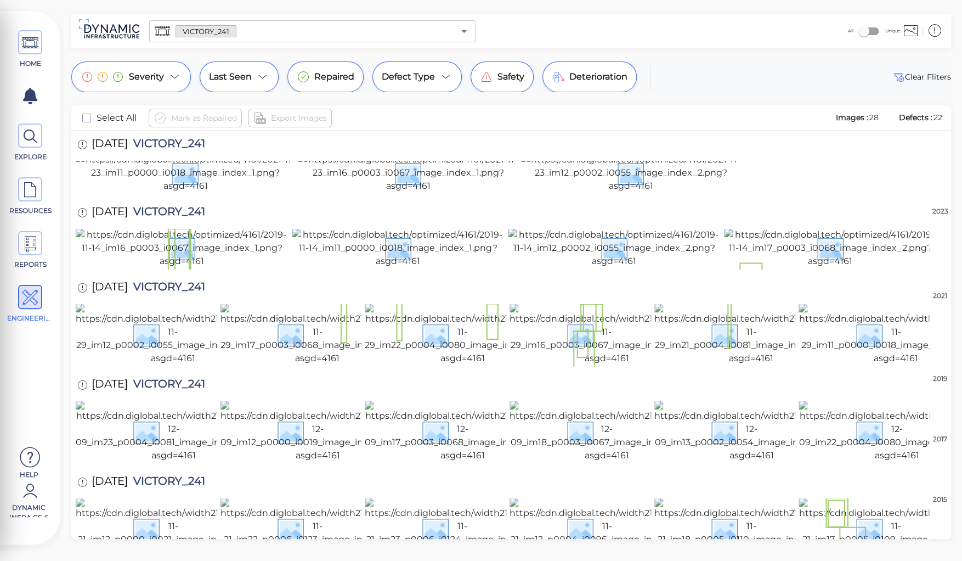
scroll to position [585, 0]
click at [862, 505] on img at bounding box center [896, 527] width 195 height 61
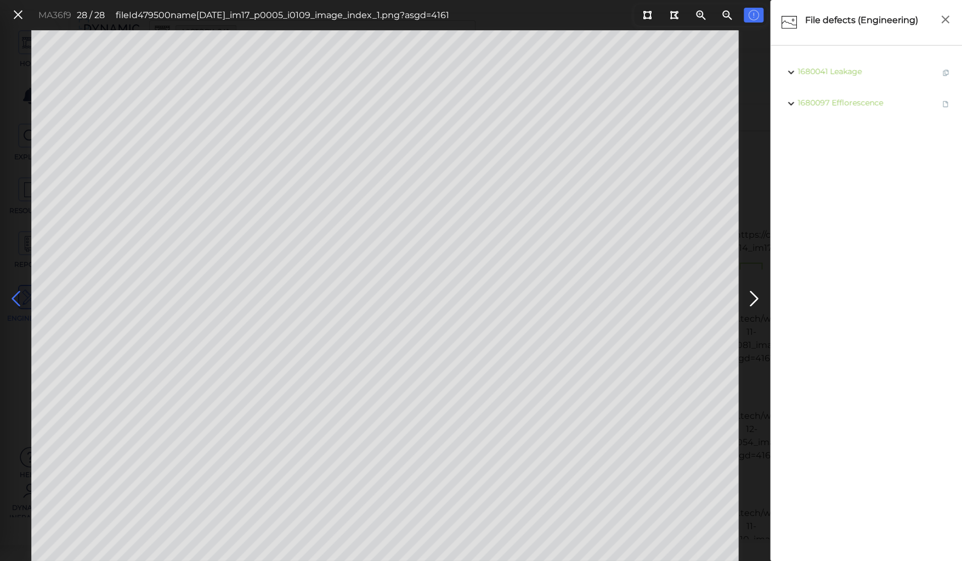
click at [13, 294] on icon at bounding box center [16, 298] width 18 height 21
click at [17, 301] on icon at bounding box center [16, 298] width 18 height 21
click at [16, 298] on icon at bounding box center [16, 298] width 18 height 21
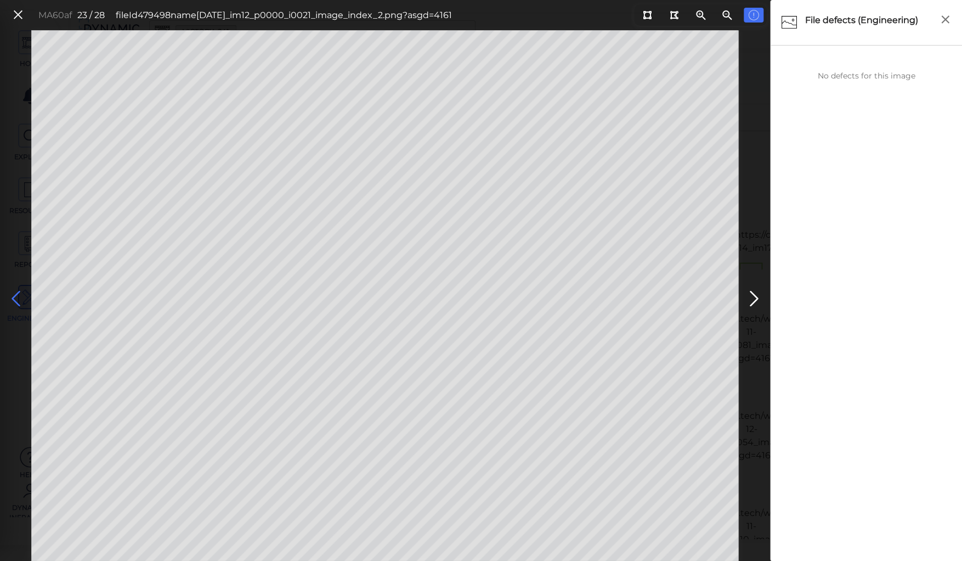
click at [16, 298] on icon at bounding box center [16, 298] width 18 height 21
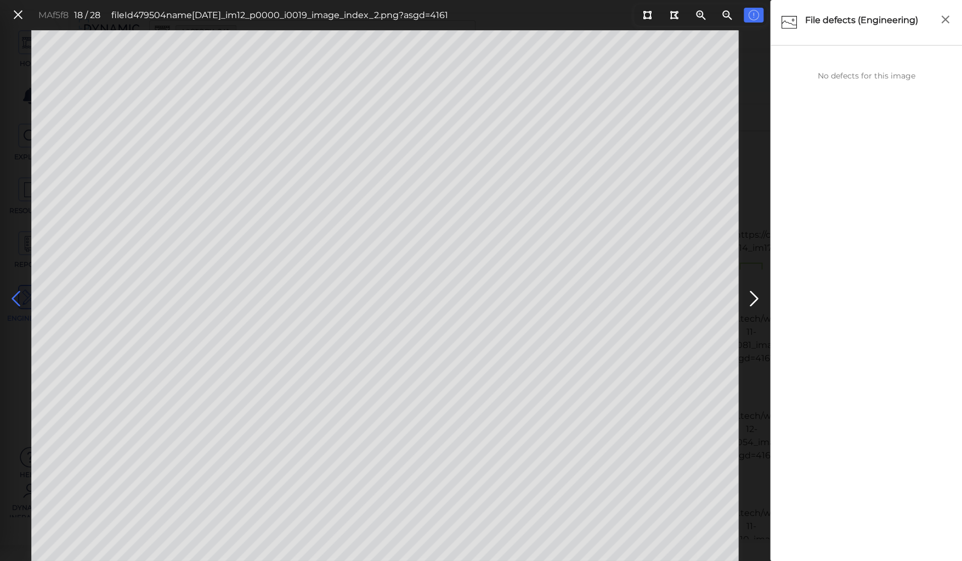
click at [16, 298] on icon at bounding box center [16, 298] width 18 height 21
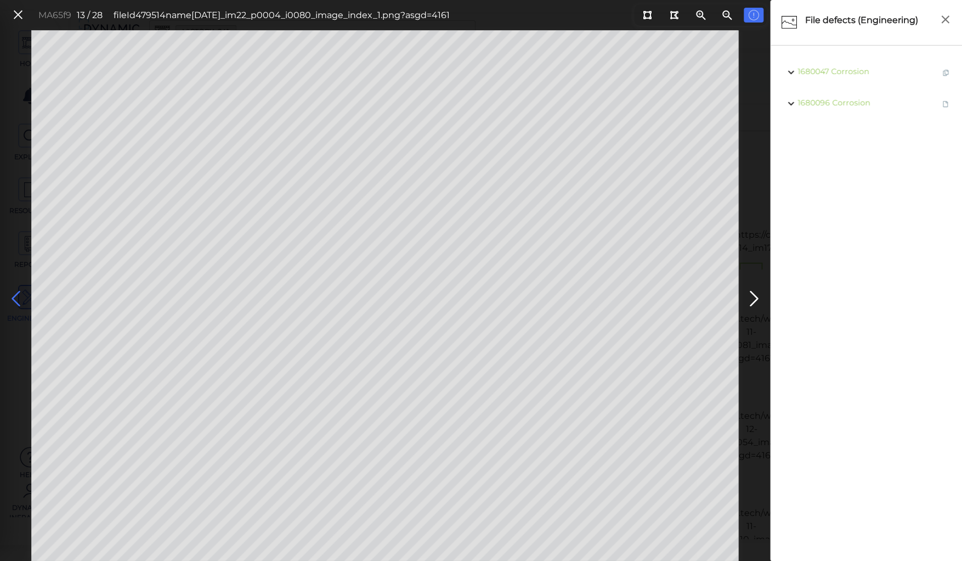
click at [16, 298] on icon at bounding box center [16, 298] width 18 height 21
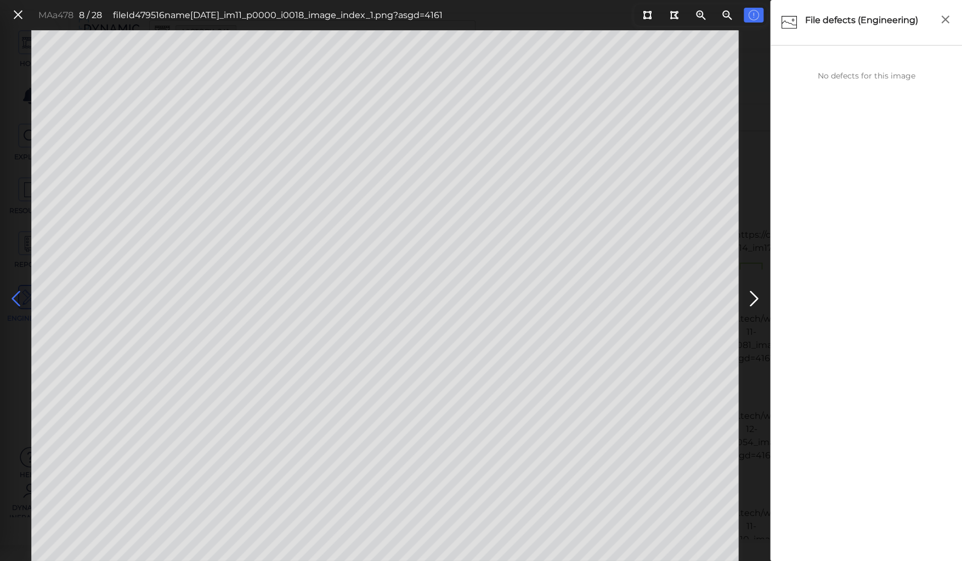
click at [16, 298] on icon at bounding box center [16, 298] width 18 height 21
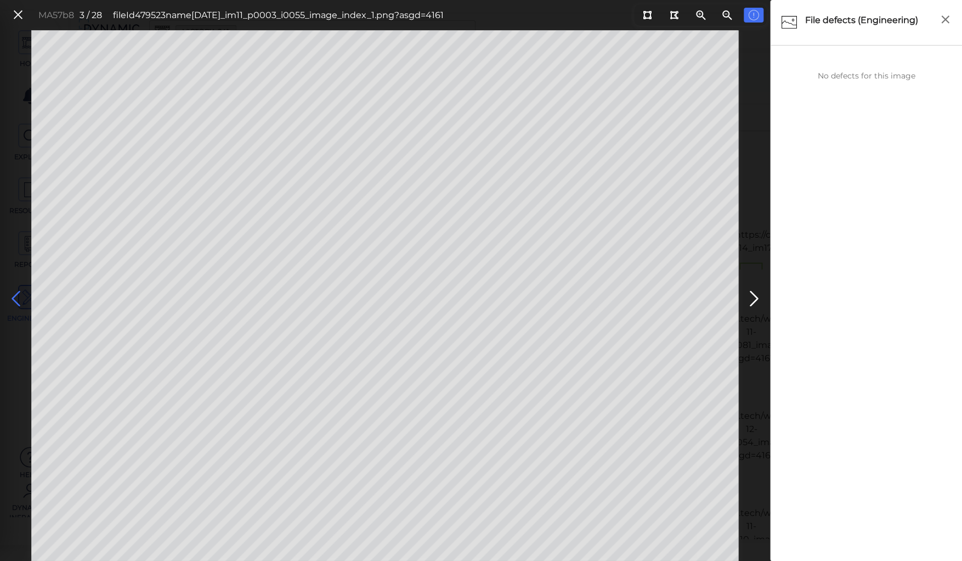
click at [16, 298] on icon at bounding box center [16, 298] width 18 height 21
click at [15, 13] on icon at bounding box center [18, 15] width 12 height 15
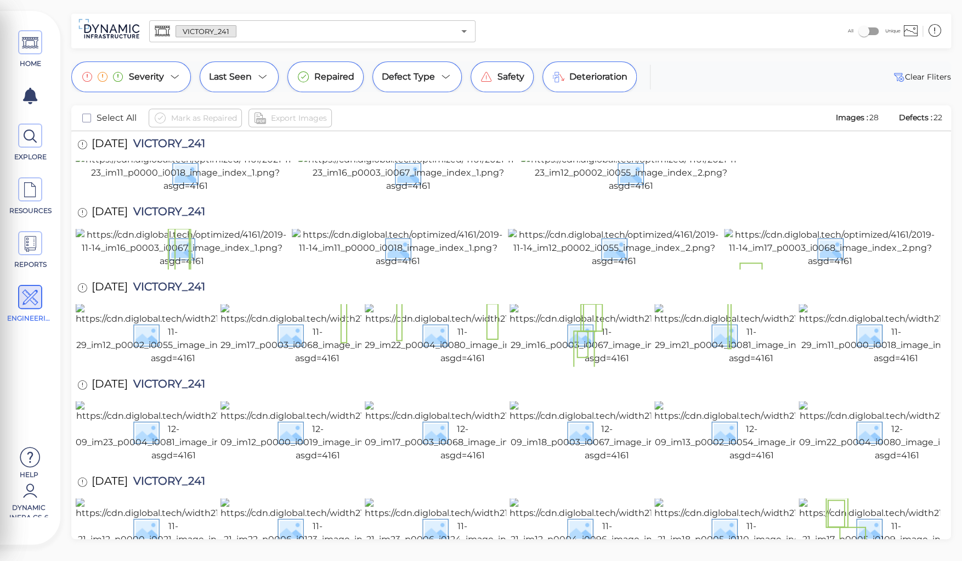
click at [177, 281] on span "VICTORY_241" at bounding box center [166, 288] width 77 height 15
copy span "VICTORY_241"
click at [195, 54] on div "HOME EXPLORE RESOURCES REPORTS ENGINEERING Help Dynamic Infra CS-6 How to My Di…" at bounding box center [481, 280] width 962 height 561
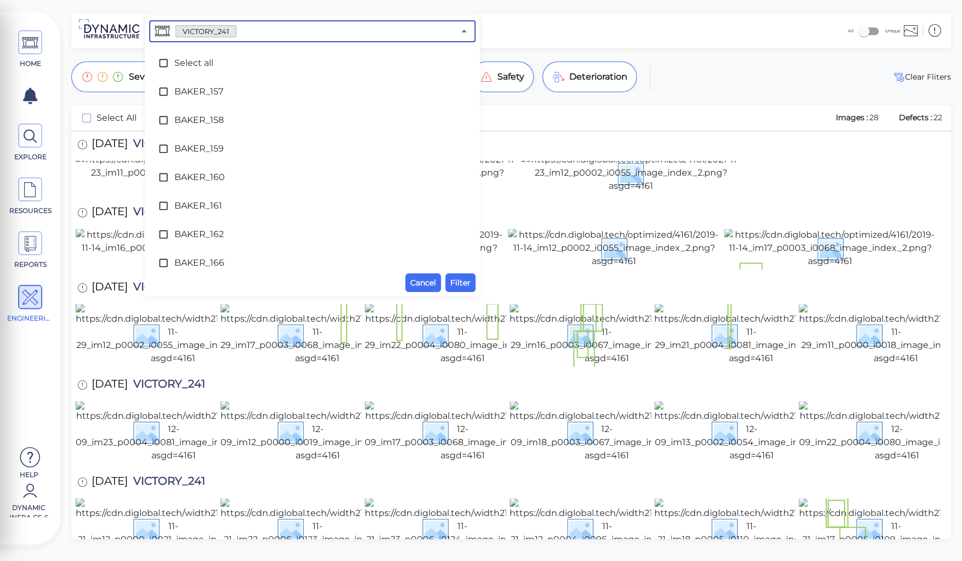
click at [244, 32] on input "text" at bounding box center [345, 31] width 218 height 15
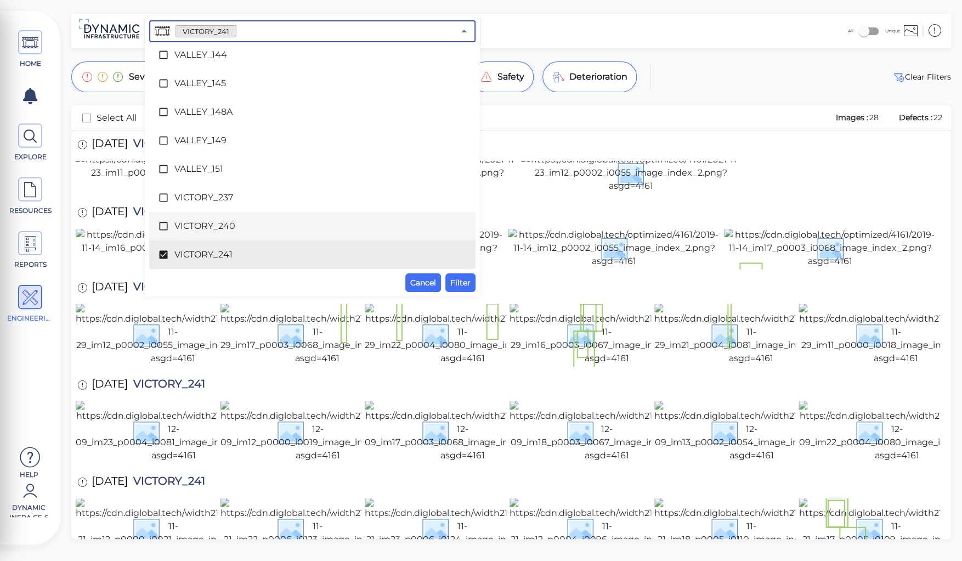
click at [184, 219] on span "VICTORY_240" at bounding box center [312, 225] width 276 height 13
click at [183, 250] on span "VICTORY_241" at bounding box center [312, 254] width 276 height 13
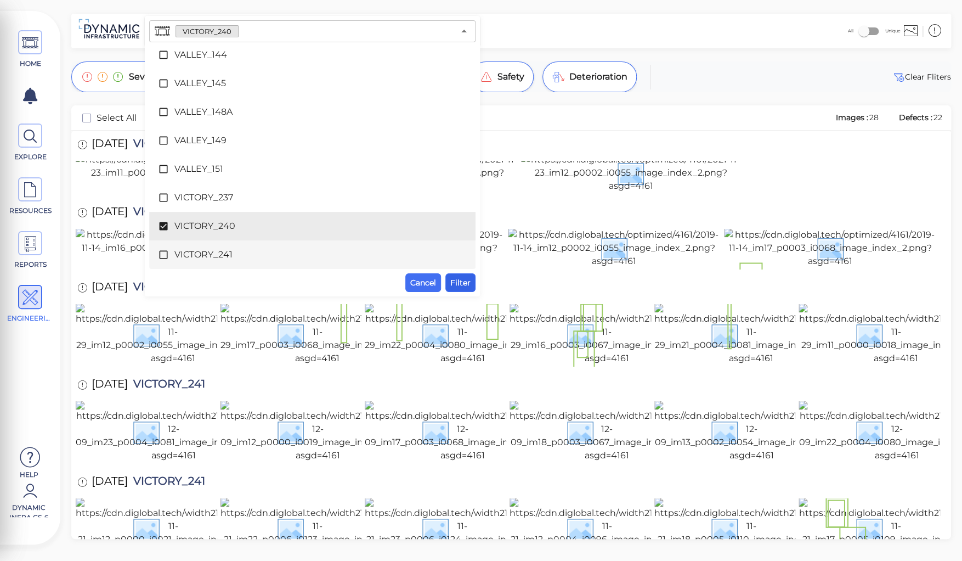
click at [461, 281] on span "Filter" at bounding box center [460, 282] width 20 height 13
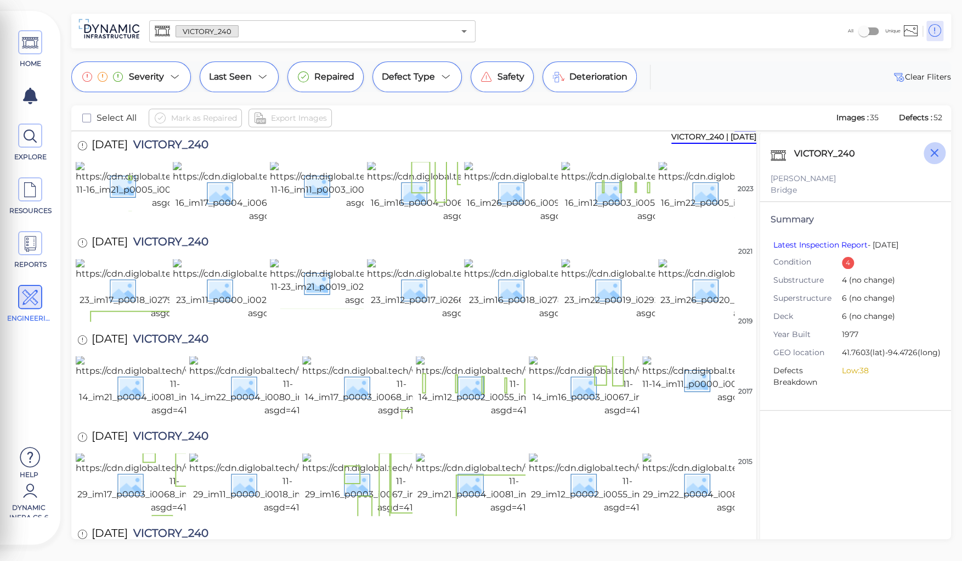
click at [931, 154] on icon "button" at bounding box center [934, 153] width 14 height 14
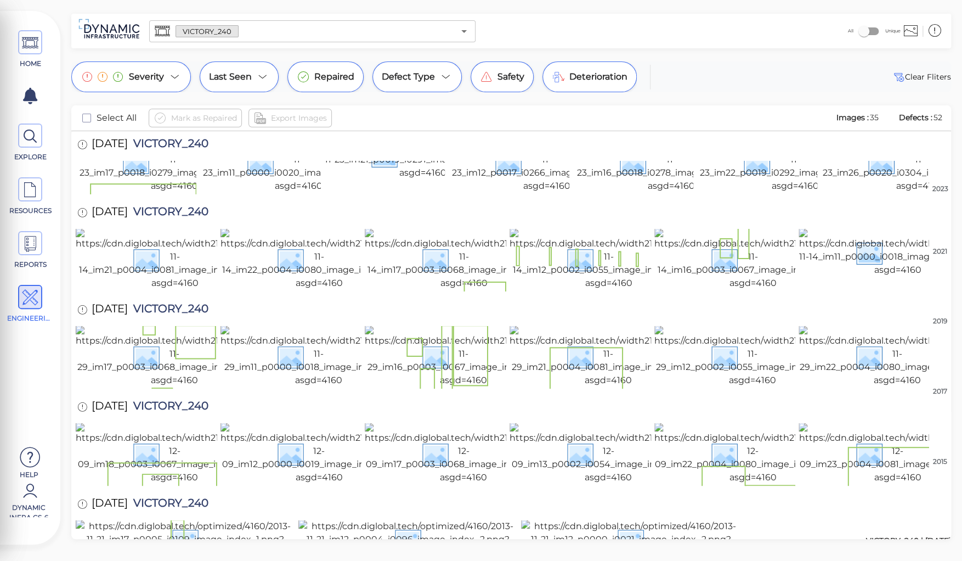
scroll to position [439, 0]
click at [639, 519] on img at bounding box center [630, 538] width 219 height 39
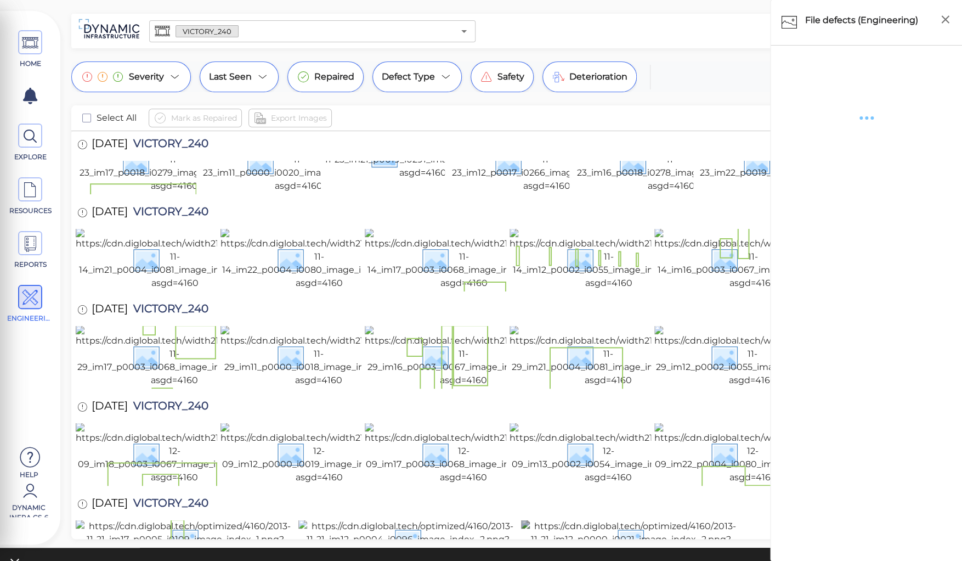
scroll to position [442, 0]
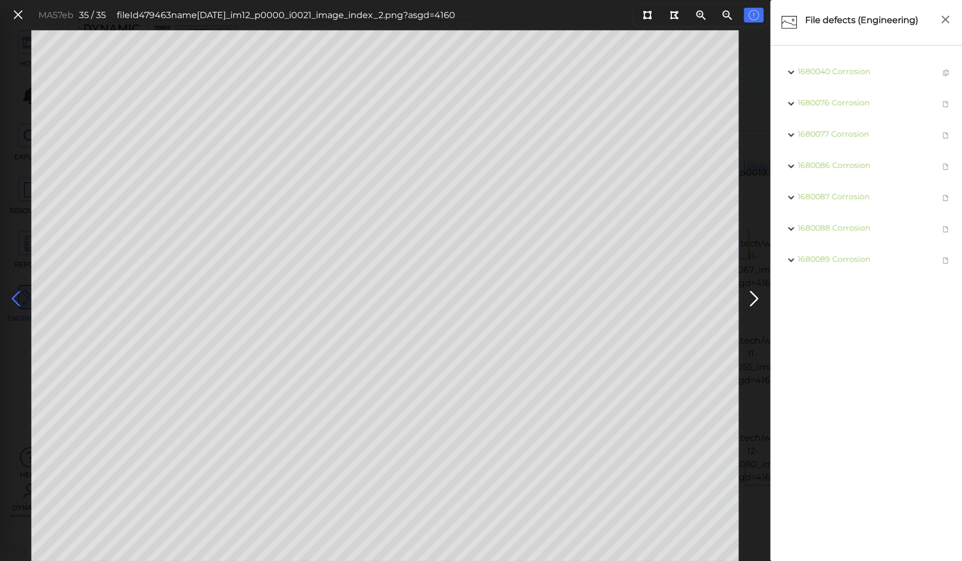
click at [10, 294] on icon at bounding box center [16, 298] width 18 height 21
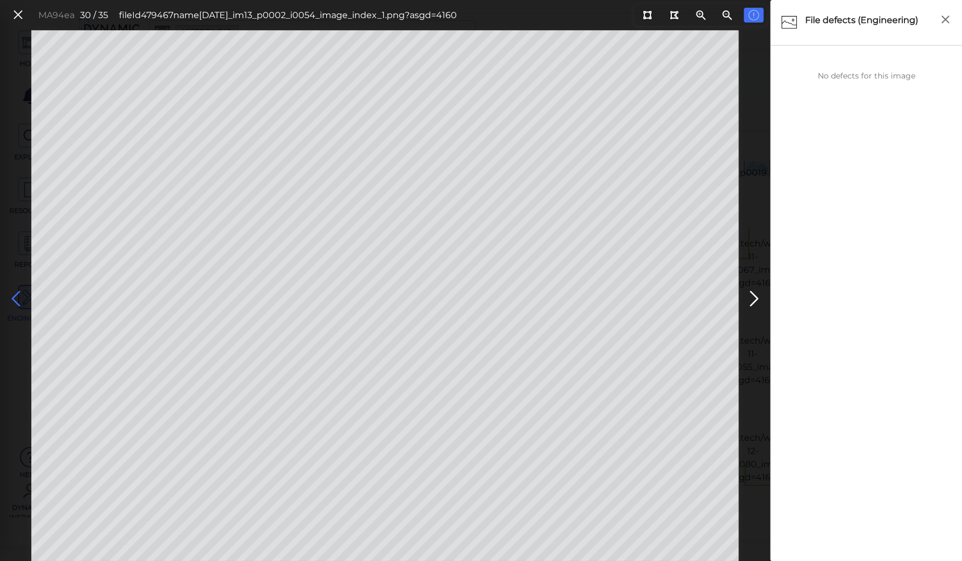
click at [10, 294] on icon at bounding box center [16, 298] width 18 height 21
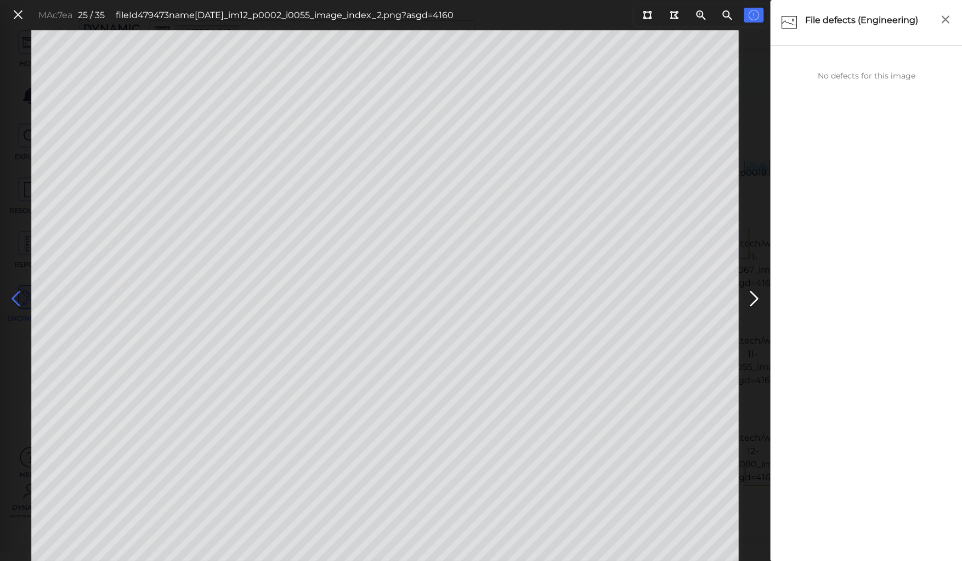
click at [10, 294] on icon at bounding box center [16, 298] width 18 height 21
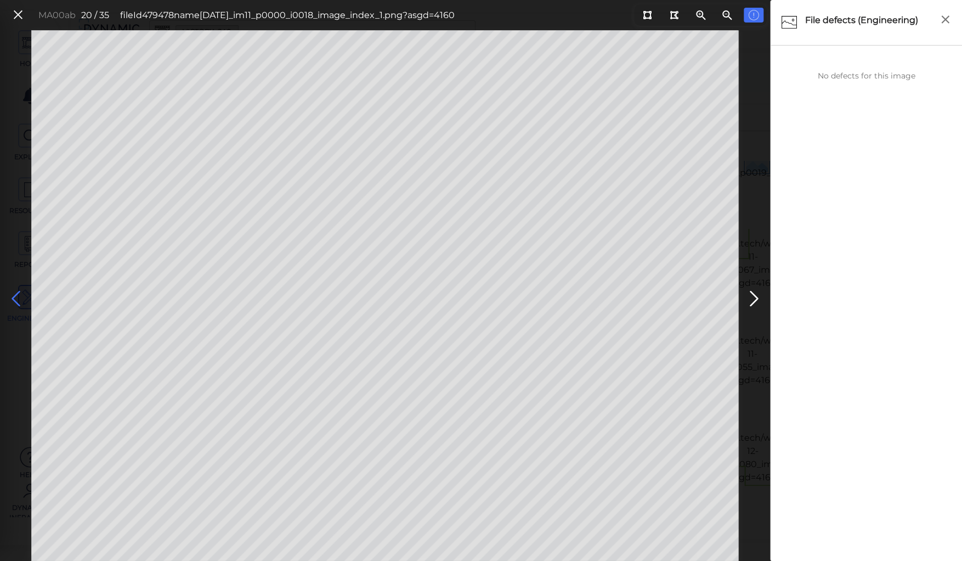
click at [10, 294] on icon at bounding box center [16, 298] width 18 height 21
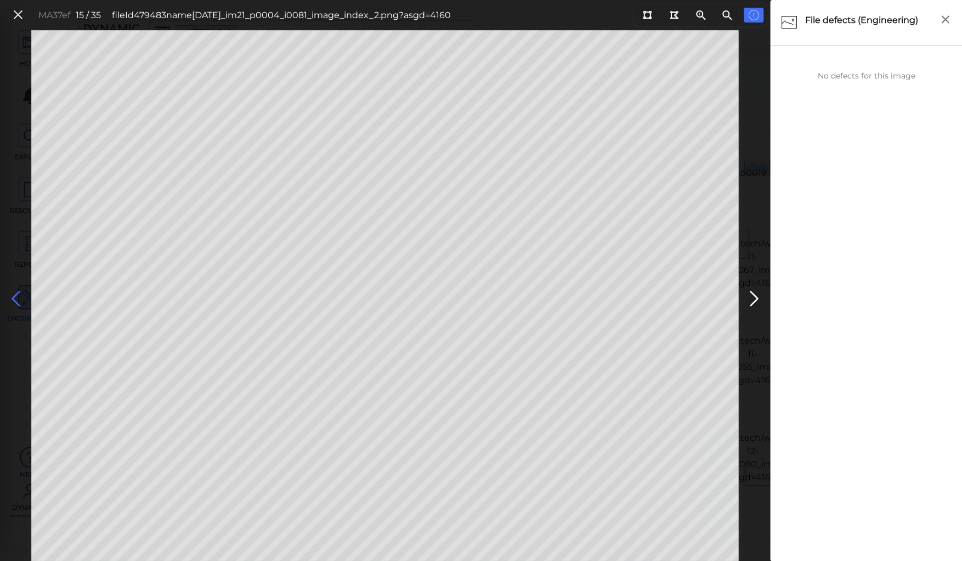
click at [10, 294] on icon at bounding box center [16, 298] width 18 height 21
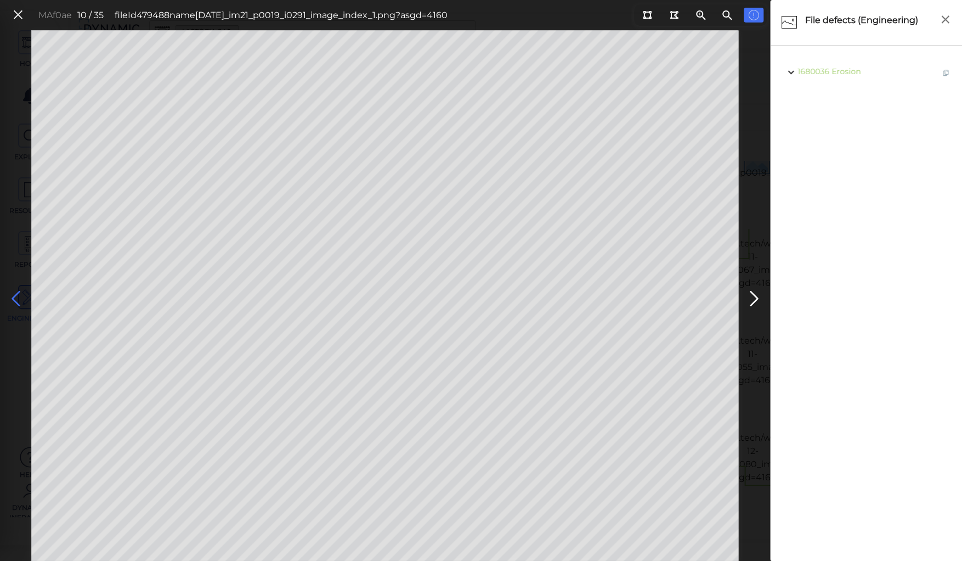
click at [10, 294] on icon at bounding box center [16, 298] width 18 height 21
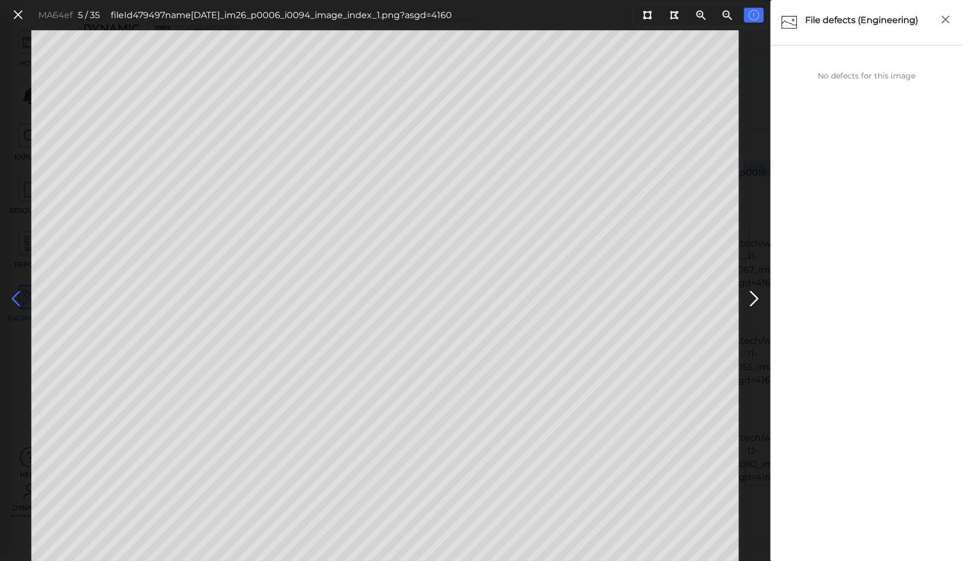
click at [10, 294] on icon at bounding box center [16, 298] width 18 height 21
click at [17, 9] on icon at bounding box center [18, 15] width 12 height 15
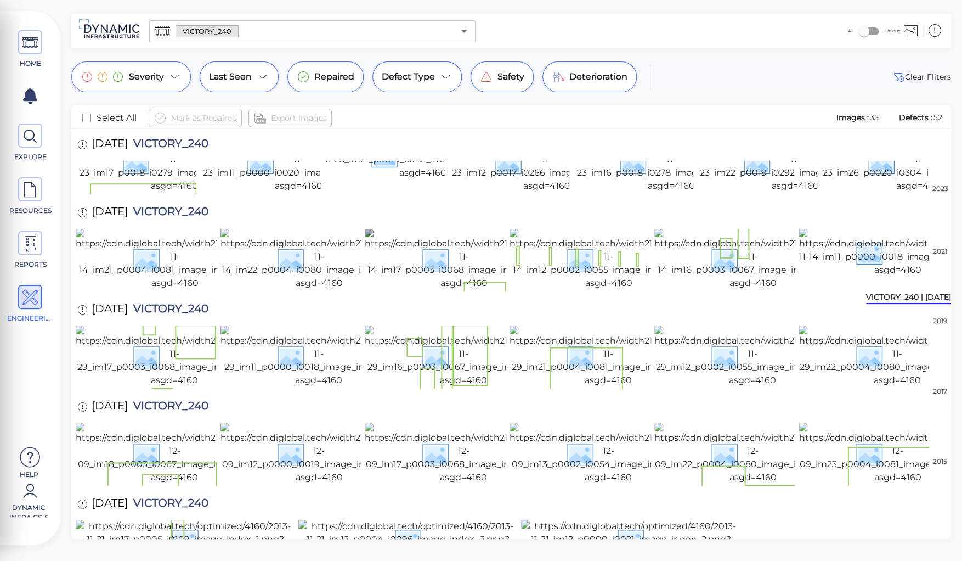
scroll to position [176, 0]
click at [597, 290] on img at bounding box center [609, 258] width 198 height 61
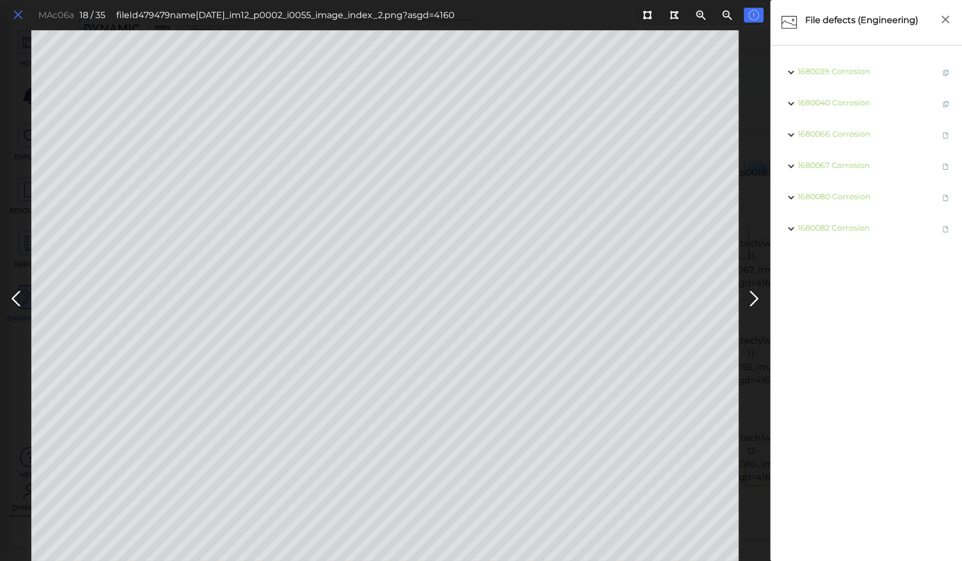
click at [20, 20] on icon at bounding box center [18, 15] width 12 height 15
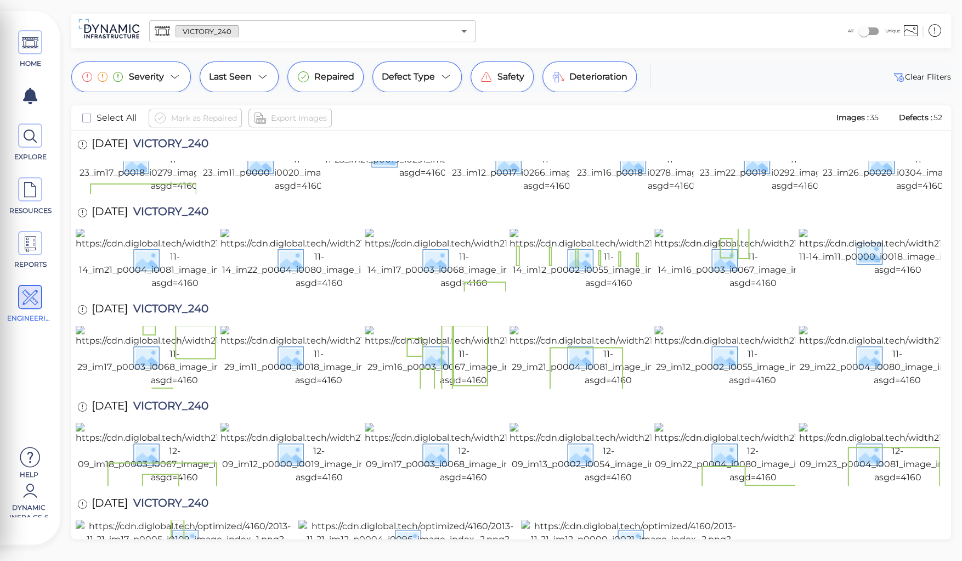
click at [180, 143] on span "VICTORY_240" at bounding box center [168, 145] width 81 height 15
copy span "VICTORY_240"
click at [218, 5] on div "HOME EXPLORE RESOURCES REPORTS ENGINEERING Help Dynamic Infra CS-6 How to My Di…" at bounding box center [481, 280] width 962 height 561
click at [252, 30] on input "text" at bounding box center [347, 31] width 216 height 15
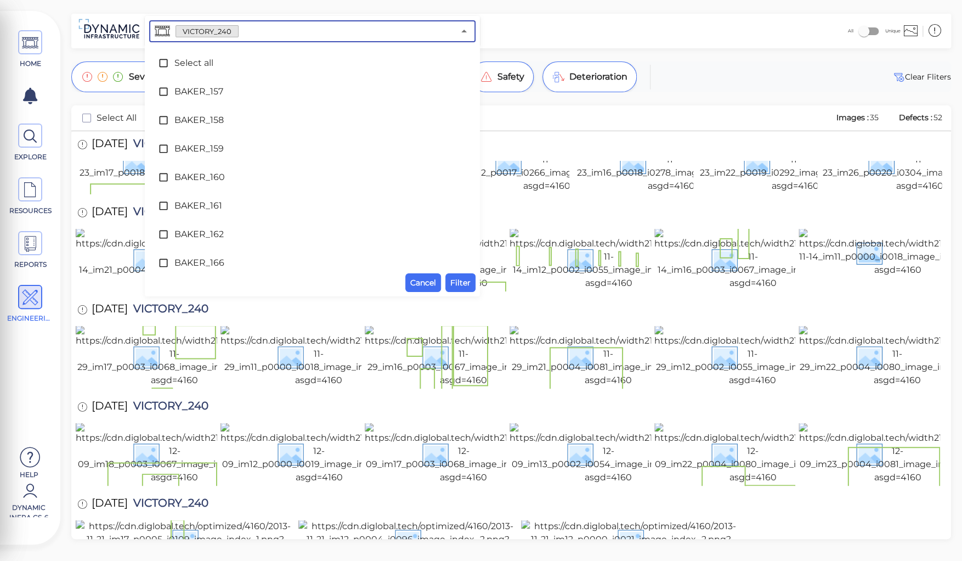
scroll to position [6225, 0]
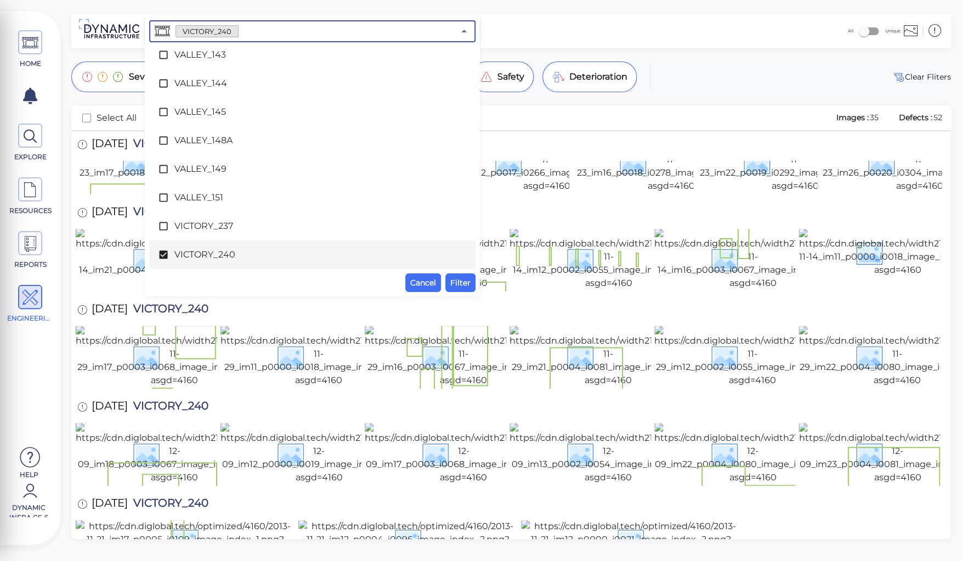
click at [165, 254] on icon at bounding box center [163, 254] width 11 height 11
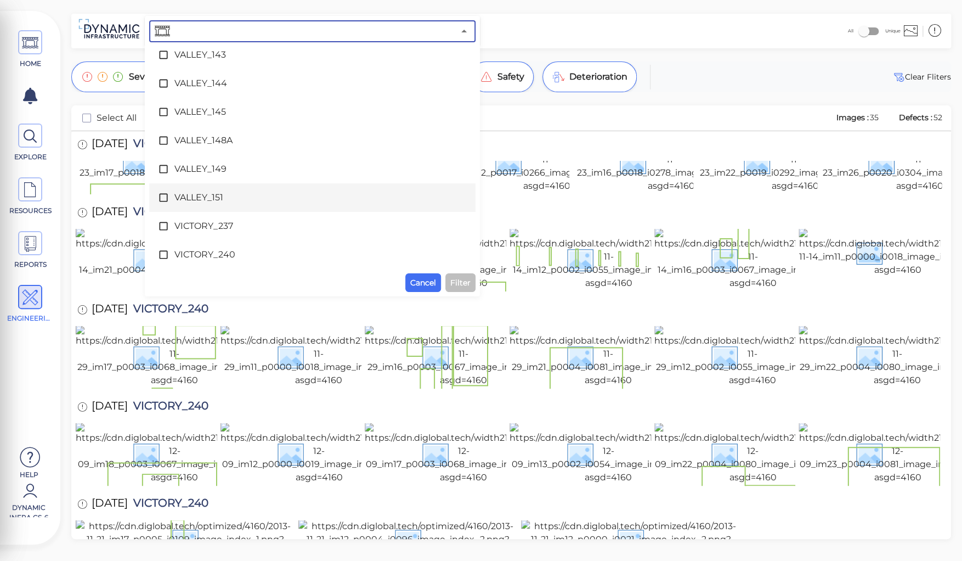
click at [188, 199] on span "VALLEY_151" at bounding box center [312, 197] width 276 height 13
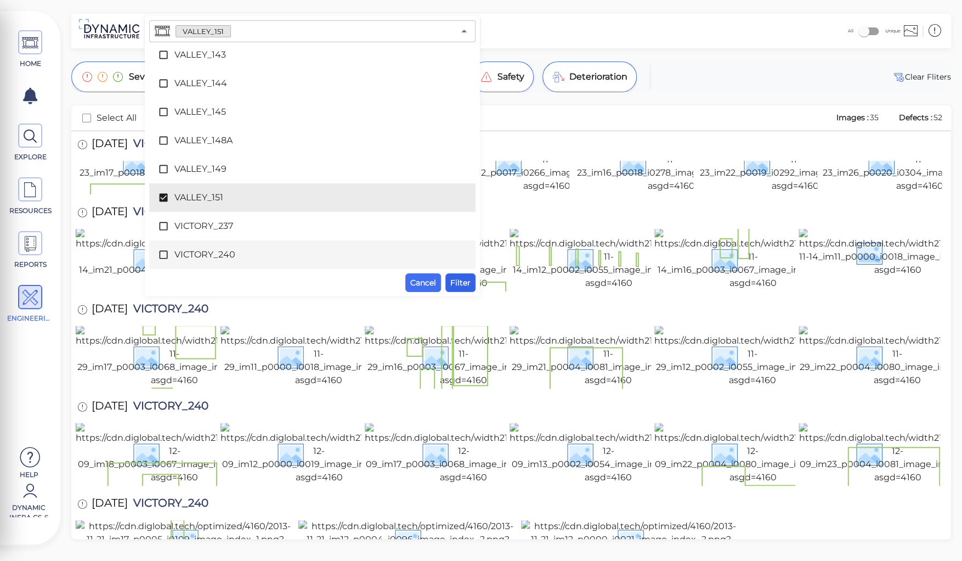
click at [454, 284] on span "Filter" at bounding box center [460, 282] width 20 height 13
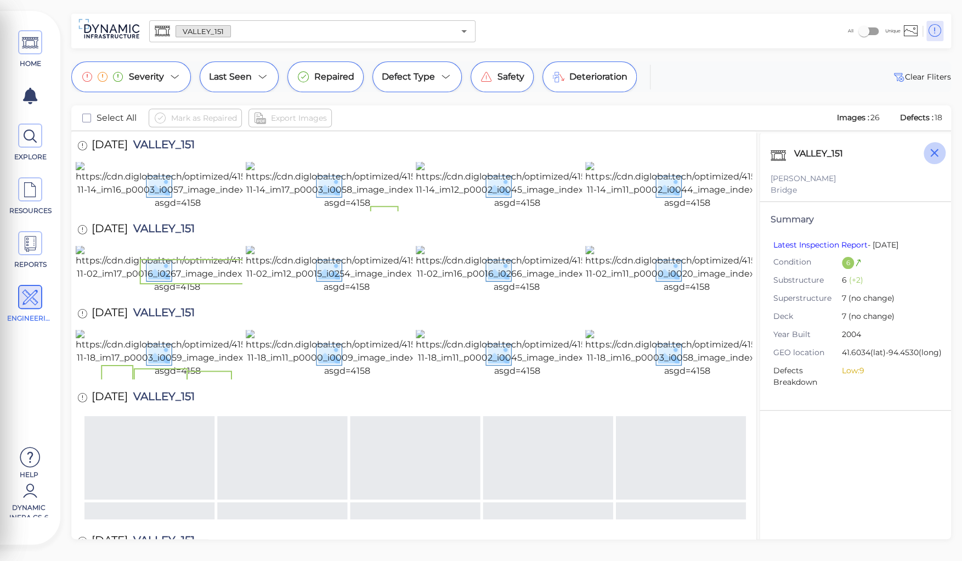
click at [932, 153] on icon "button" at bounding box center [934, 153] width 14 height 14
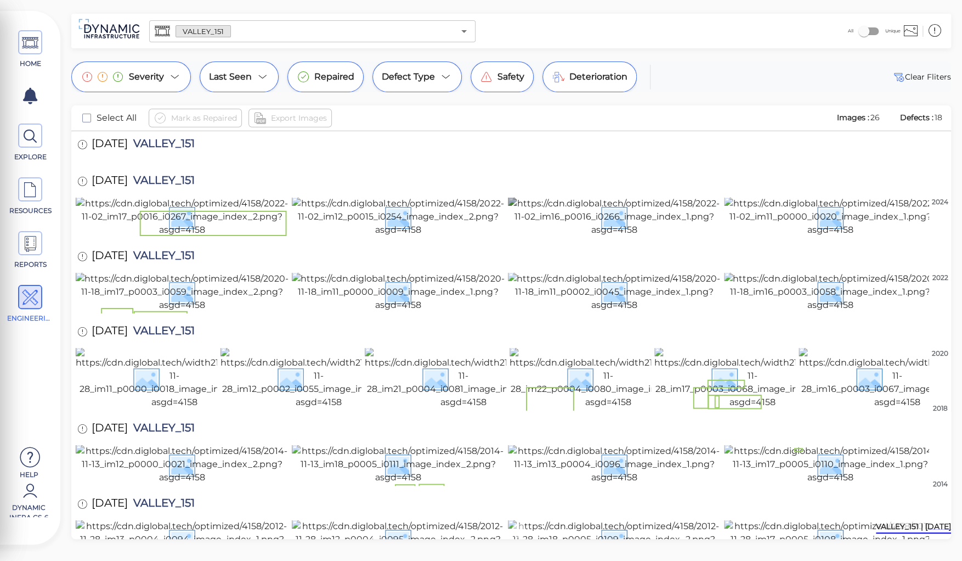
scroll to position [682, 0]
click at [779, 519] on img at bounding box center [830, 538] width 213 height 39
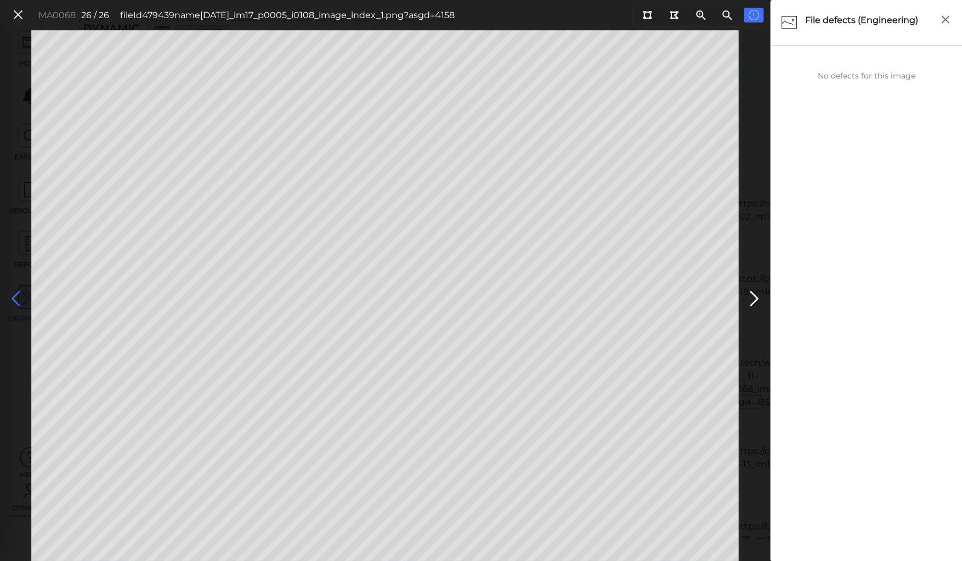
click at [18, 293] on icon at bounding box center [16, 298] width 18 height 21
click at [754, 291] on icon at bounding box center [754, 298] width 18 height 21
click at [12, 290] on icon at bounding box center [16, 298] width 18 height 21
click at [15, 290] on icon at bounding box center [16, 298] width 18 height 21
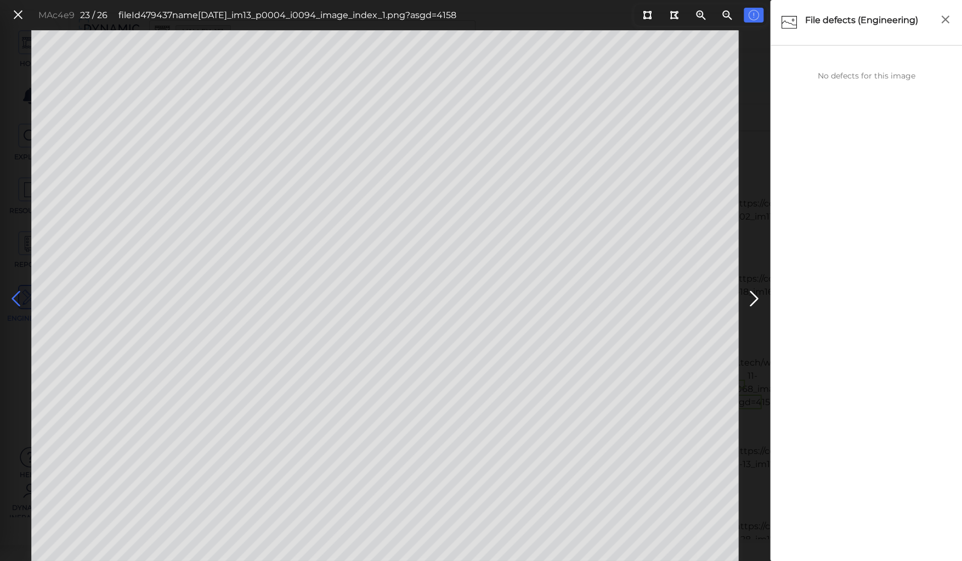
click at [15, 290] on icon at bounding box center [16, 298] width 18 height 21
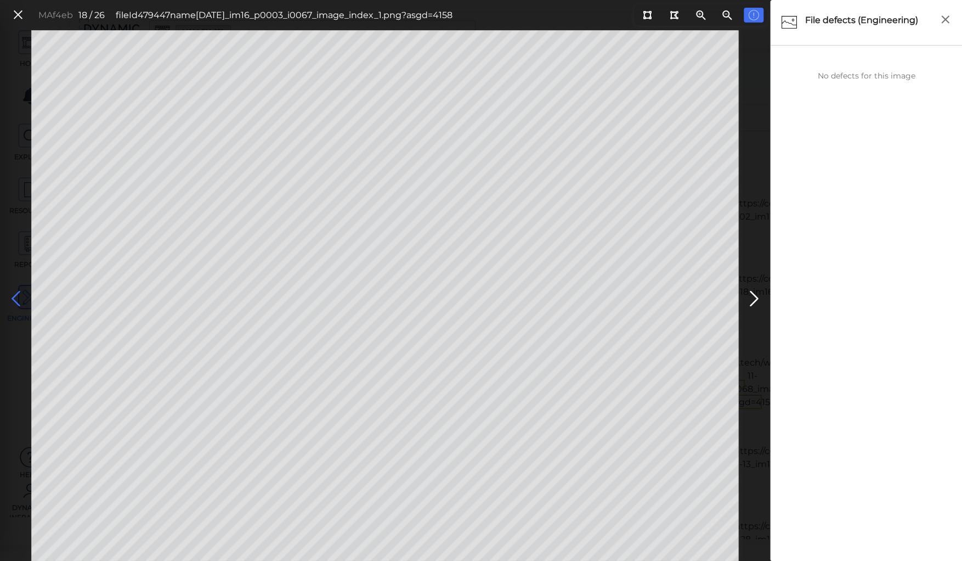
click at [15, 290] on icon at bounding box center [16, 298] width 18 height 21
click at [15, 296] on icon at bounding box center [16, 298] width 18 height 21
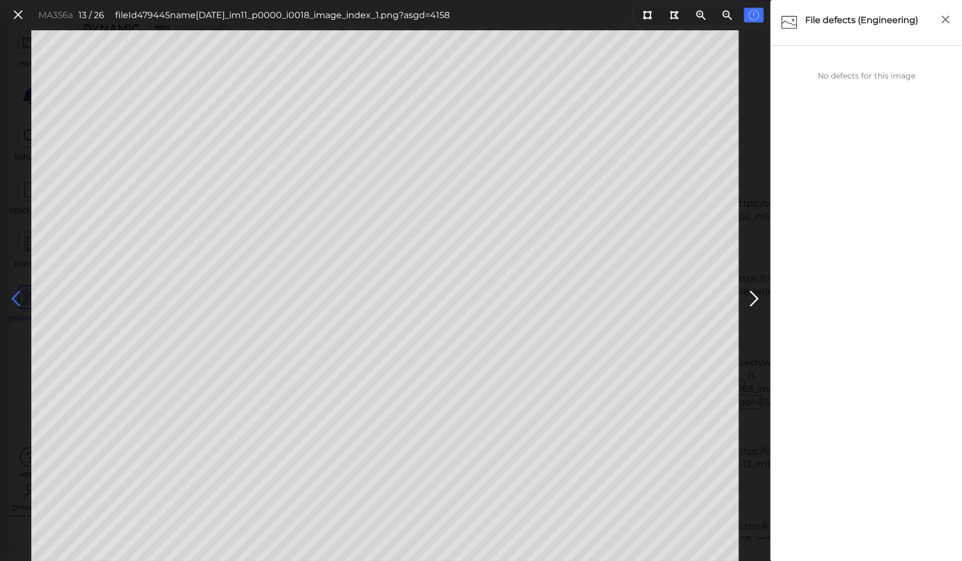
click at [15, 296] on icon at bounding box center [16, 298] width 18 height 21
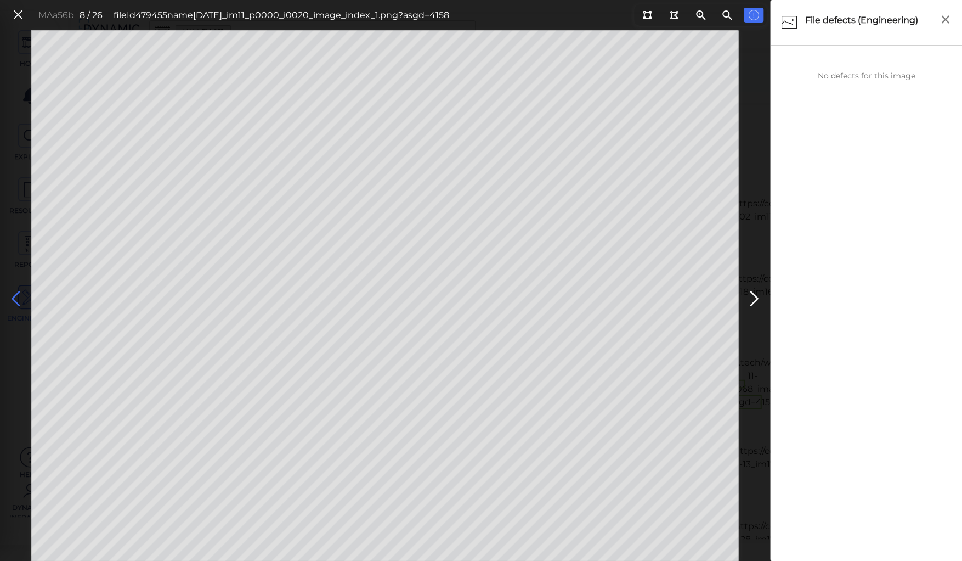
click at [15, 296] on icon at bounding box center [16, 298] width 18 height 21
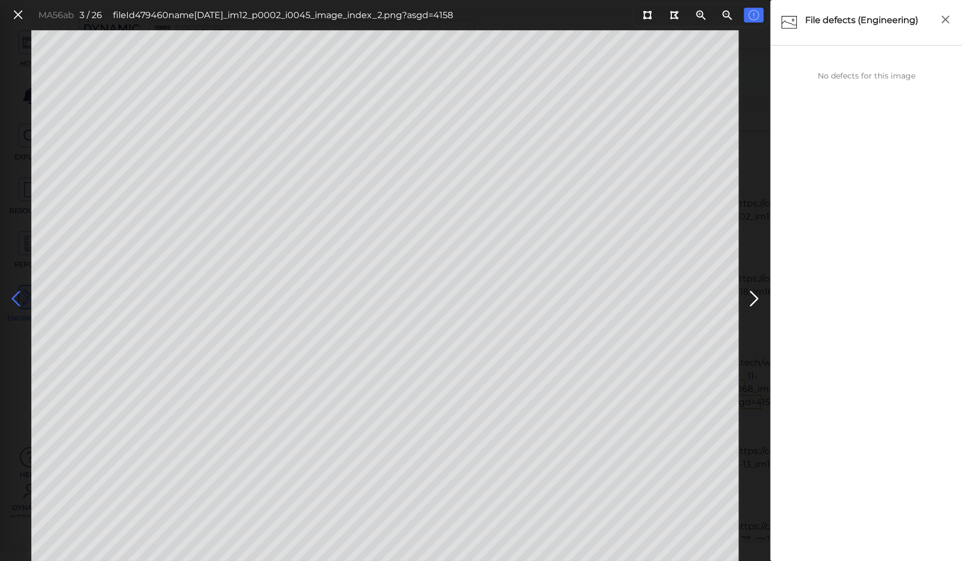
click at [15, 296] on icon at bounding box center [16, 298] width 18 height 21
click at [14, 296] on icon at bounding box center [16, 298] width 18 height 21
click at [14, 10] on icon at bounding box center [18, 15] width 12 height 15
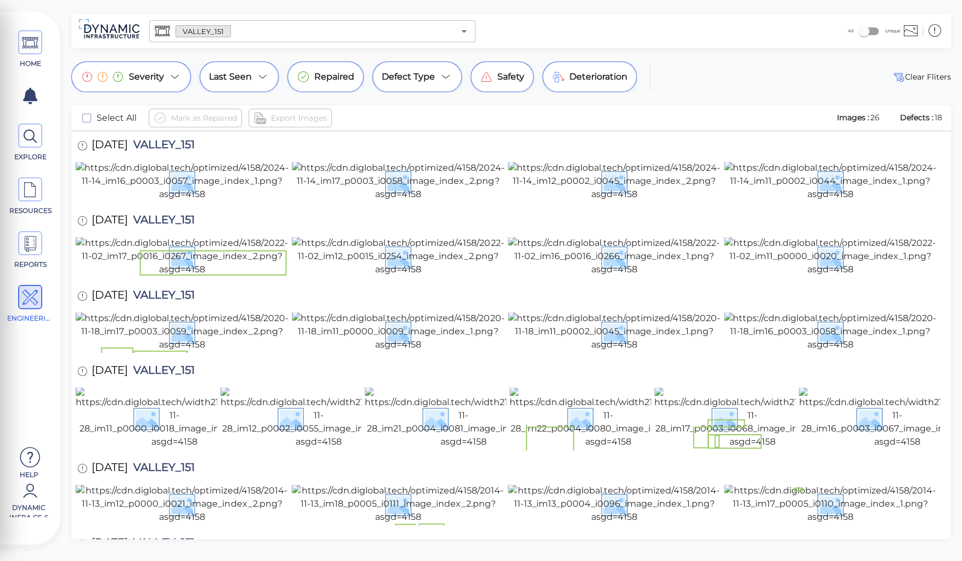
click at [179, 145] on span "VALLEY_151" at bounding box center [161, 146] width 67 height 15
copy span "VALLEY_151"
click at [200, 53] on div "HOME EXPLORE RESOURCES REPORTS ENGINEERING Help Dynamic Infra CS-6 How to My Di…" at bounding box center [481, 280] width 962 height 561
click at [244, 35] on input "text" at bounding box center [342, 31] width 223 height 15
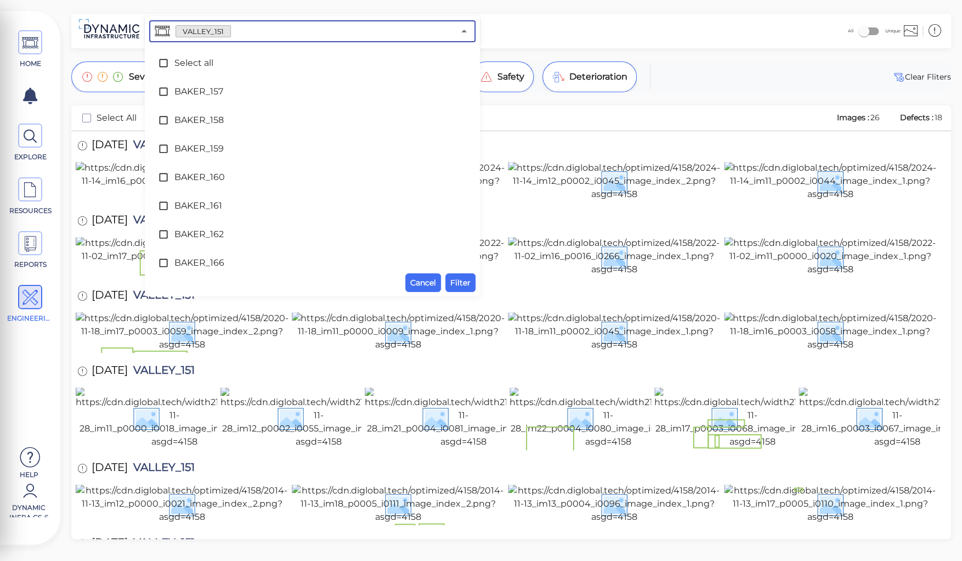
scroll to position [6168, 0]
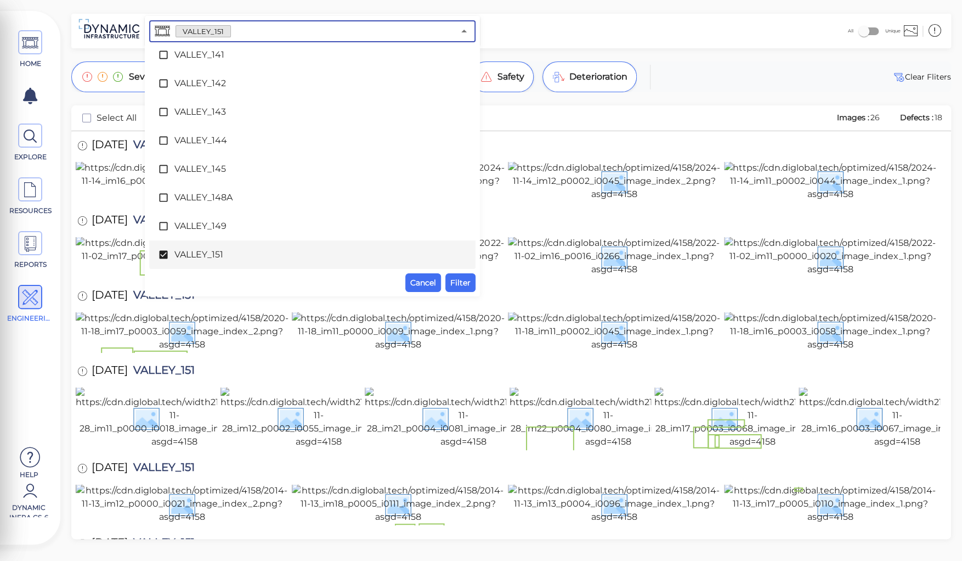
click at [184, 257] on span "VALLEY_151" at bounding box center [312, 254] width 276 height 13
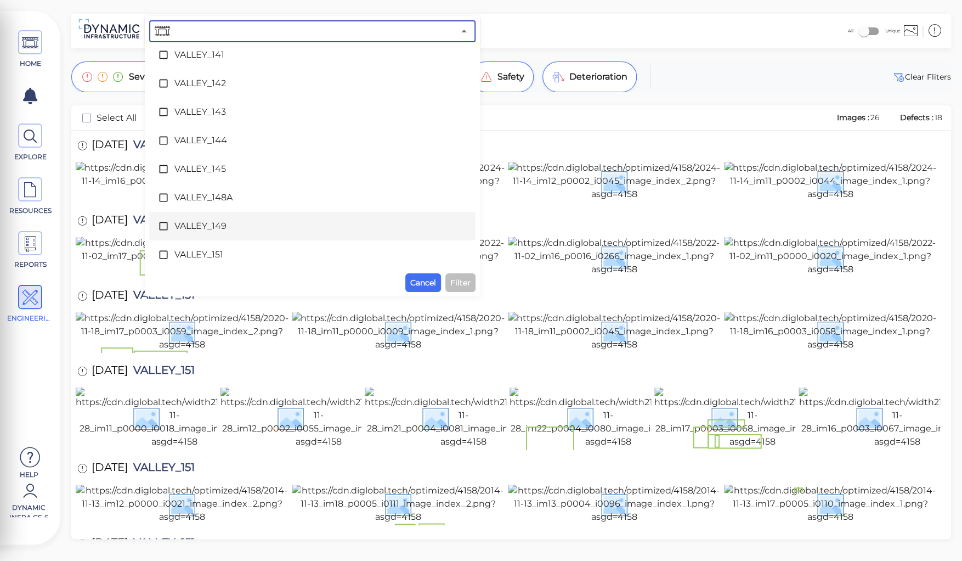
click at [190, 223] on span "VALLEY_149" at bounding box center [312, 225] width 276 height 13
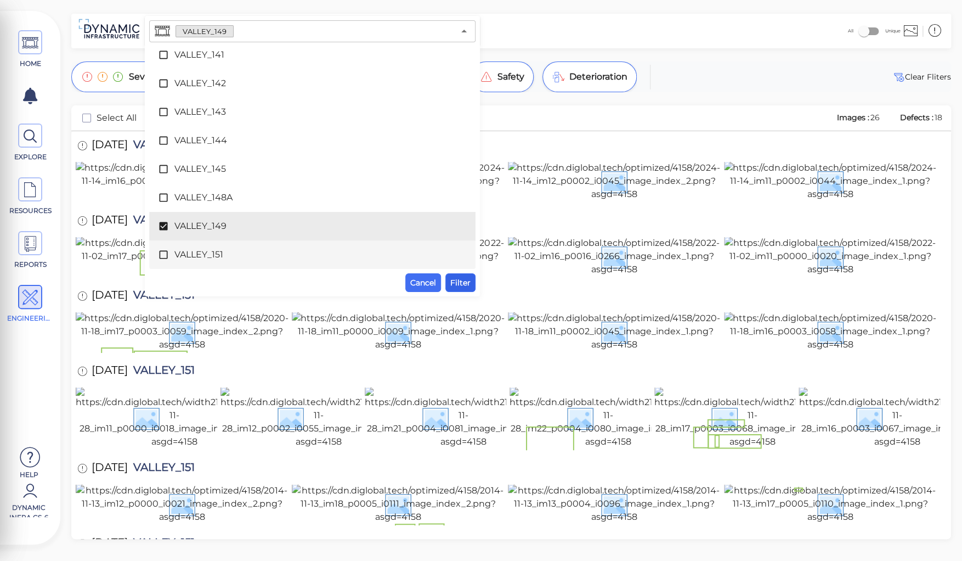
click at [459, 283] on span "Filter" at bounding box center [460, 282] width 20 height 13
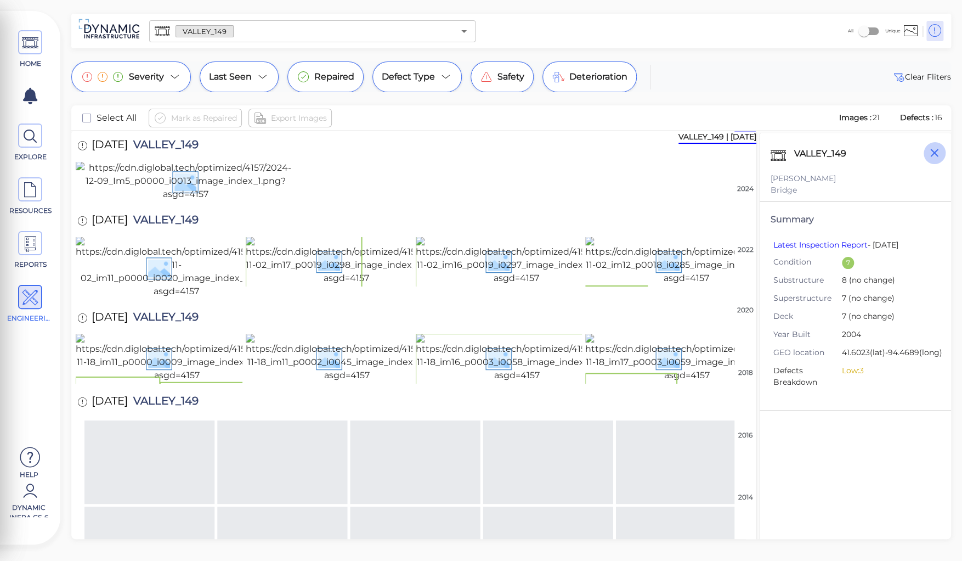
click at [932, 154] on icon "button" at bounding box center [934, 153] width 14 height 14
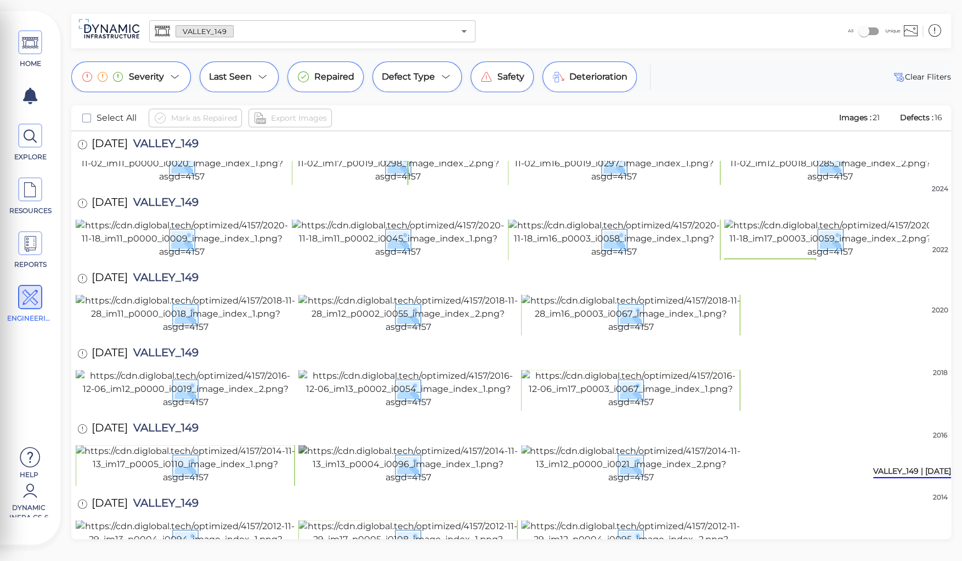
scroll to position [955, 0]
click at [592, 519] on img at bounding box center [630, 538] width 219 height 39
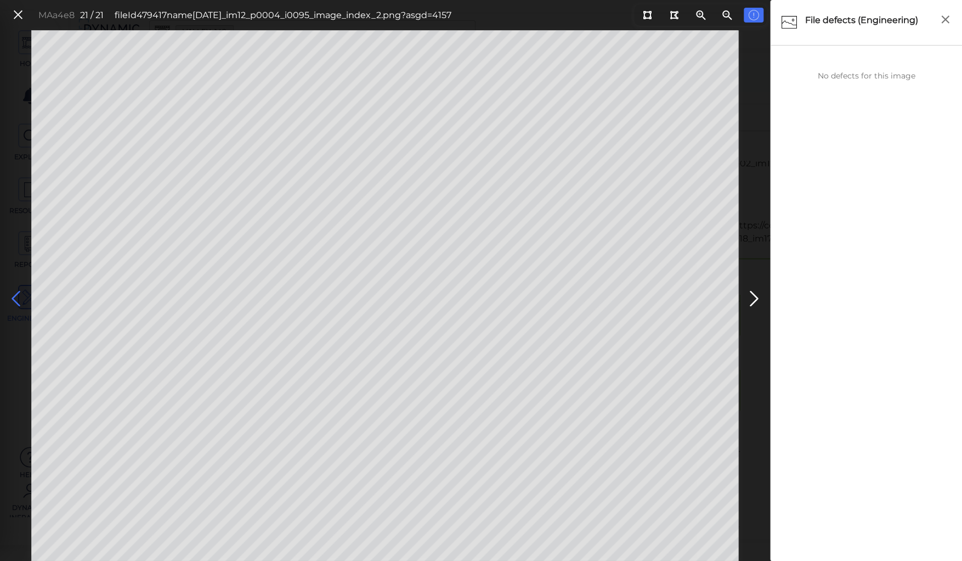
click at [13, 294] on icon at bounding box center [16, 298] width 18 height 21
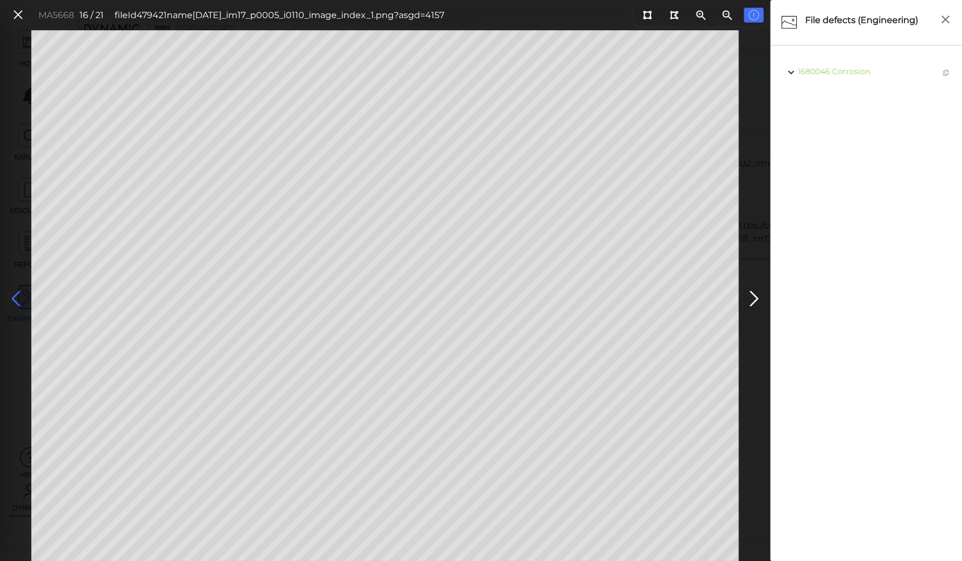
click at [13, 294] on icon at bounding box center [16, 298] width 18 height 21
click at [18, 297] on icon at bounding box center [16, 298] width 18 height 21
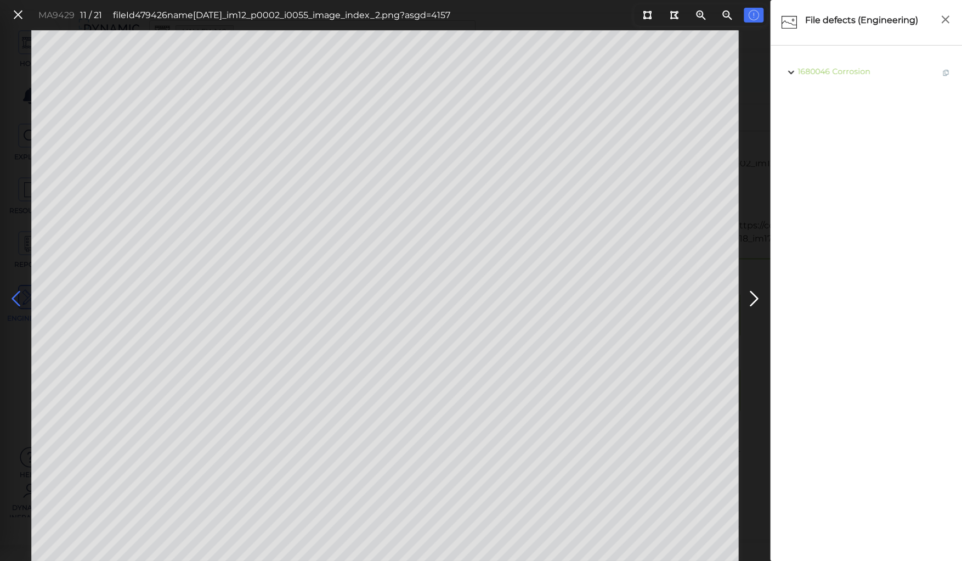
click at [18, 297] on icon at bounding box center [16, 298] width 18 height 21
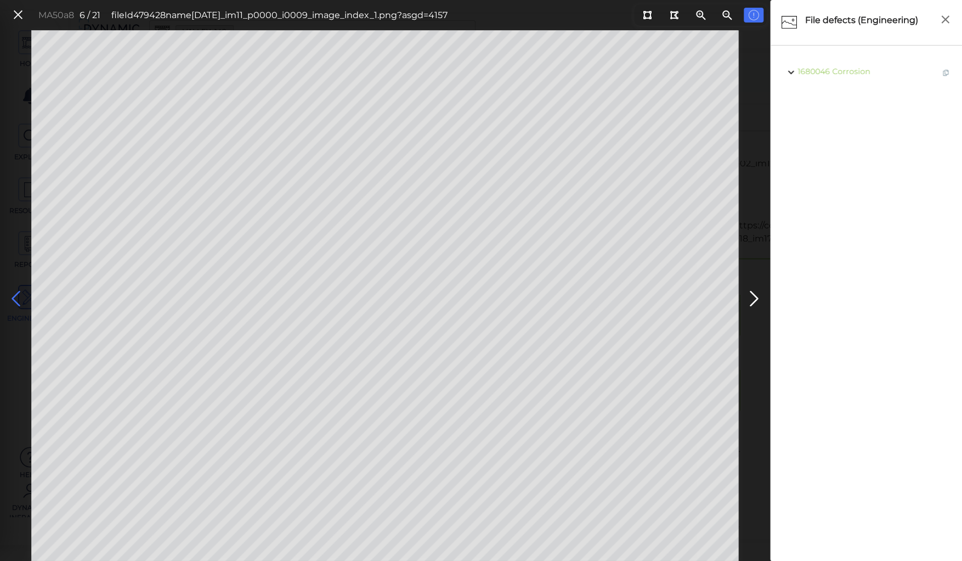
click at [18, 297] on icon at bounding box center [16, 298] width 18 height 21
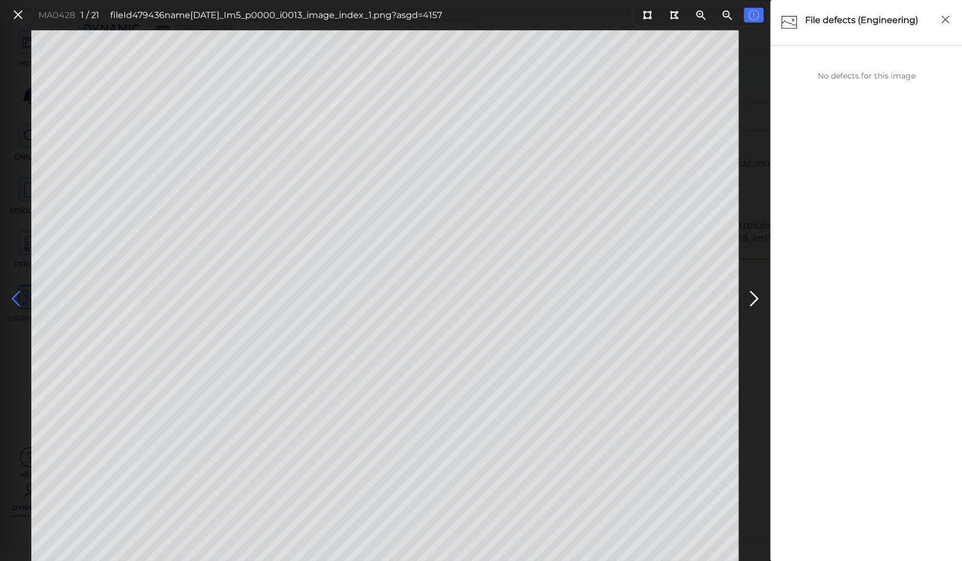
click at [18, 297] on icon at bounding box center [16, 298] width 18 height 21
click at [754, 293] on icon at bounding box center [754, 298] width 18 height 21
click at [754, 294] on icon at bounding box center [754, 298] width 18 height 21
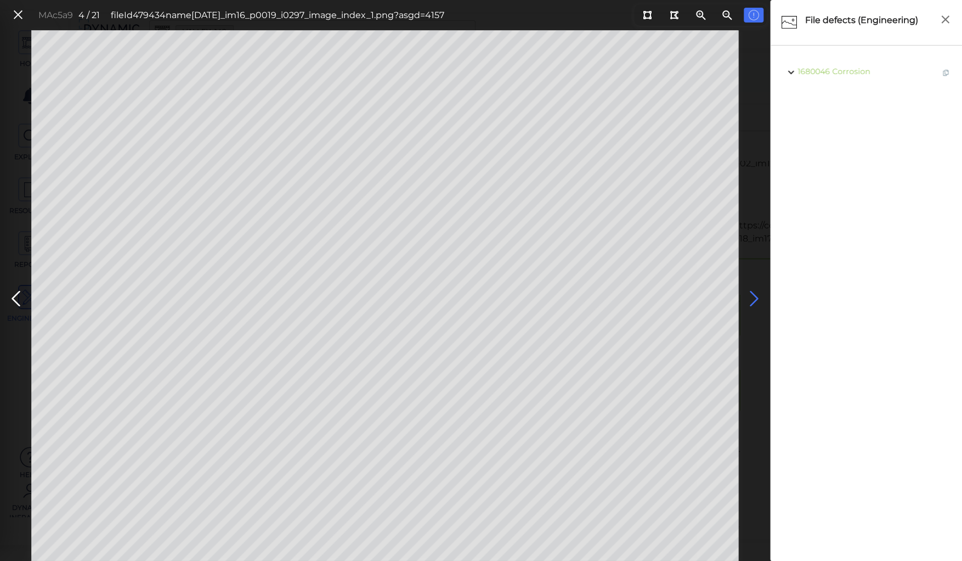
click at [754, 294] on icon at bounding box center [754, 298] width 18 height 21
click at [17, 13] on icon at bounding box center [18, 15] width 12 height 15
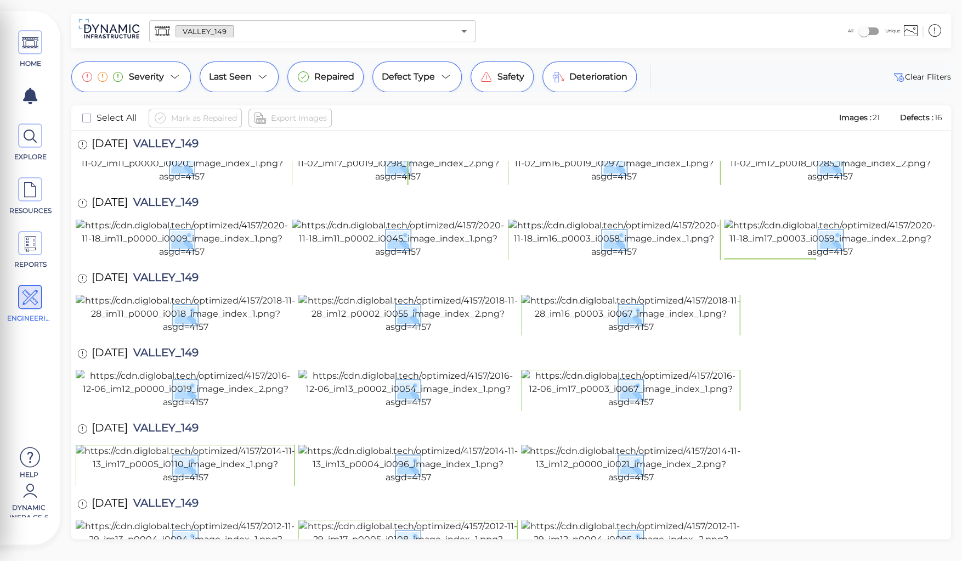
click at [177, 422] on span "VALLEY_149" at bounding box center [163, 429] width 71 height 15
copy span "VALLEY_149"
click at [869, 444] on div at bounding box center [511, 464] width 871 height 41
